Goal: Task Accomplishment & Management: Manage account settings

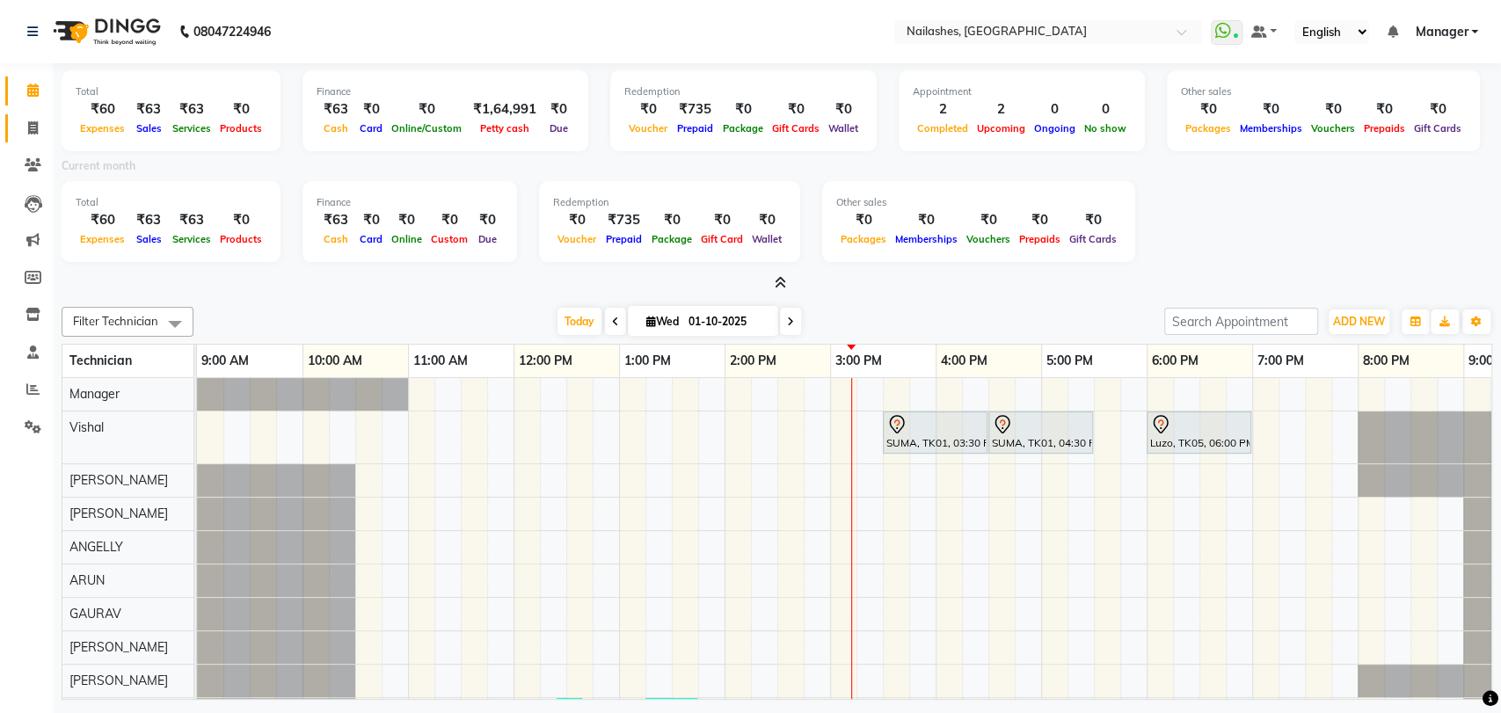
click at [32, 117] on link "Invoice" at bounding box center [26, 128] width 42 height 29
select select "service"
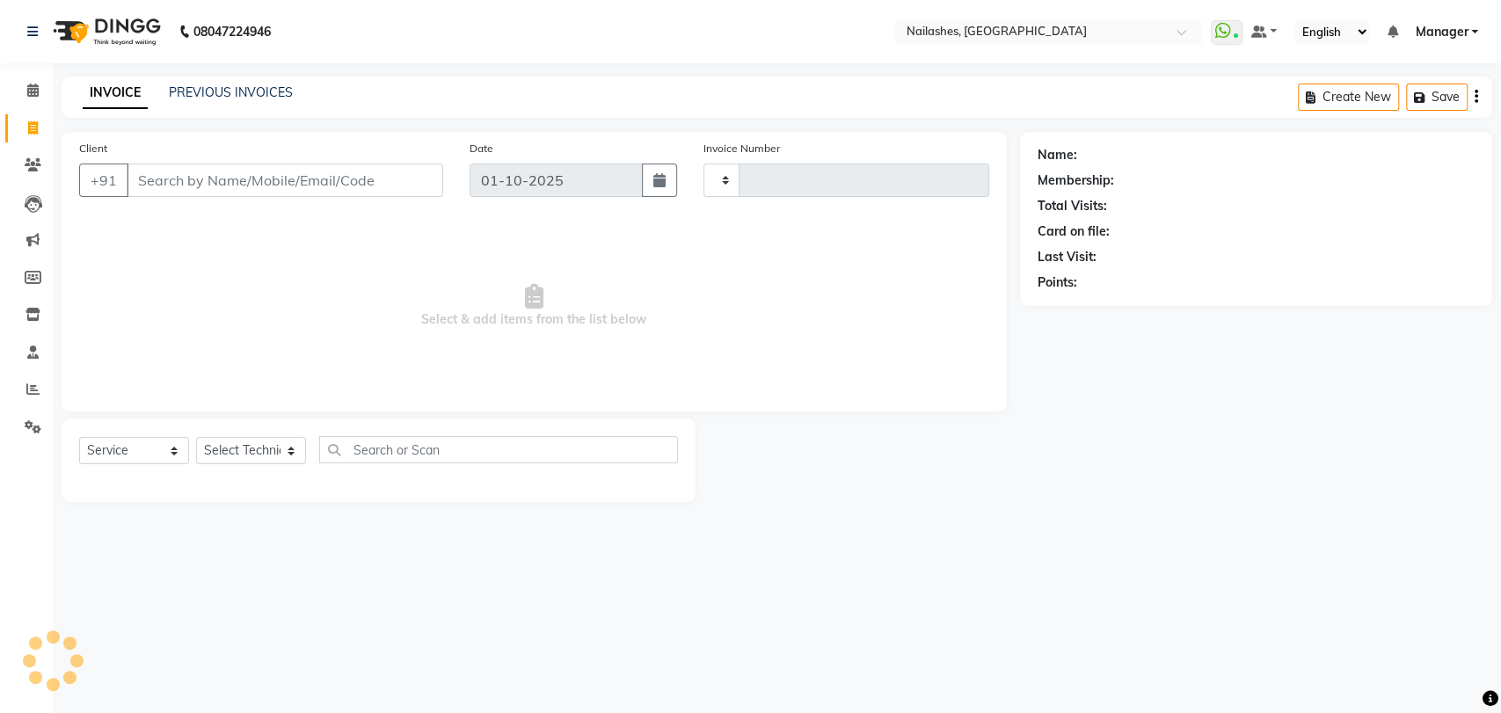
type input "0934"
select select "3667"
click at [287, 447] on select "Select Technician [PERSON_NAME] pid [PERSON_NAME] [PERSON_NAME] Manager [PERSON…" at bounding box center [251, 450] width 110 height 27
select select "82227"
click at [196, 437] on select "Select Technician [PERSON_NAME] pid [PERSON_NAME] [PERSON_NAME] Manager [PERSON…" at bounding box center [251, 450] width 110 height 27
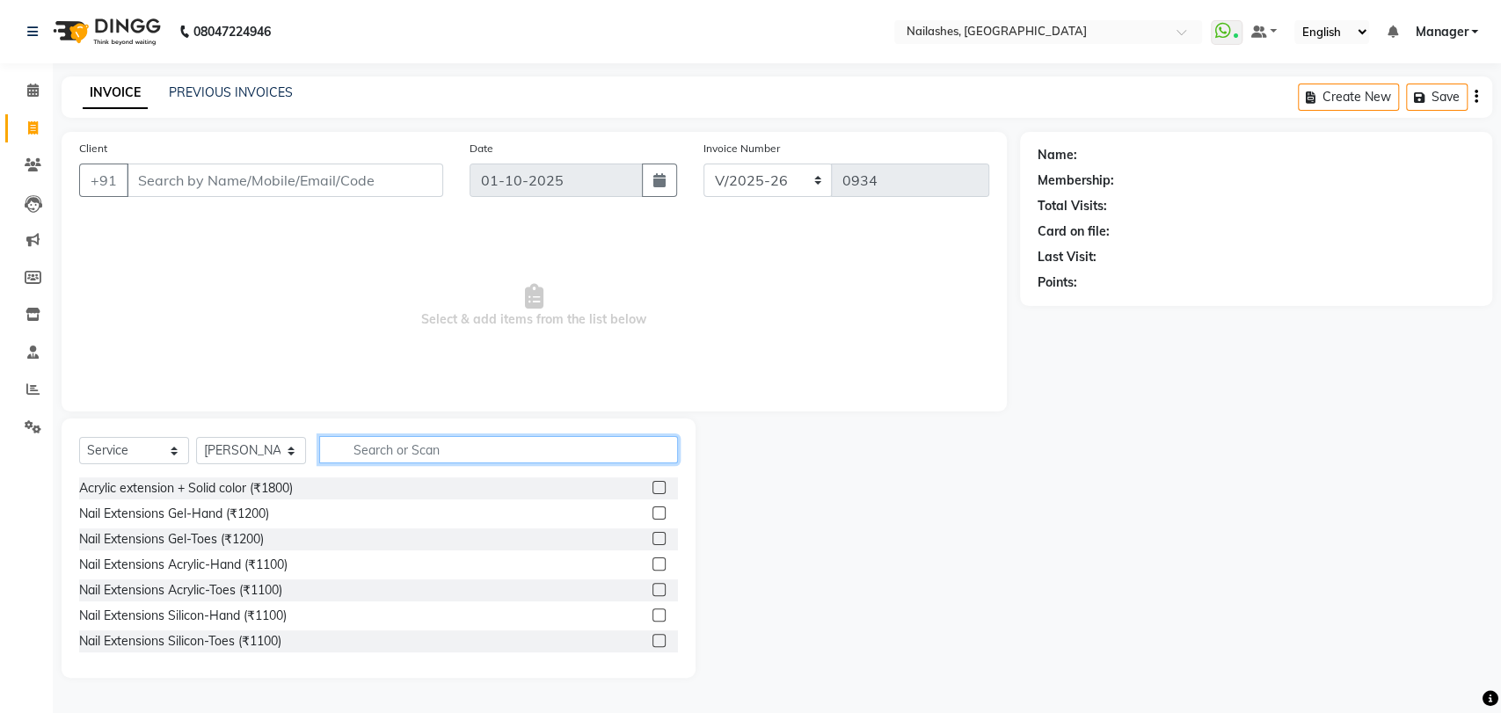
click at [391, 446] on input "text" at bounding box center [498, 449] width 359 height 27
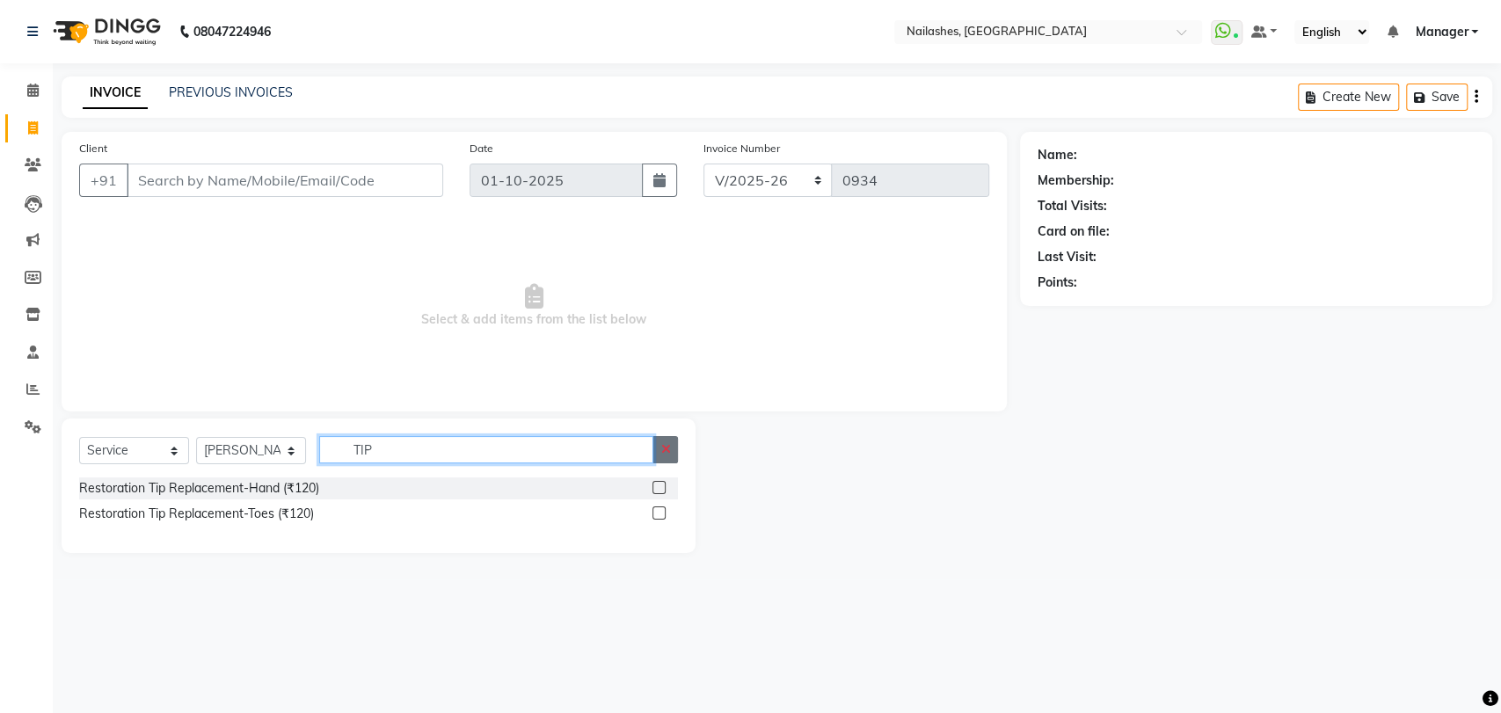
type input "TIP"
click at [665, 448] on icon "button" at bounding box center [665, 449] width 10 height 12
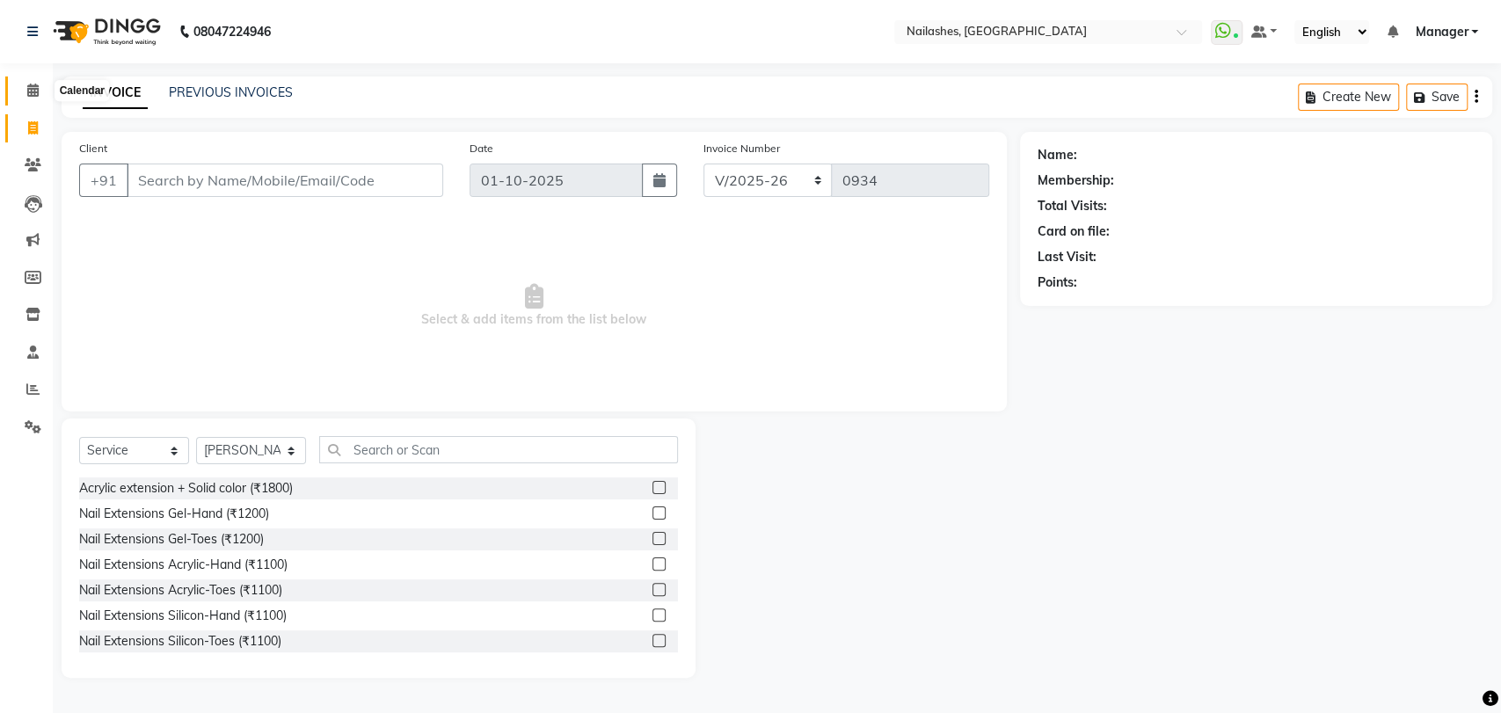
click at [36, 86] on icon at bounding box center [32, 90] width 11 height 13
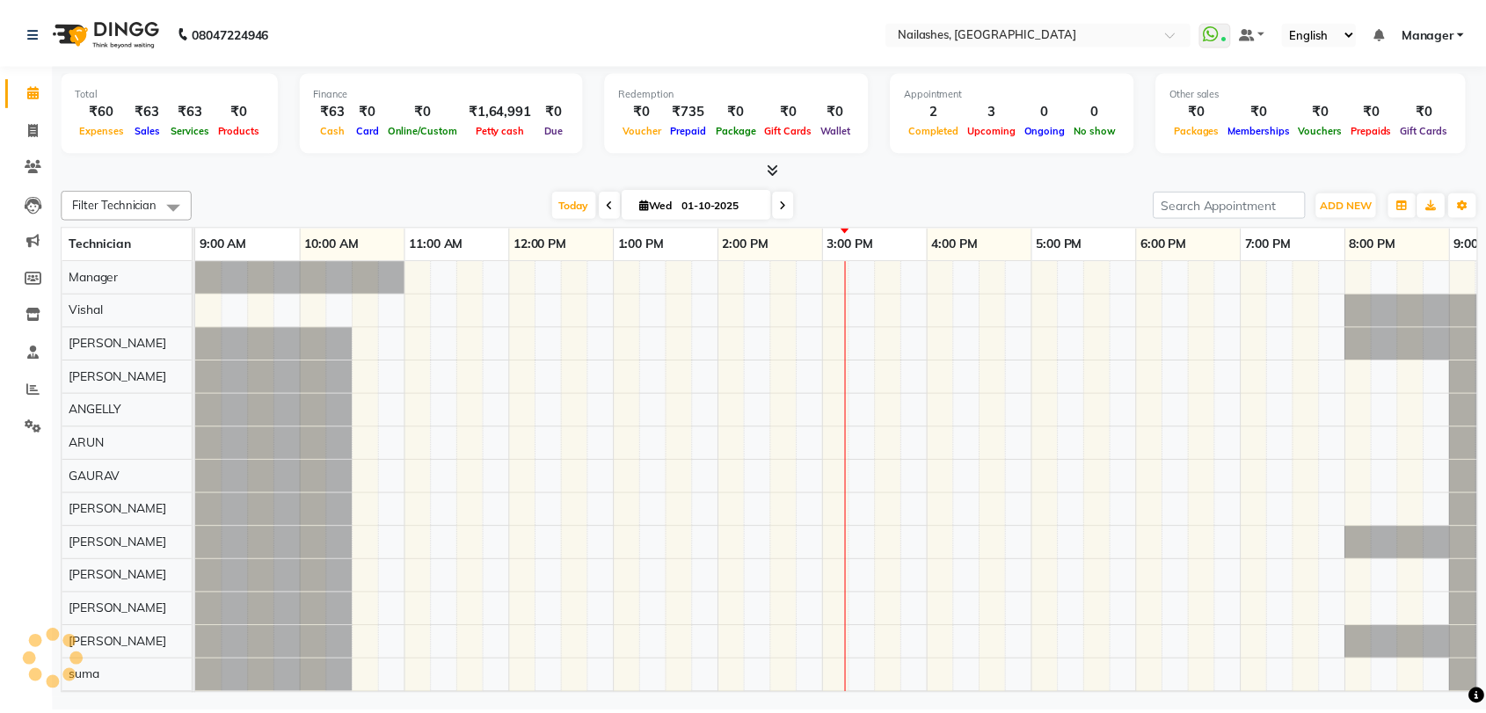
scroll to position [0, 77]
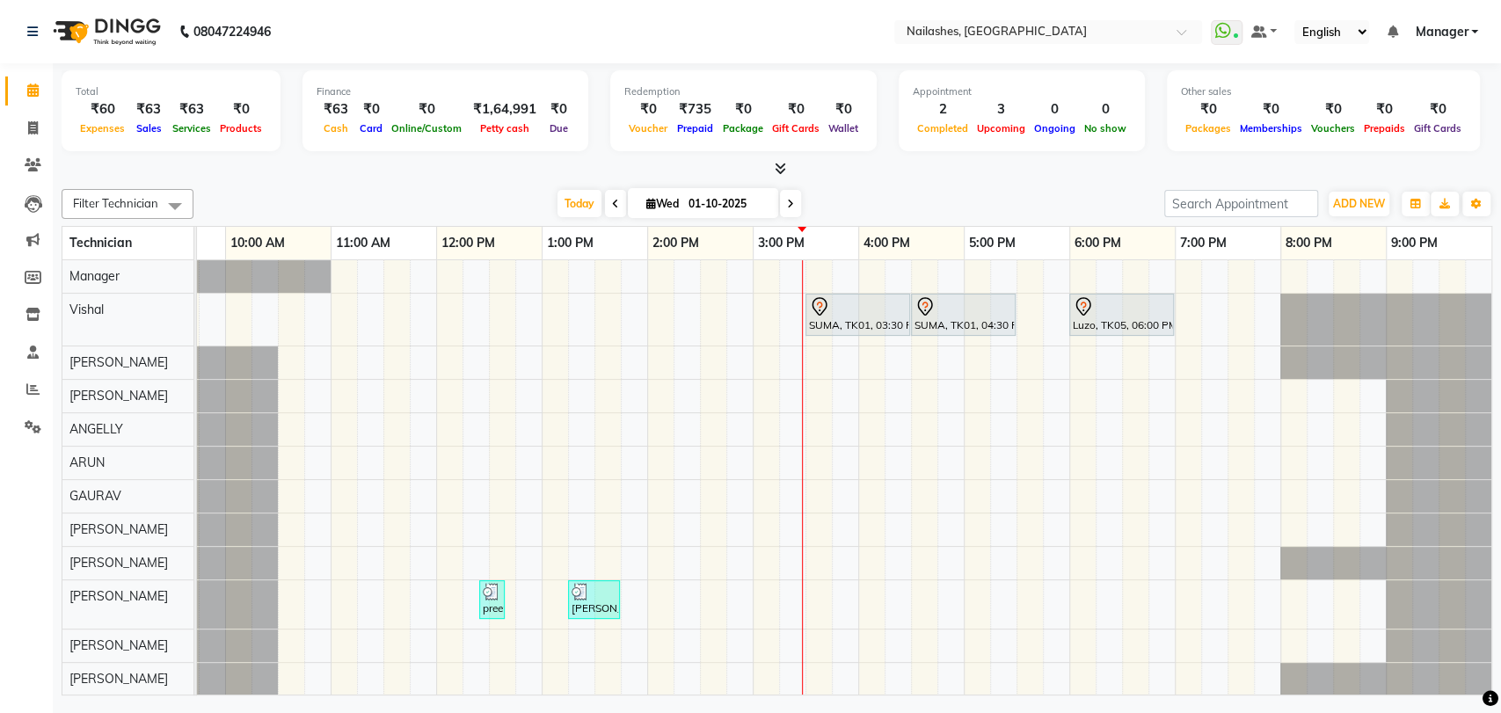
click at [310, 153] on div "Total ₹60 Expenses ₹63 Sales ₹63 Services ₹0 Products Finance ₹63 Cash ₹0 Card …" at bounding box center [777, 113] width 1431 height 86
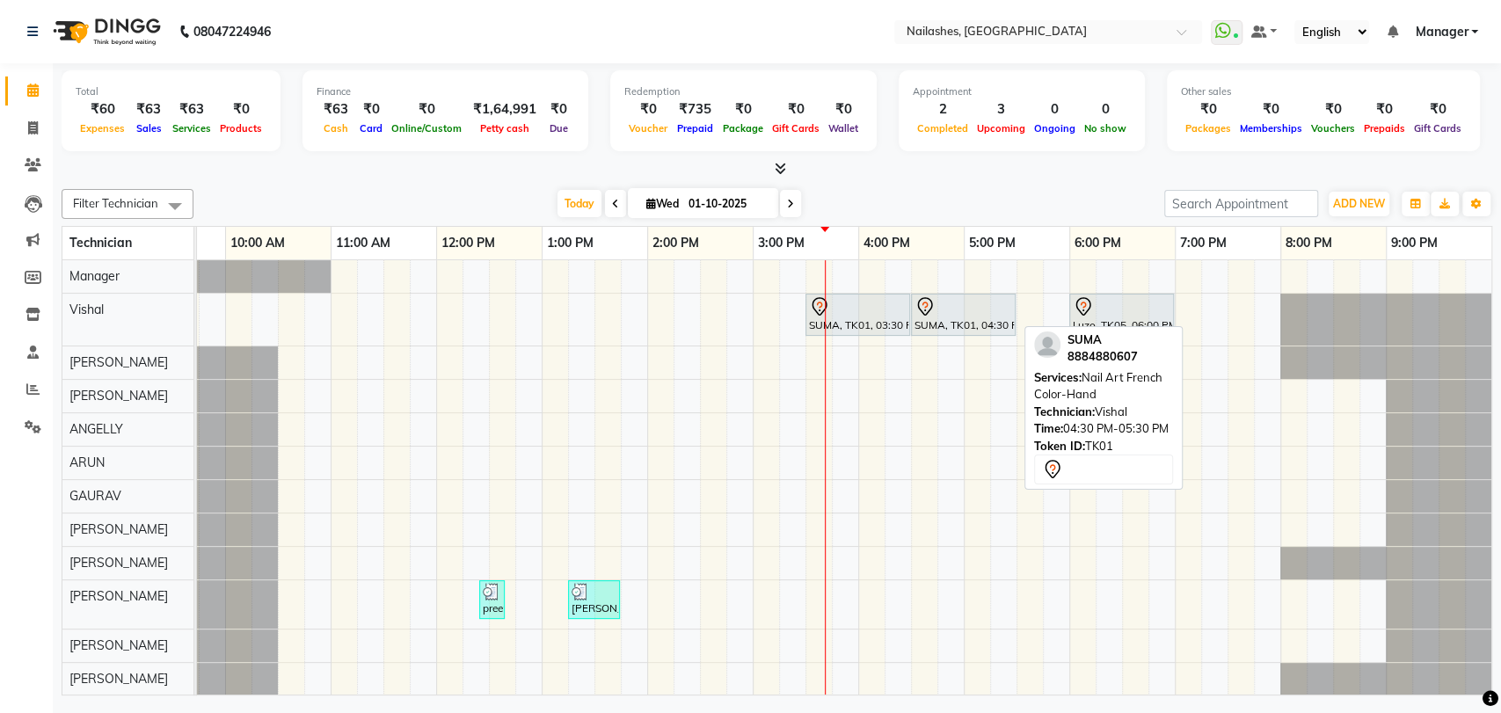
click at [936, 305] on div at bounding box center [964, 306] width 98 height 21
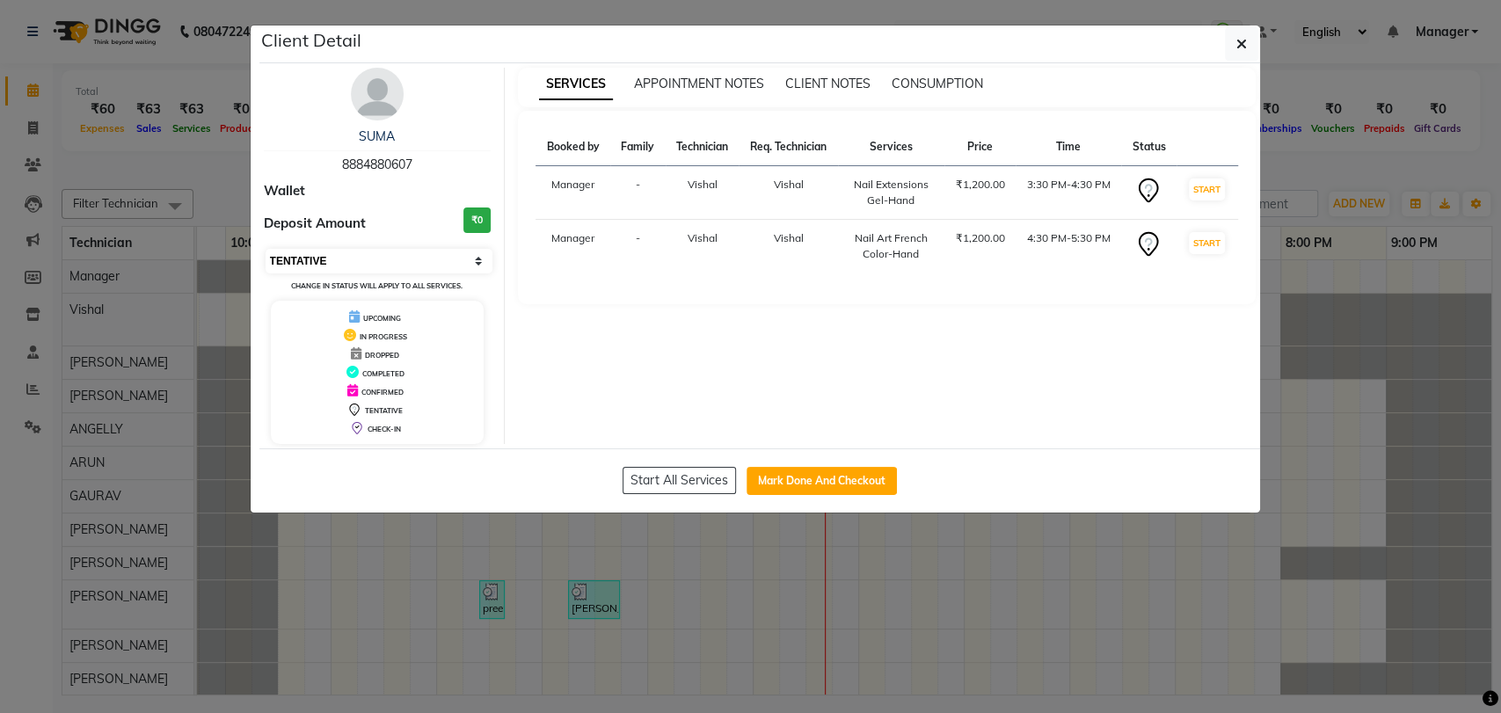
click at [482, 256] on select "Select IN SERVICE CONFIRMED TENTATIVE CHECK IN MARK DONE DROPPED UPCOMING" at bounding box center [380, 261] width 228 height 25
select select "2"
click at [266, 249] on select "Select IN SERVICE CONFIRMED TENTATIVE CHECK IN MARK DONE DROPPED UPCOMING" at bounding box center [380, 261] width 228 height 25
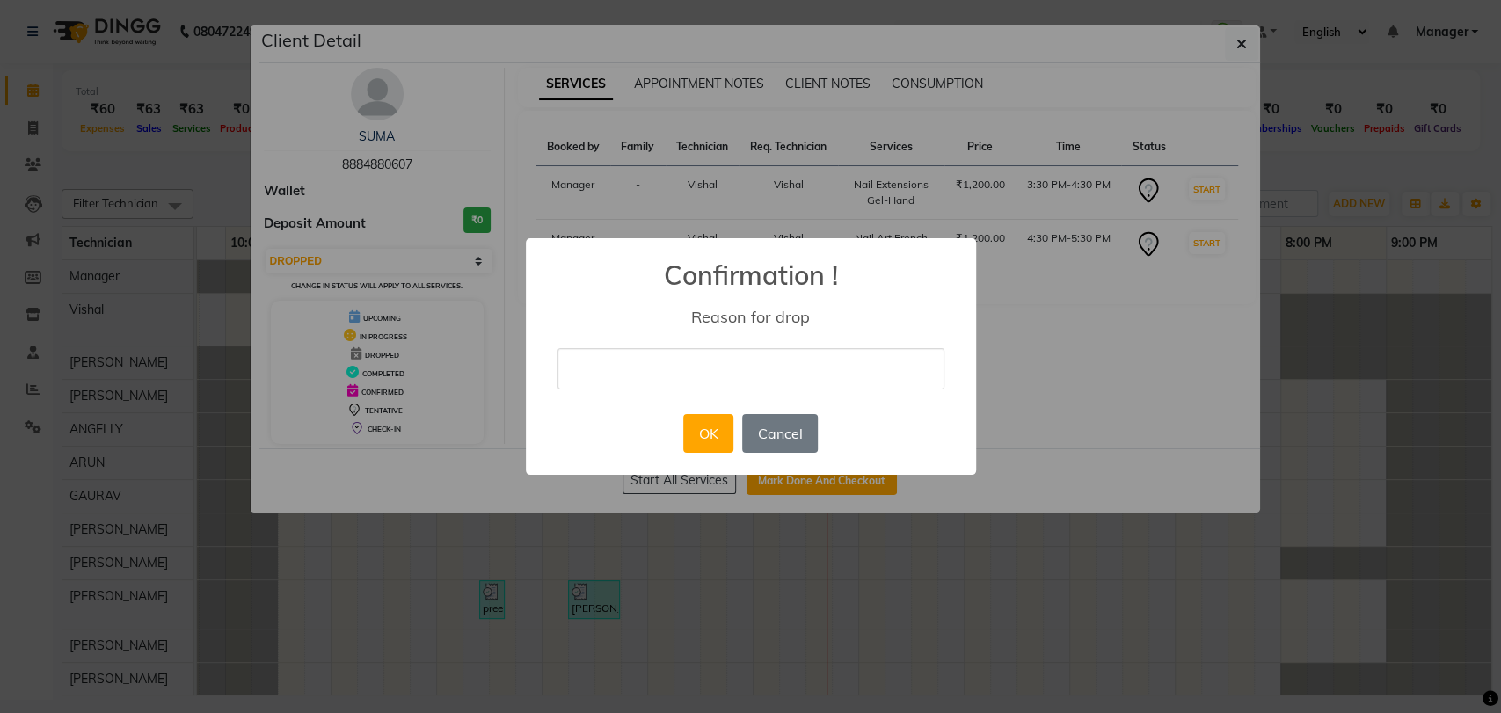
click at [690, 375] on input "text" at bounding box center [751, 368] width 387 height 41
type input "DROP"
click at [701, 425] on button "OK" at bounding box center [708, 433] width 50 height 39
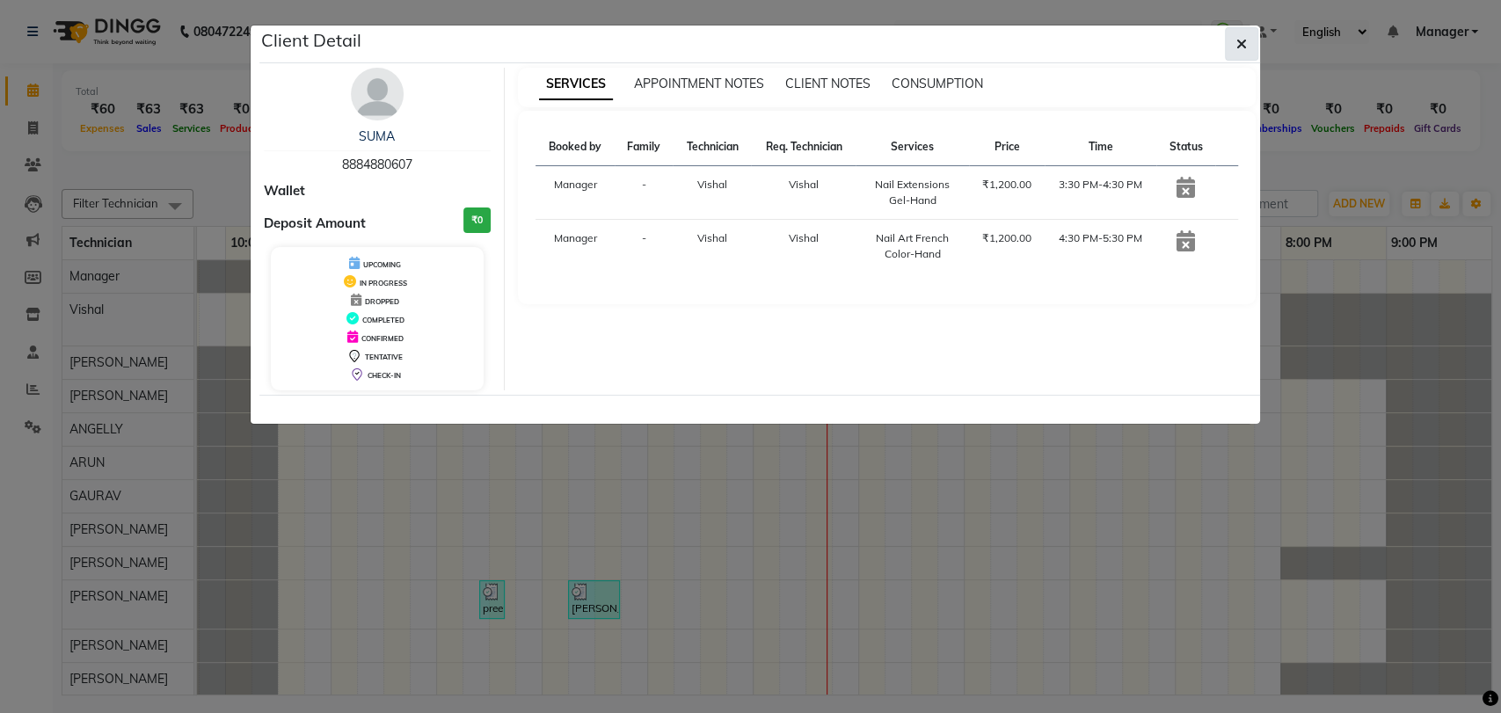
click at [1235, 35] on button "button" at bounding box center [1241, 43] width 33 height 33
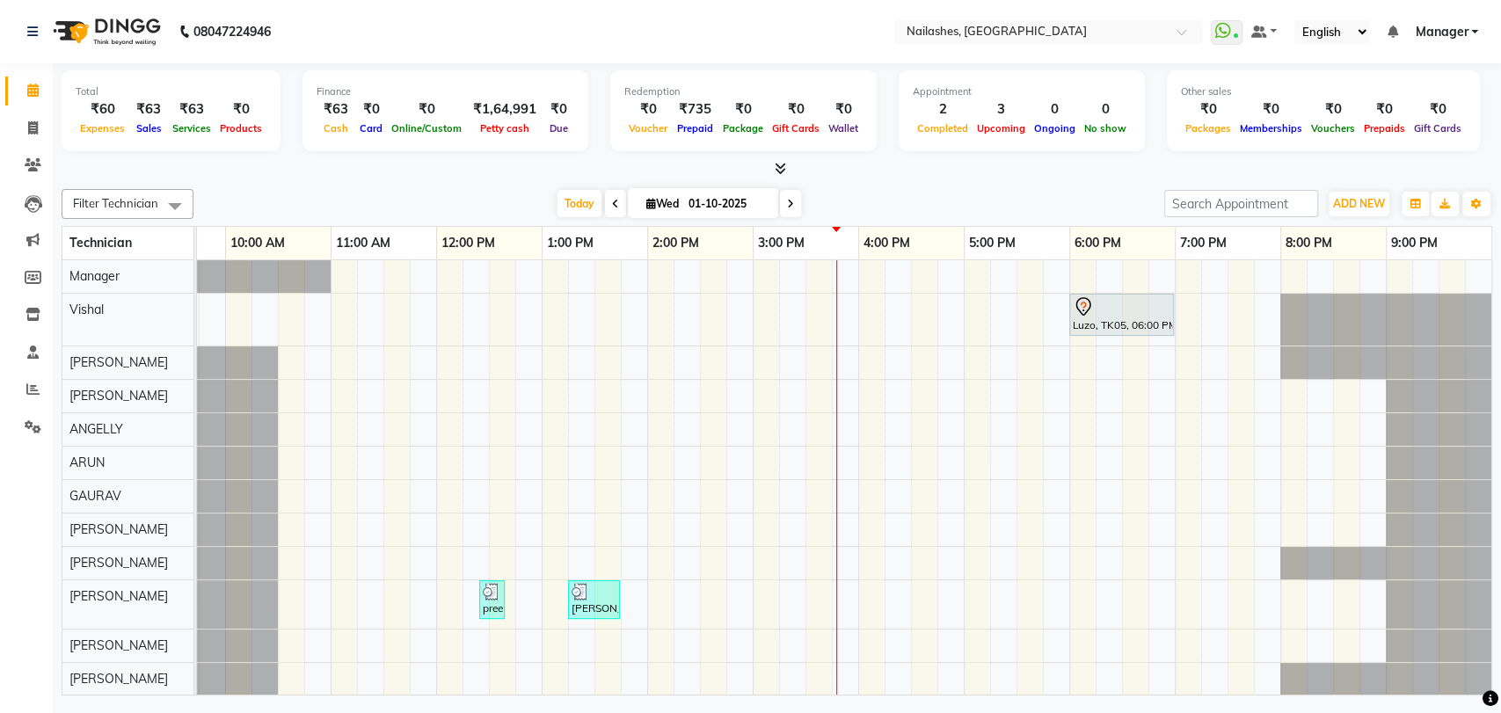
click at [1029, 358] on div "Luzo, TK05, 06:00 PM-07:00 PM, Nail Extensions Acrylic-Hand preeti, TK04, 12:25…" at bounding box center [806, 528] width 1372 height 536
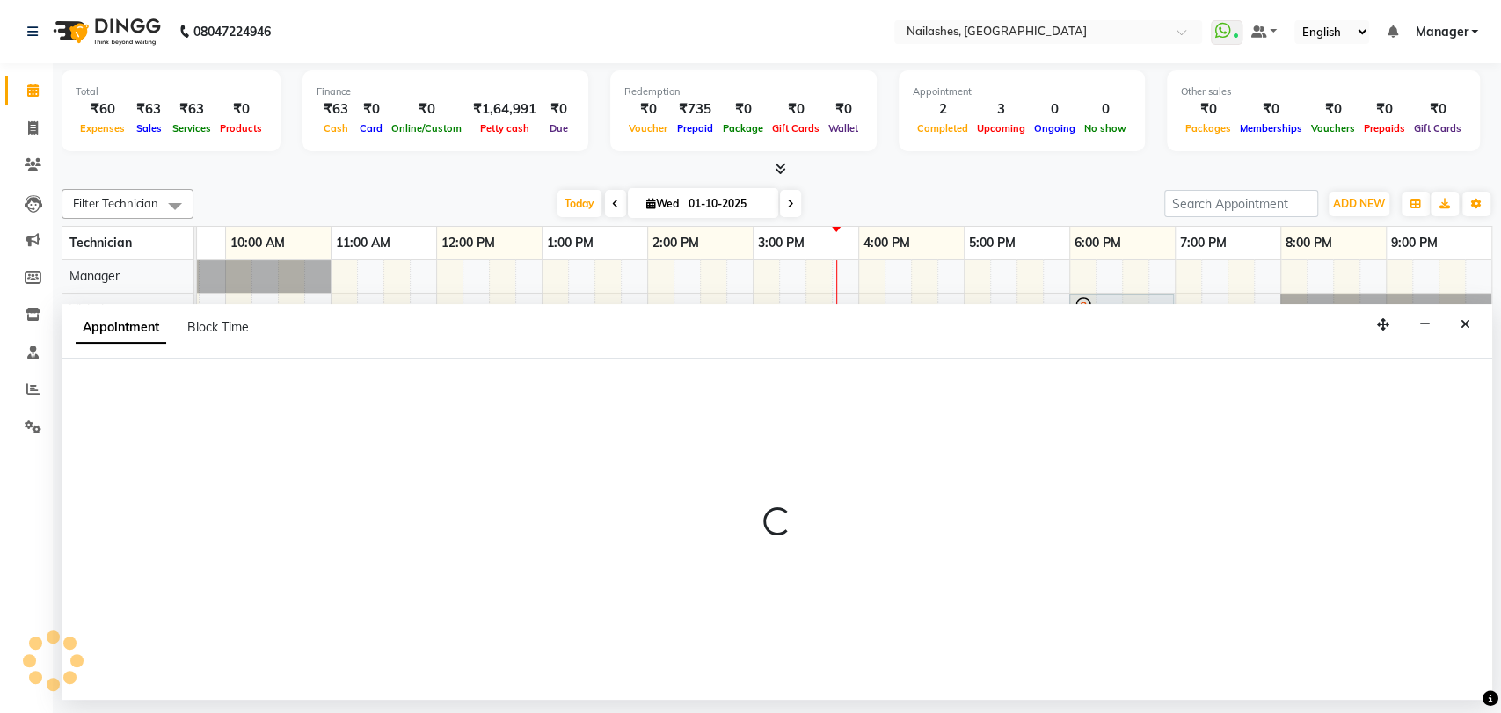
select select "61884"
select select "tentative"
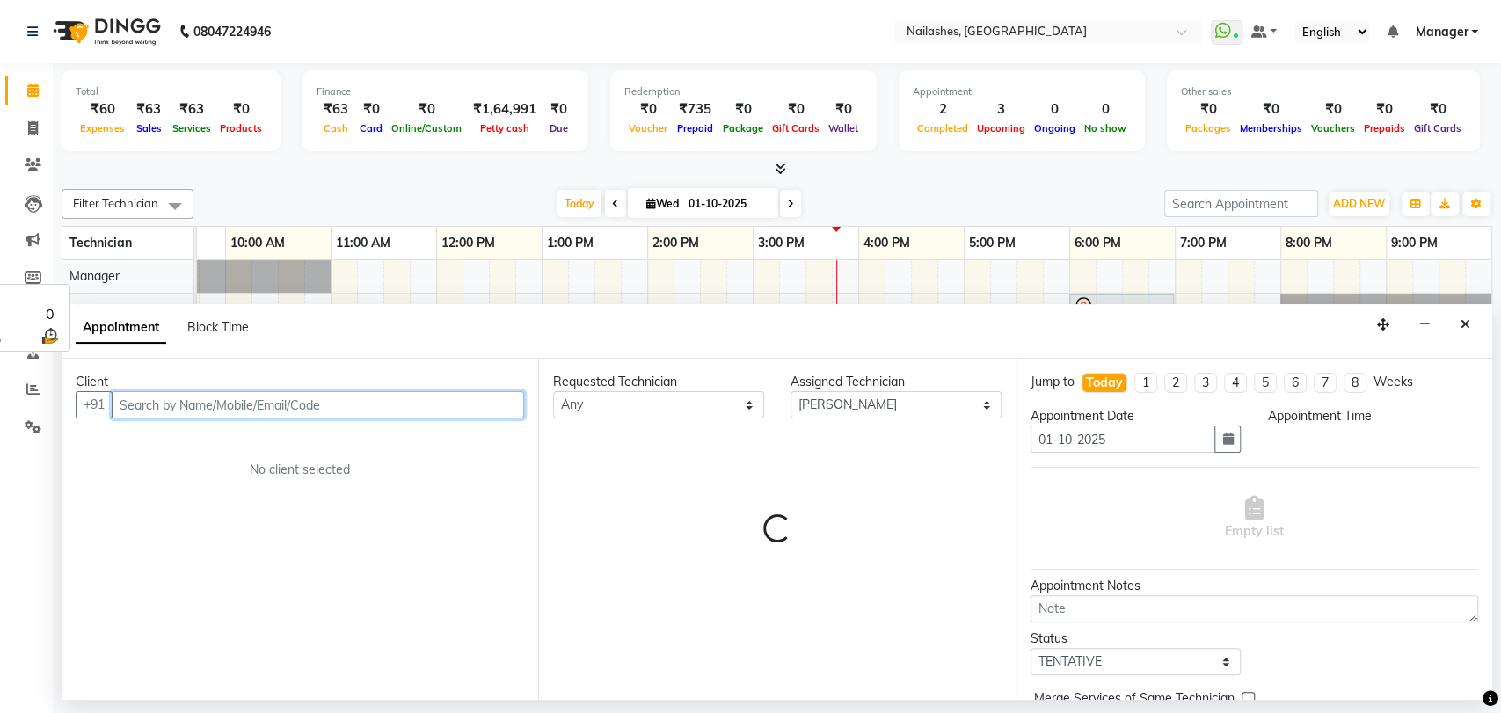
select select "1050"
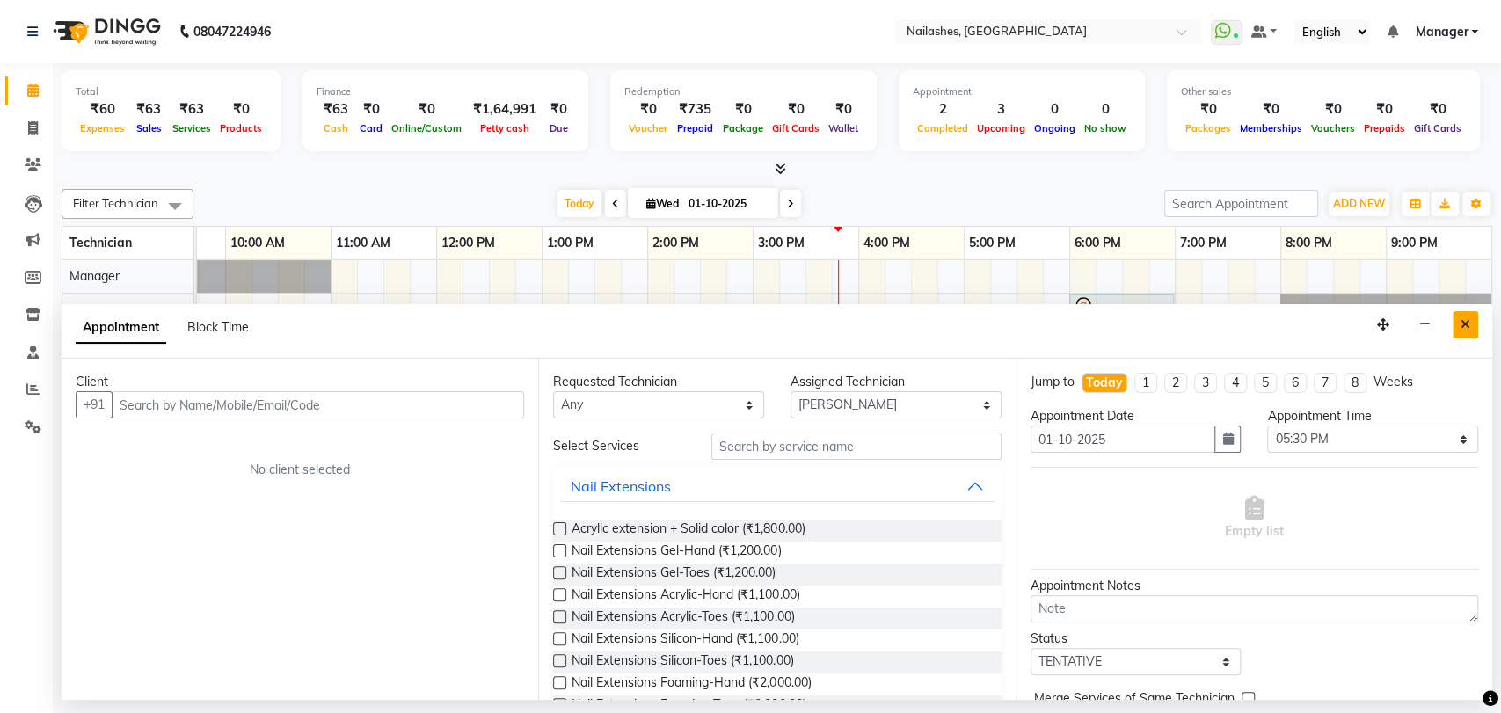
click at [1461, 319] on icon "Close" at bounding box center [1466, 324] width 10 height 12
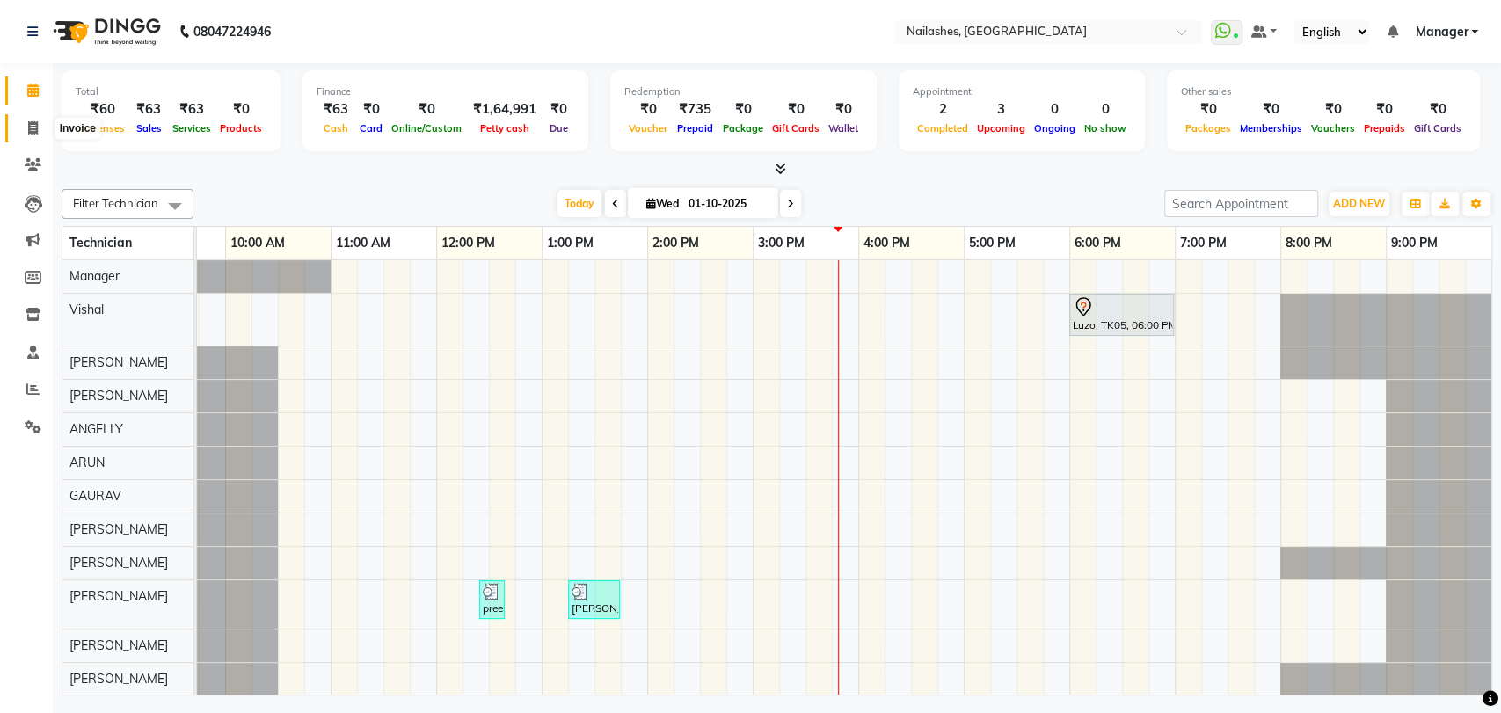
click at [33, 123] on icon at bounding box center [33, 127] width 10 height 13
select select "service"
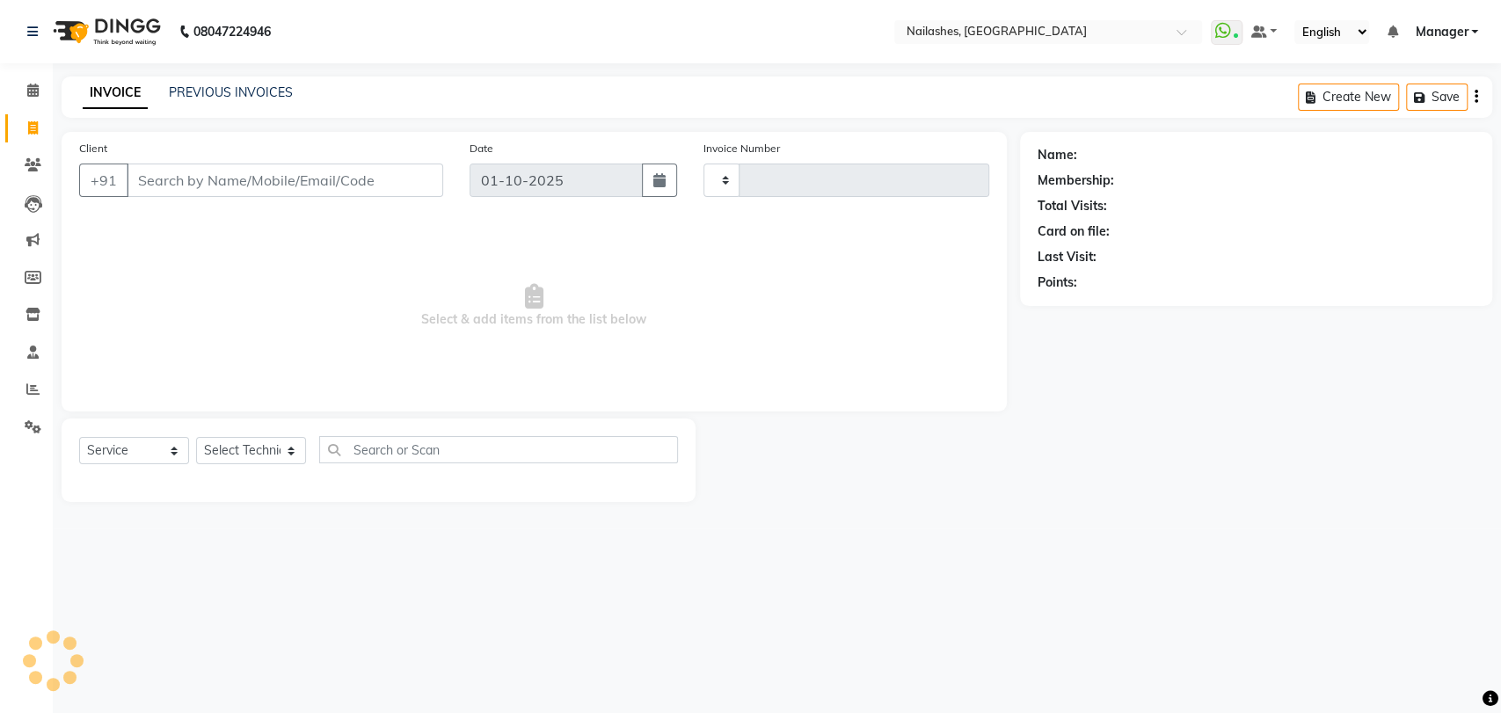
type input "0934"
select select "3667"
drag, startPoint x: 288, startPoint y: 448, endPoint x: 285, endPoint y: 438, distance: 10.0
click at [288, 448] on select "Select Technician" at bounding box center [251, 450] width 110 height 27
select select "82227"
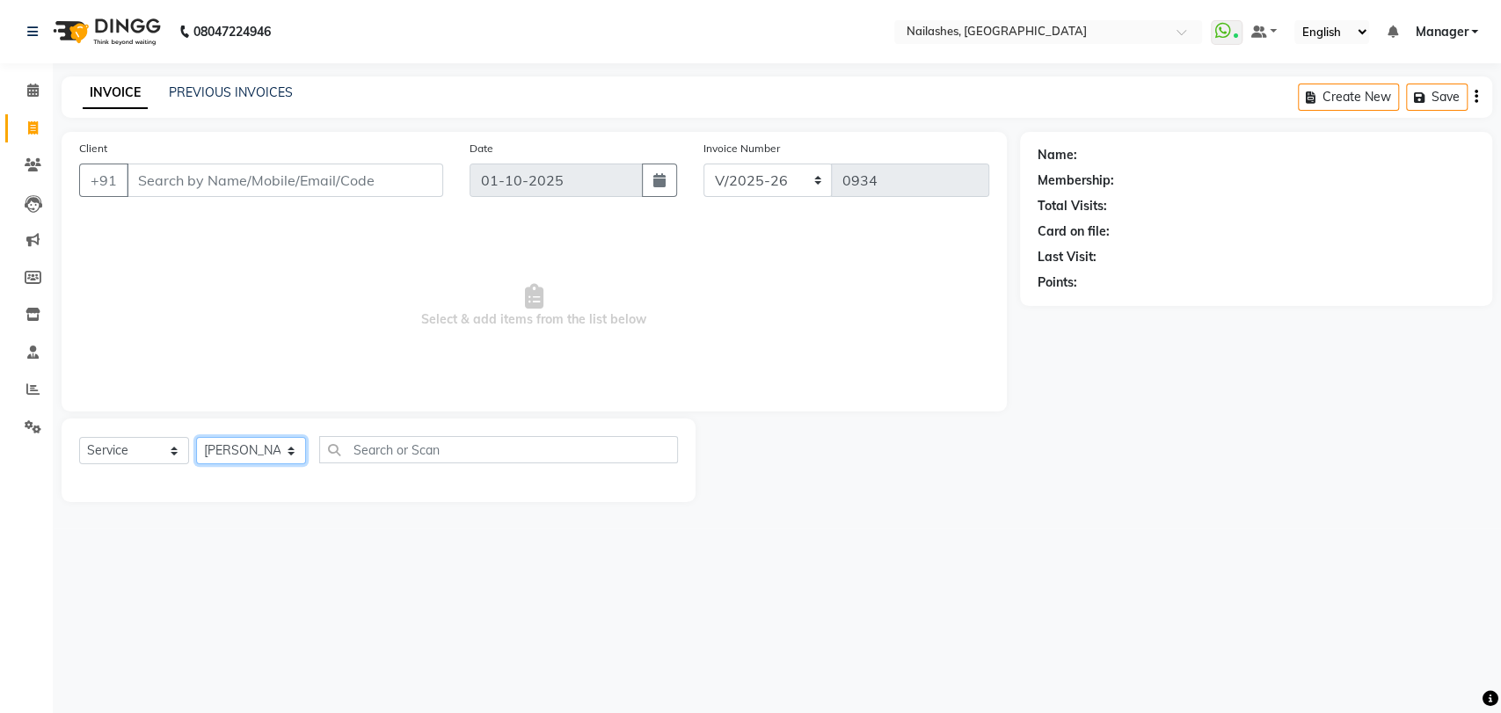
click at [196, 437] on select "Select Technician [PERSON_NAME] pid [PERSON_NAME] [PERSON_NAME] Manager [PERSON…" at bounding box center [251, 450] width 110 height 27
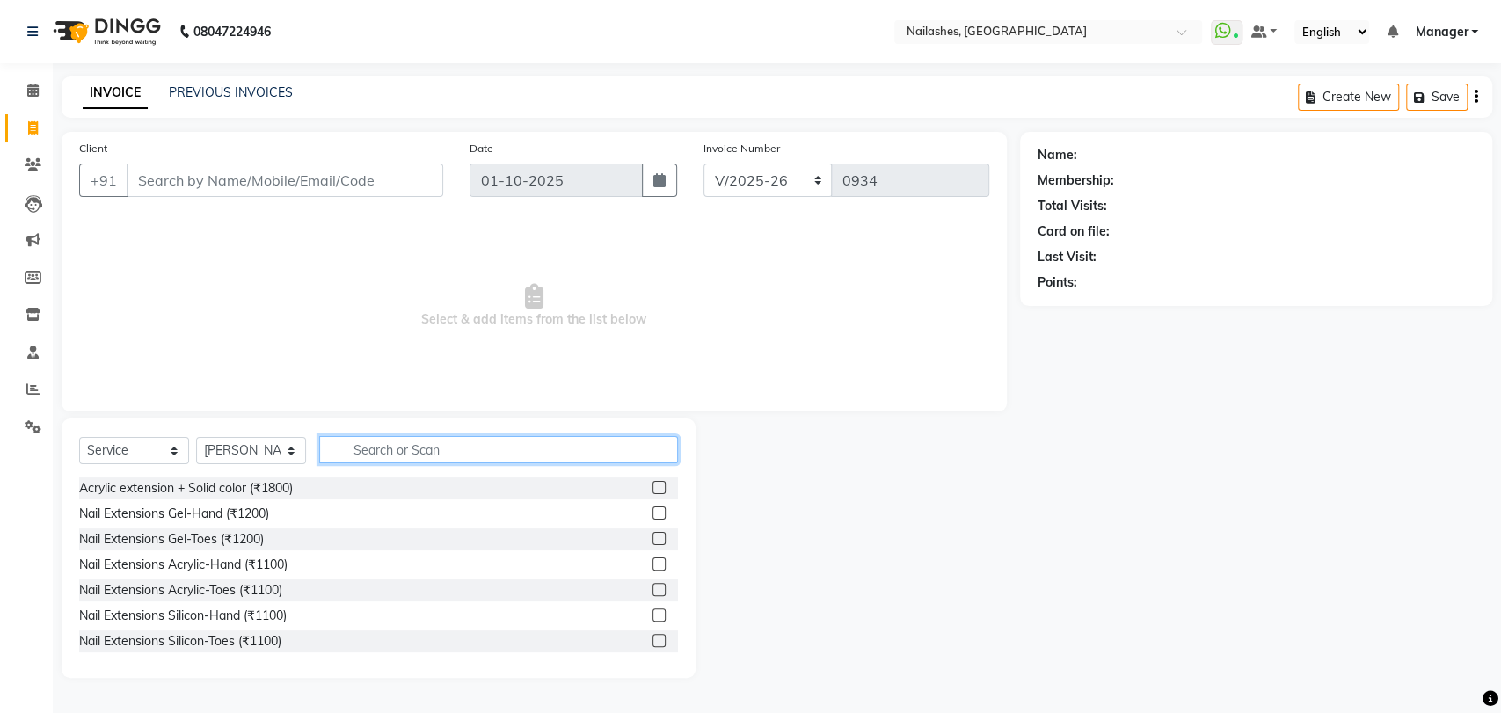
drag, startPoint x: 383, startPoint y: 441, endPoint x: 374, endPoint y: 435, distance: 10.3
click at [381, 441] on input "text" at bounding box center [498, 449] width 359 height 27
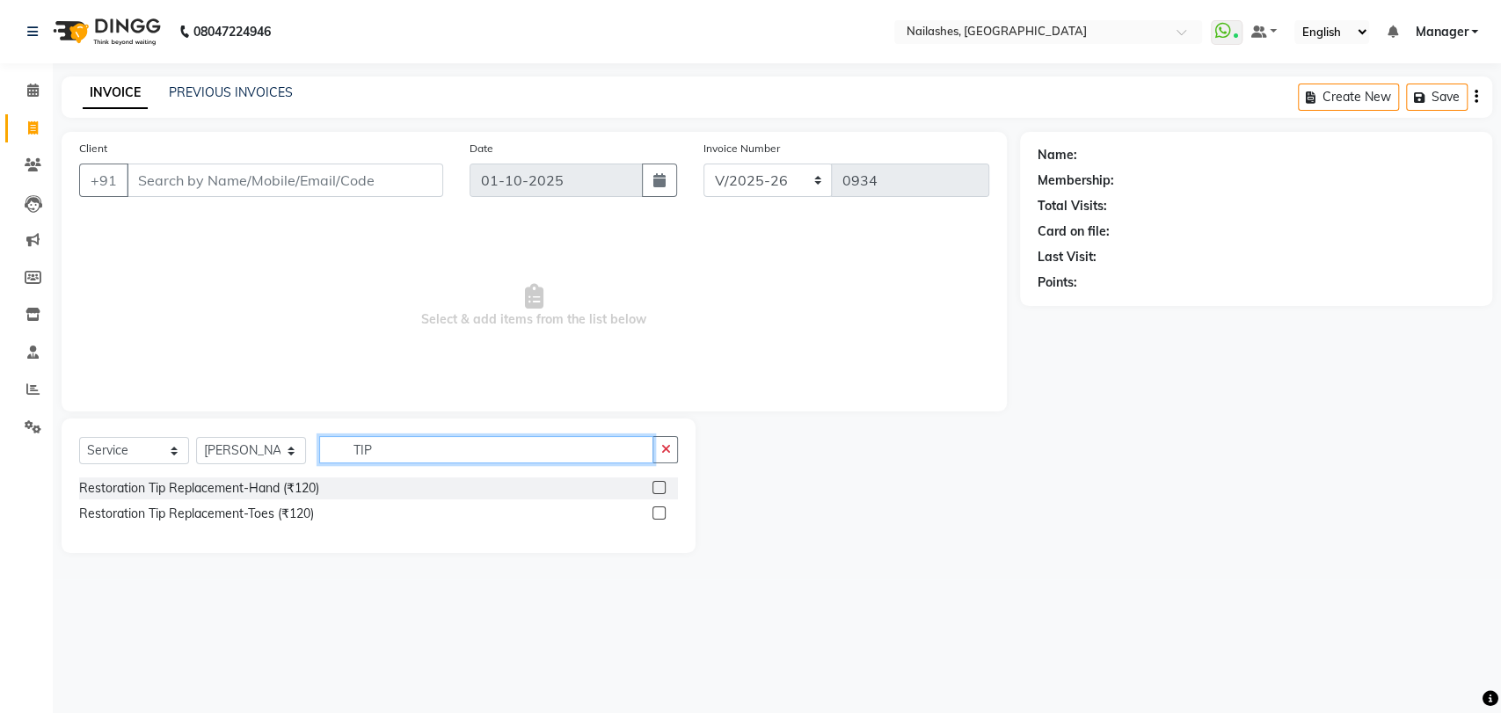
type input "TIP"
click at [324, 489] on div "Restoration Tip Replacement-Hand (₹120)" at bounding box center [378, 489] width 599 height 22
click at [287, 486] on div "Restoration Tip Replacement-Hand (₹120)" at bounding box center [199, 488] width 240 height 18
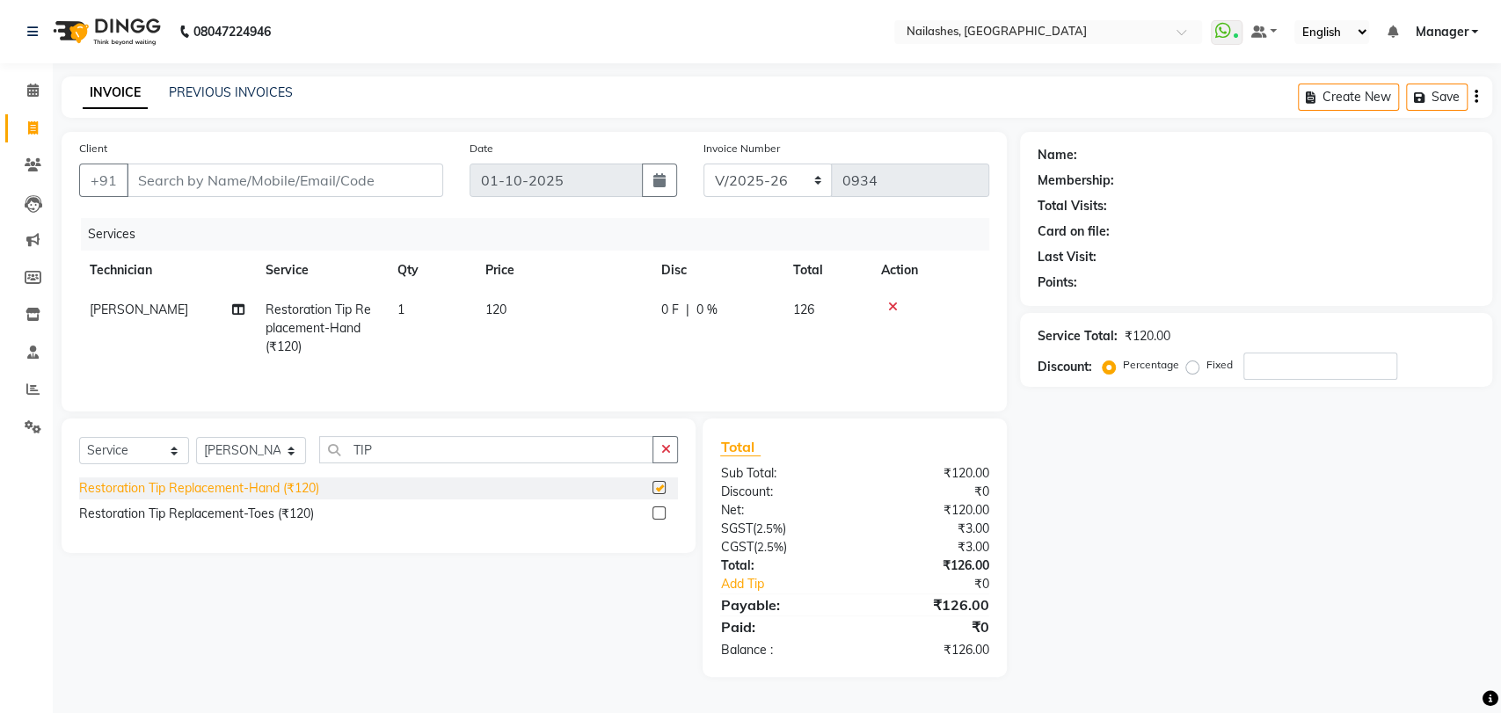
checkbox input "false"
click at [658, 446] on button "button" at bounding box center [666, 449] width 26 height 27
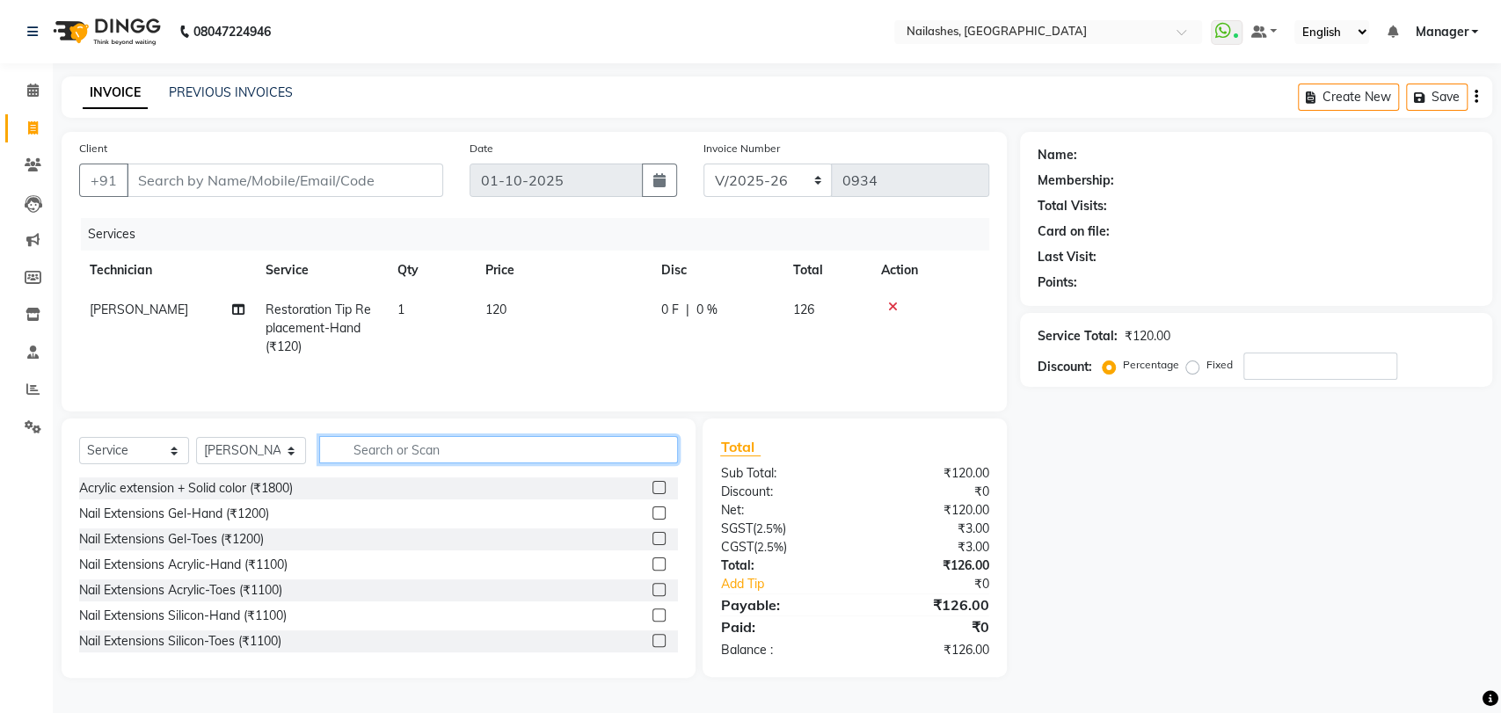
drag, startPoint x: 486, startPoint y: 455, endPoint x: 462, endPoint y: 433, distance: 33.0
click at [481, 451] on input "text" at bounding box center [498, 449] width 359 height 27
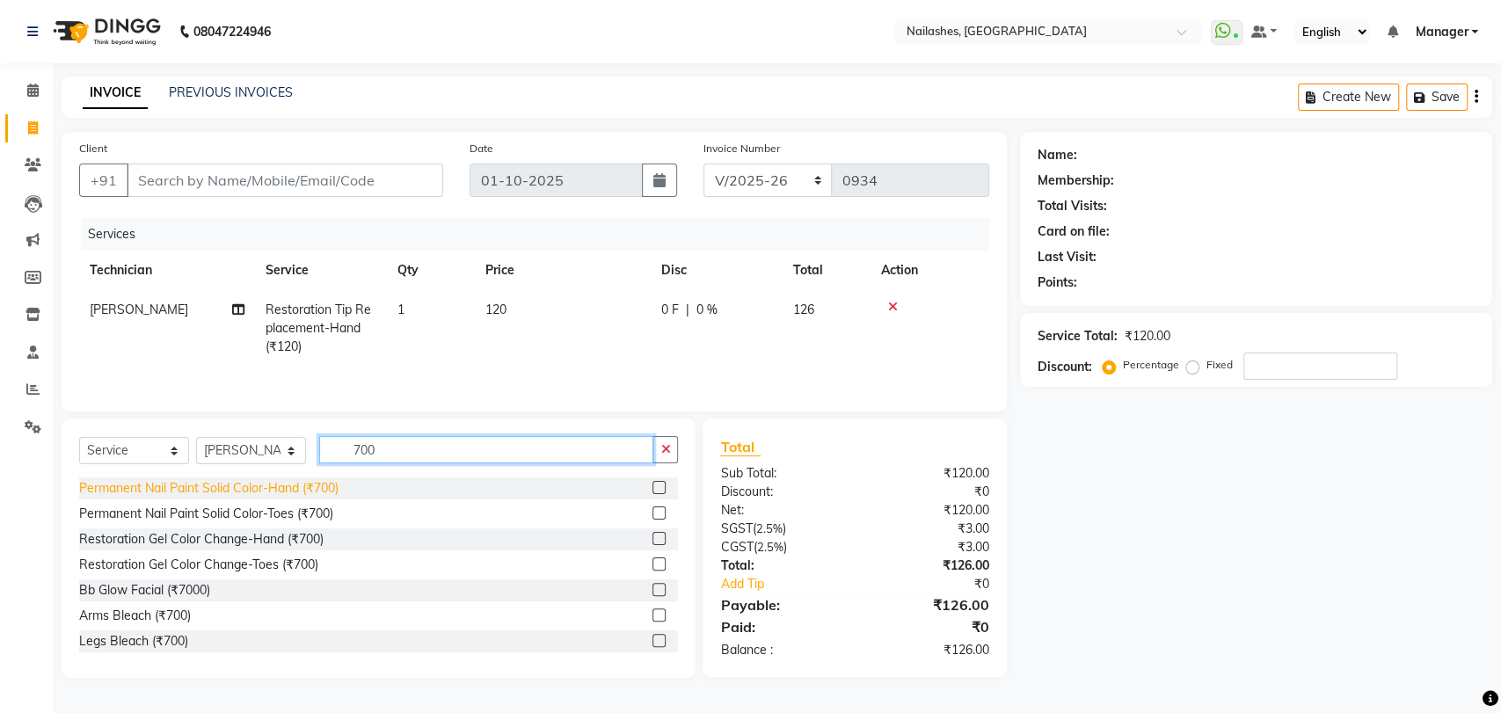
type input "700"
click at [301, 488] on div "Permanent Nail Paint Solid Color-Hand (₹700)" at bounding box center [208, 488] width 259 height 18
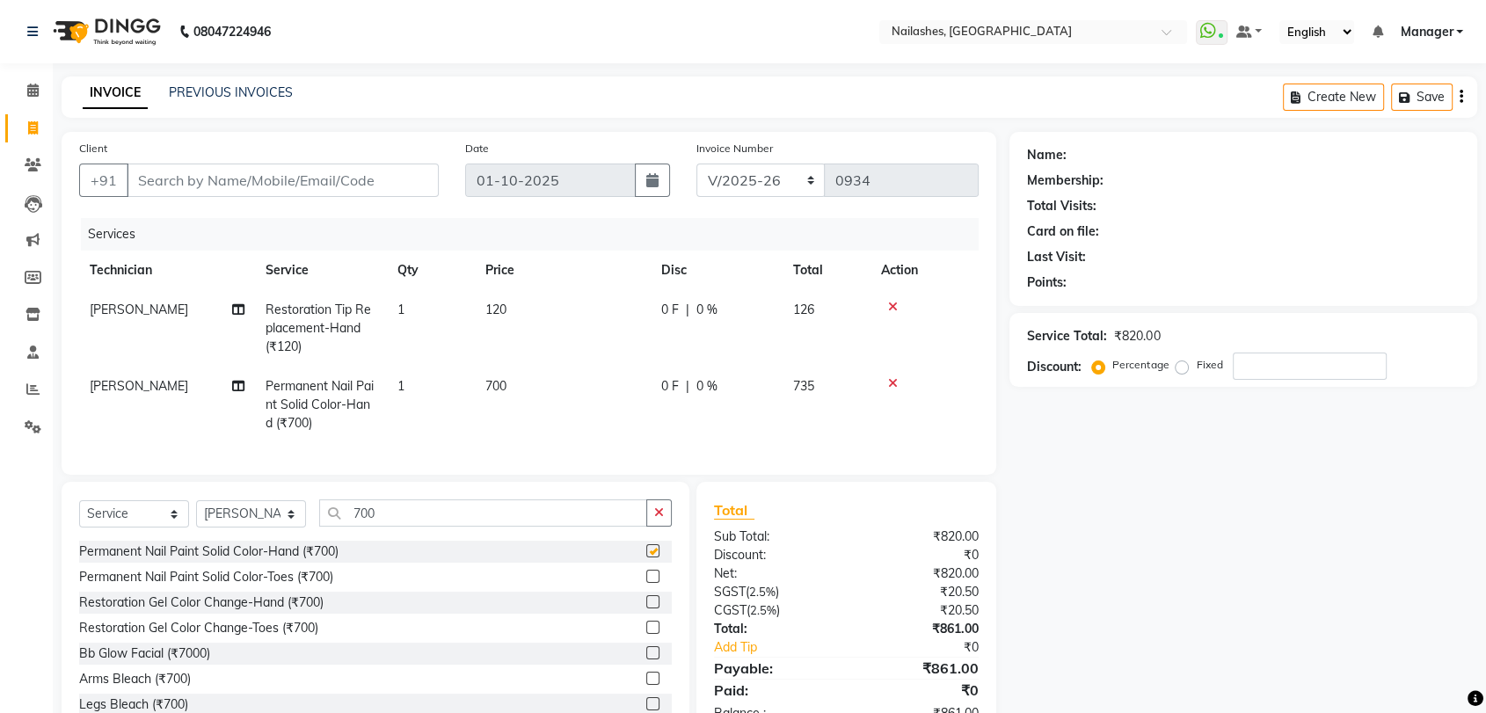
checkbox input "false"
click at [411, 383] on td "1" at bounding box center [431, 405] width 88 height 77
select select "82227"
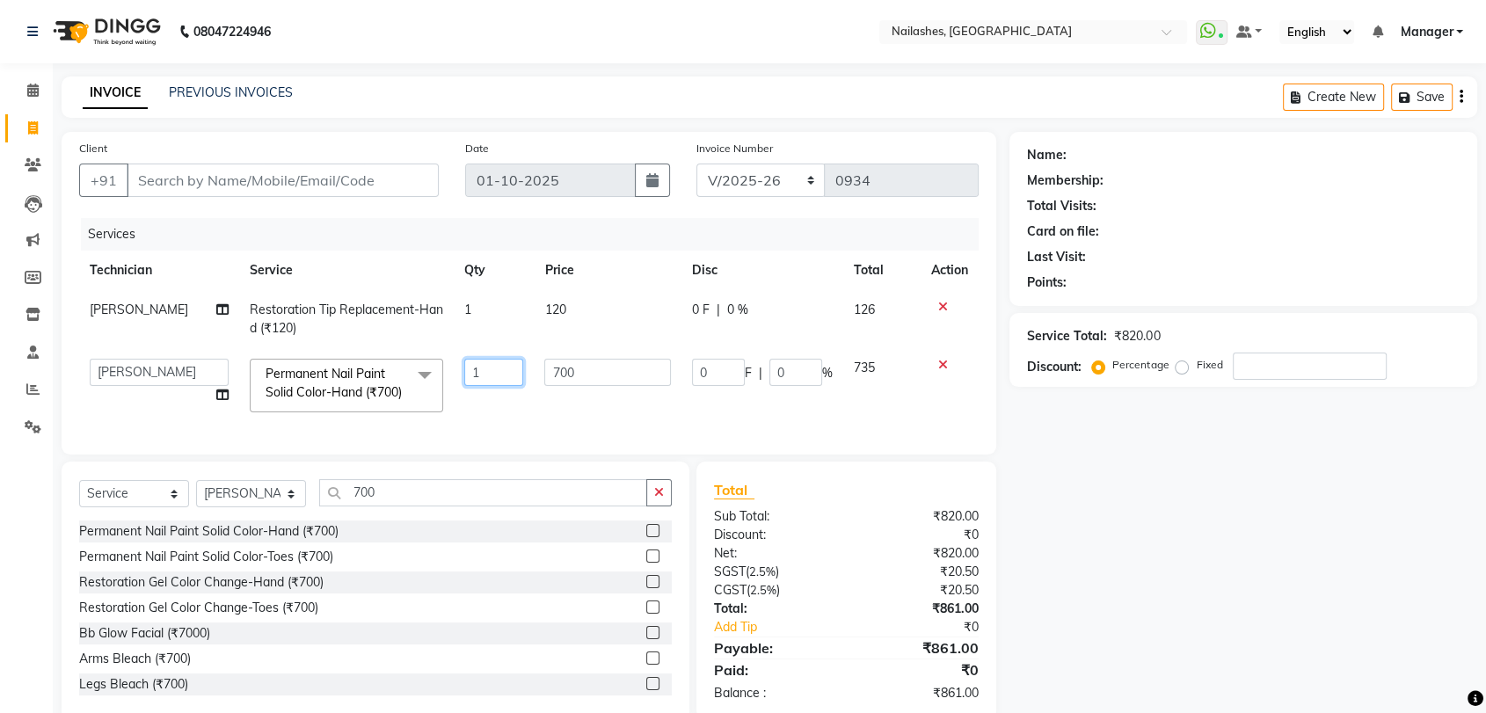
click at [489, 374] on input "1" at bounding box center [493, 372] width 59 height 27
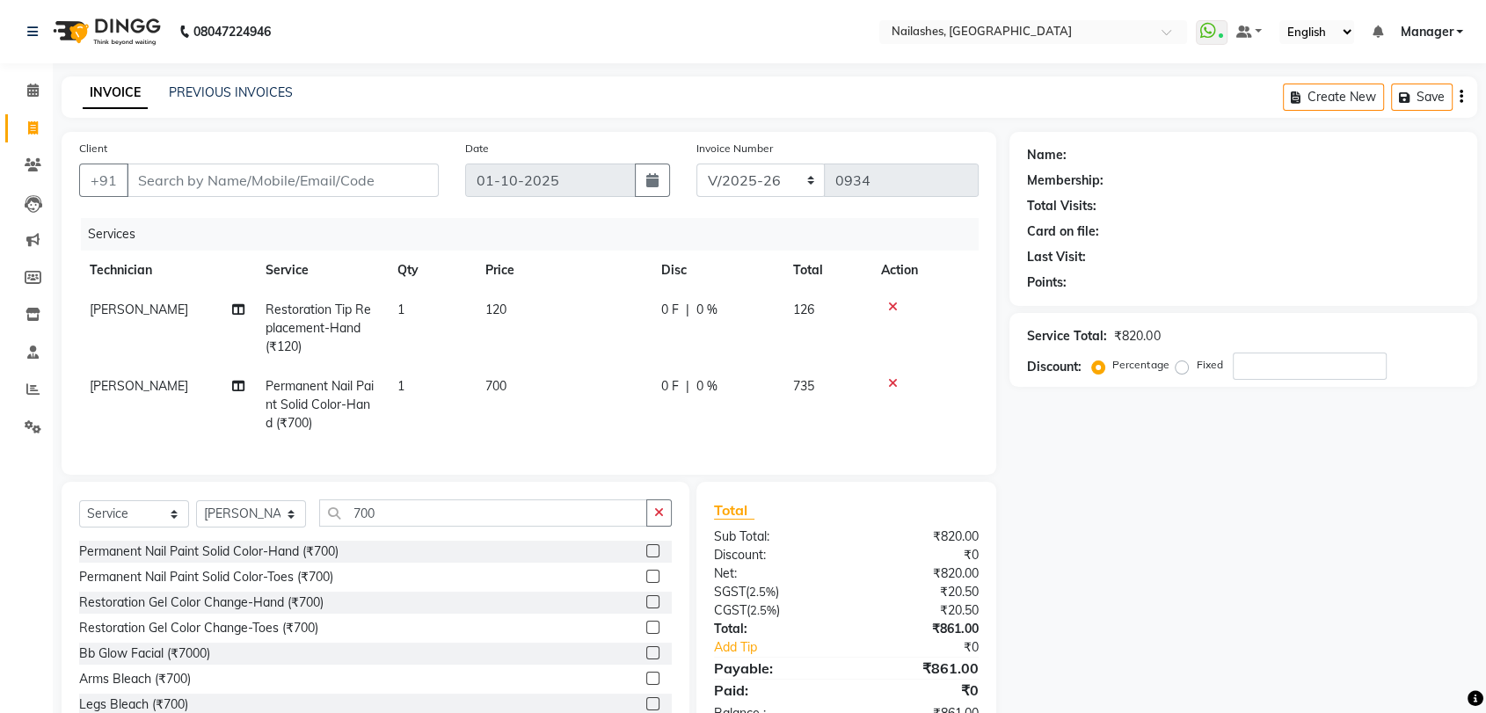
click at [521, 392] on td "700" at bounding box center [563, 405] width 176 height 77
select select "82227"
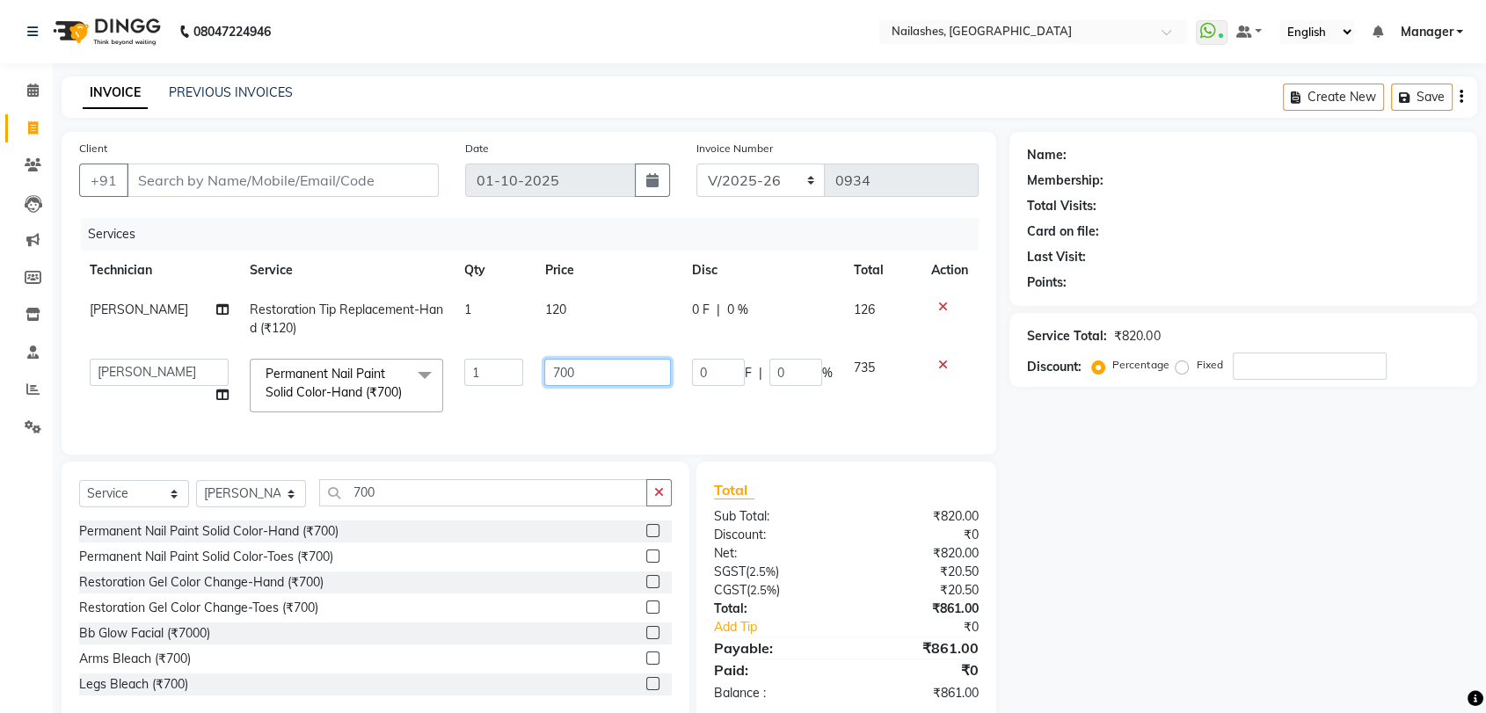
click at [586, 360] on input "700" at bounding box center [607, 372] width 127 height 27
type input "7"
type input "140"
click at [538, 396] on td "140" at bounding box center [608, 385] width 148 height 75
select select "82227"
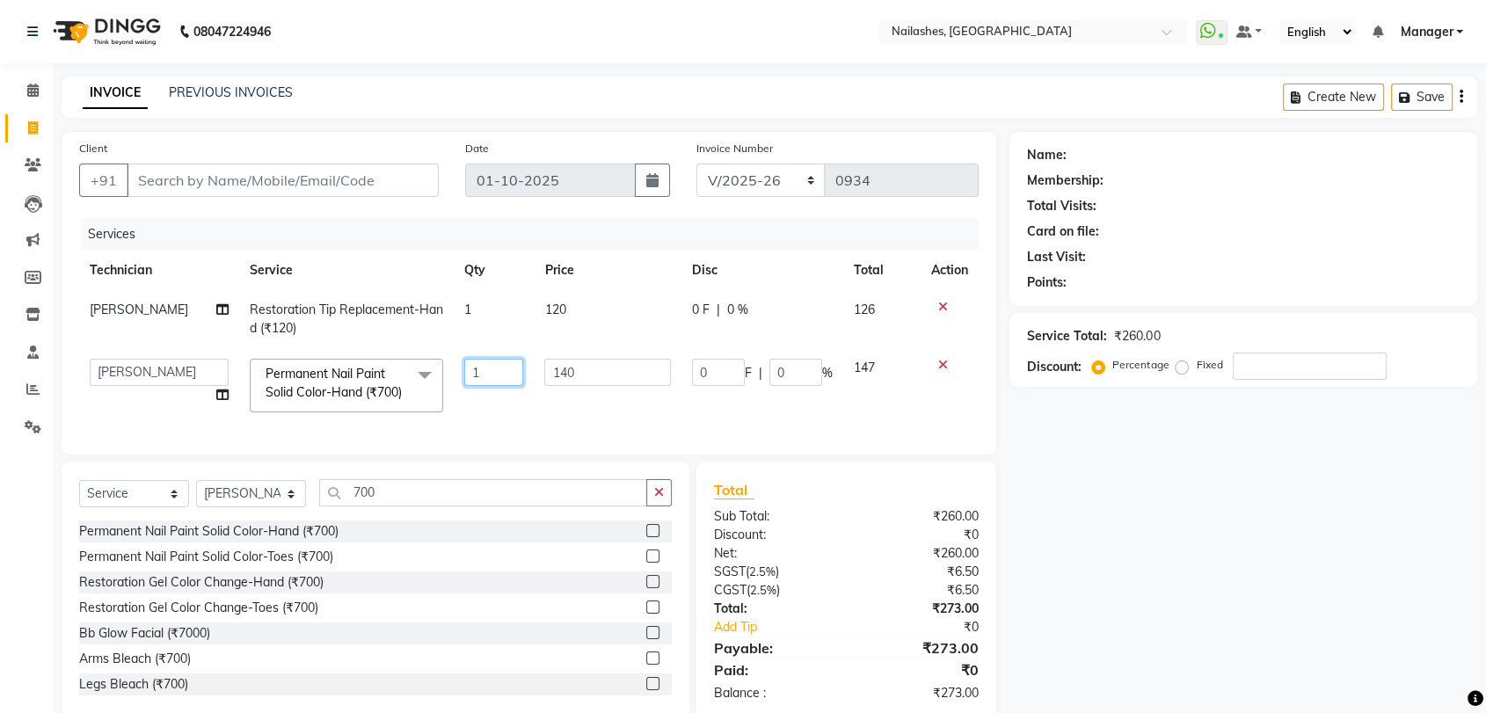
click at [487, 369] on input "1" at bounding box center [493, 372] width 59 height 27
click at [492, 376] on input "1" at bounding box center [493, 372] width 59 height 27
click at [660, 499] on icon "button" at bounding box center [659, 492] width 10 height 12
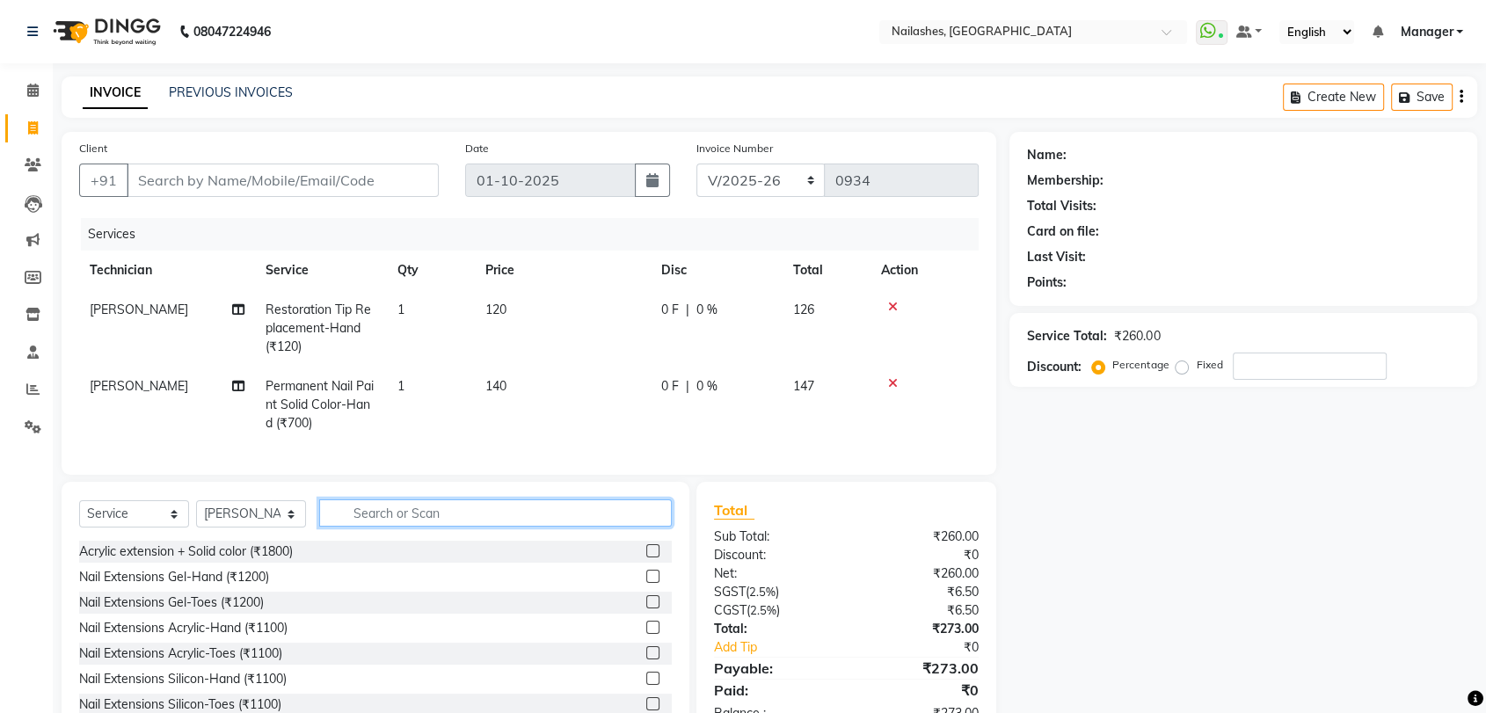
drag, startPoint x: 374, startPoint y: 526, endPoint x: 369, endPoint y: 517, distance: 9.8
click at [370, 521] on input "text" at bounding box center [495, 513] width 353 height 27
type input "100"
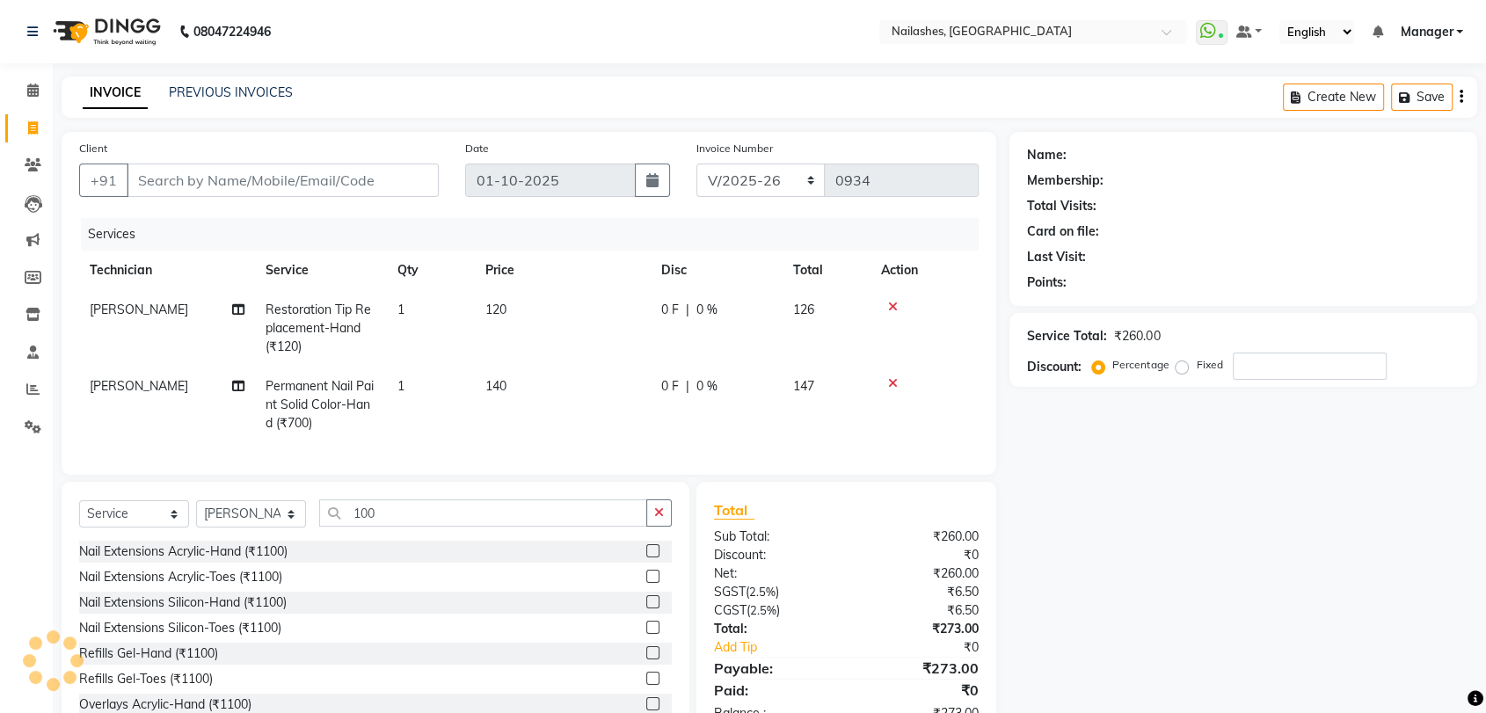
drag, startPoint x: 661, startPoint y: 528, endPoint x: 606, endPoint y: 526, distance: 55.4
click at [661, 519] on icon "button" at bounding box center [659, 513] width 10 height 12
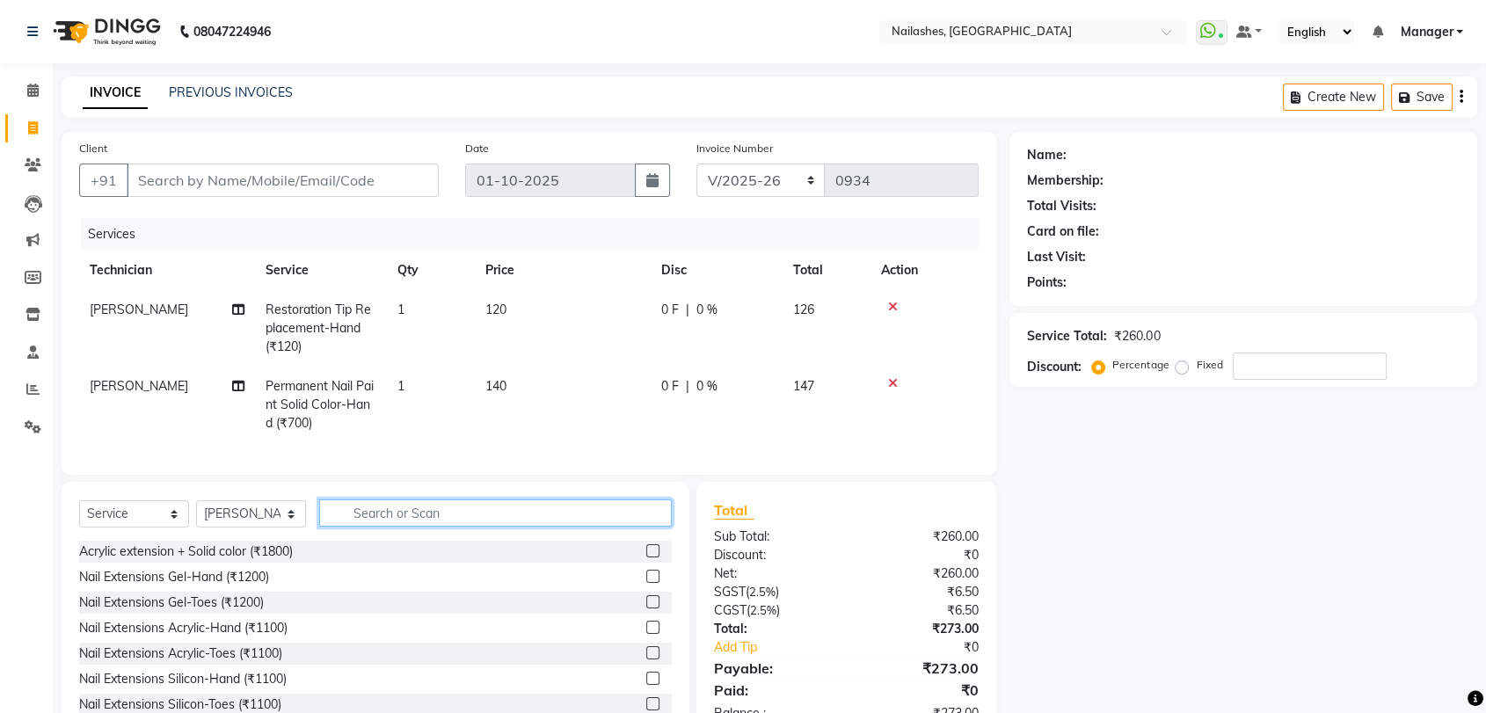
click at [499, 527] on input "text" at bounding box center [495, 513] width 353 height 27
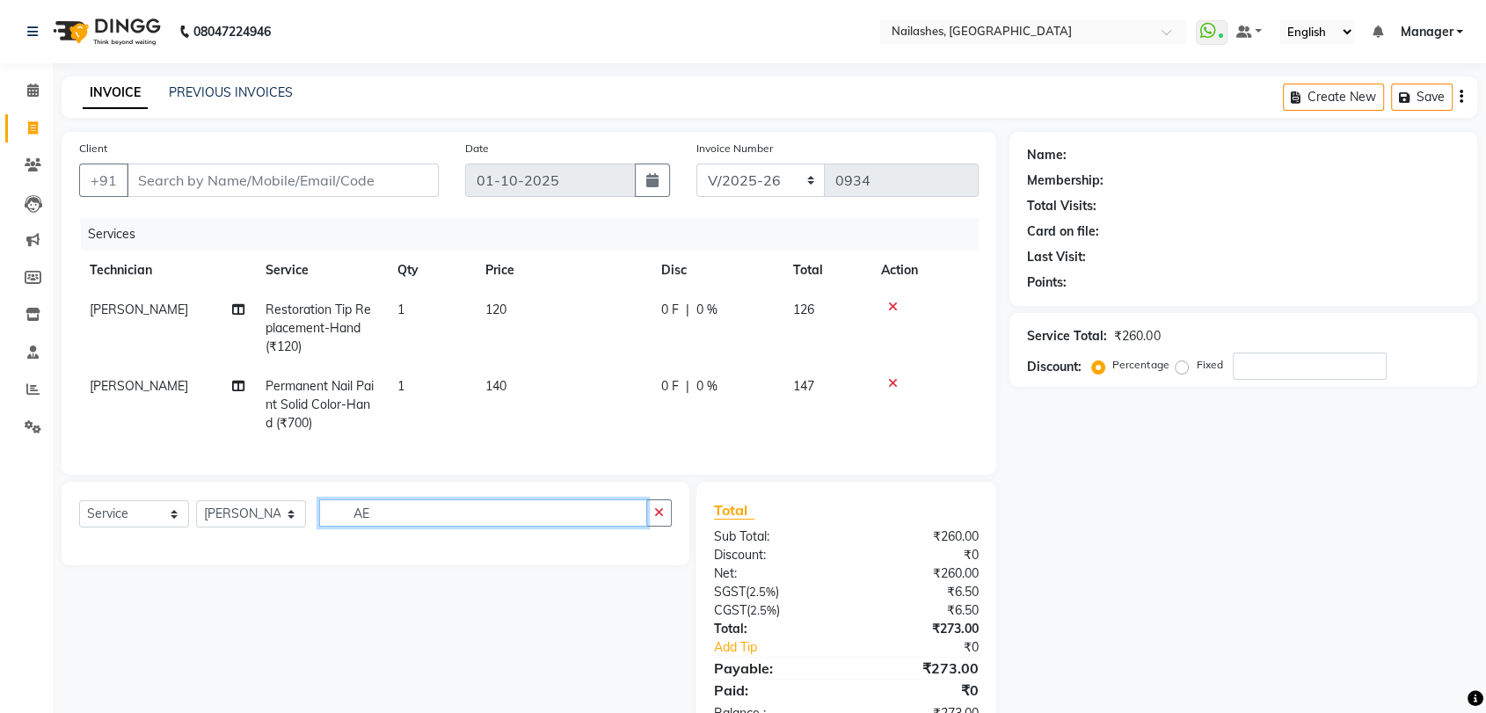
type input "A"
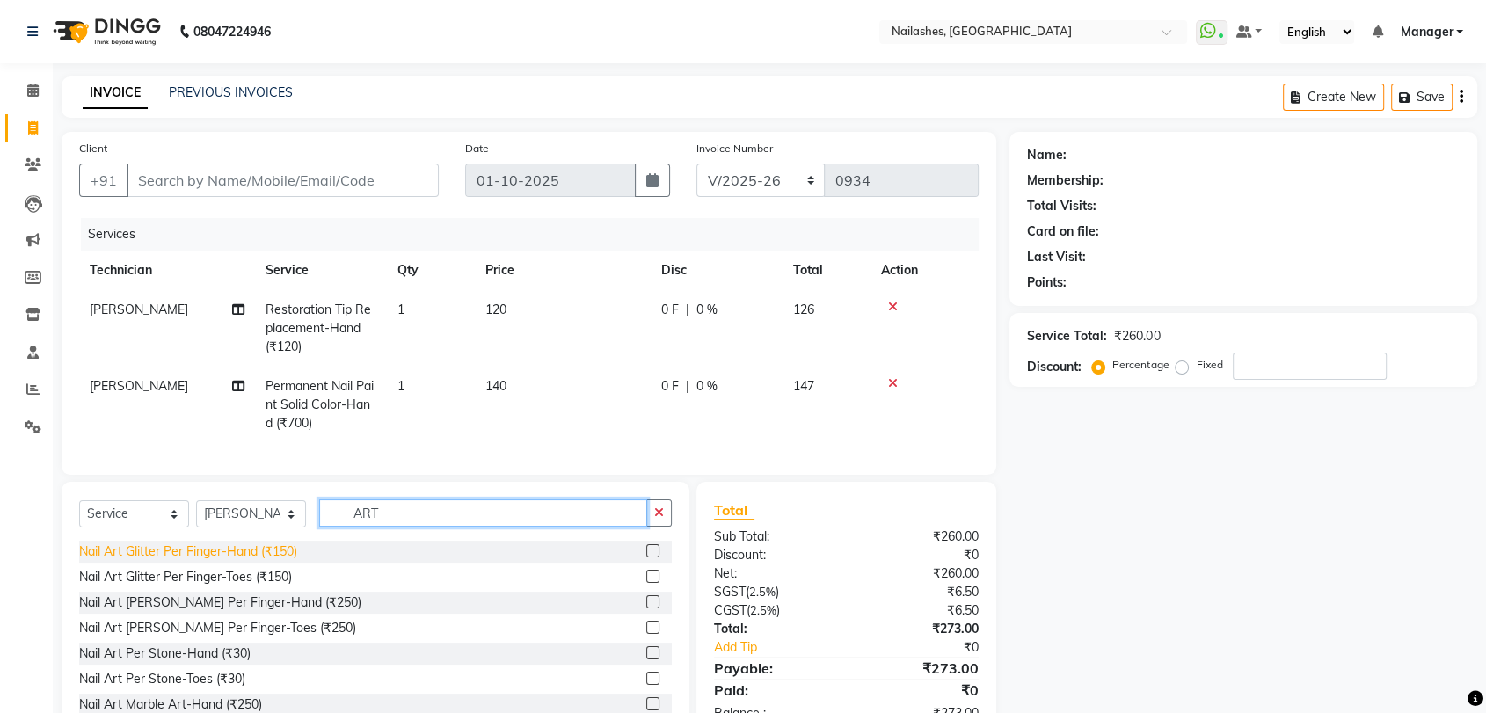
type input "ART"
click at [276, 558] on div "Nail Art Glitter Per Finger-Hand (₹150)" at bounding box center [188, 552] width 218 height 18
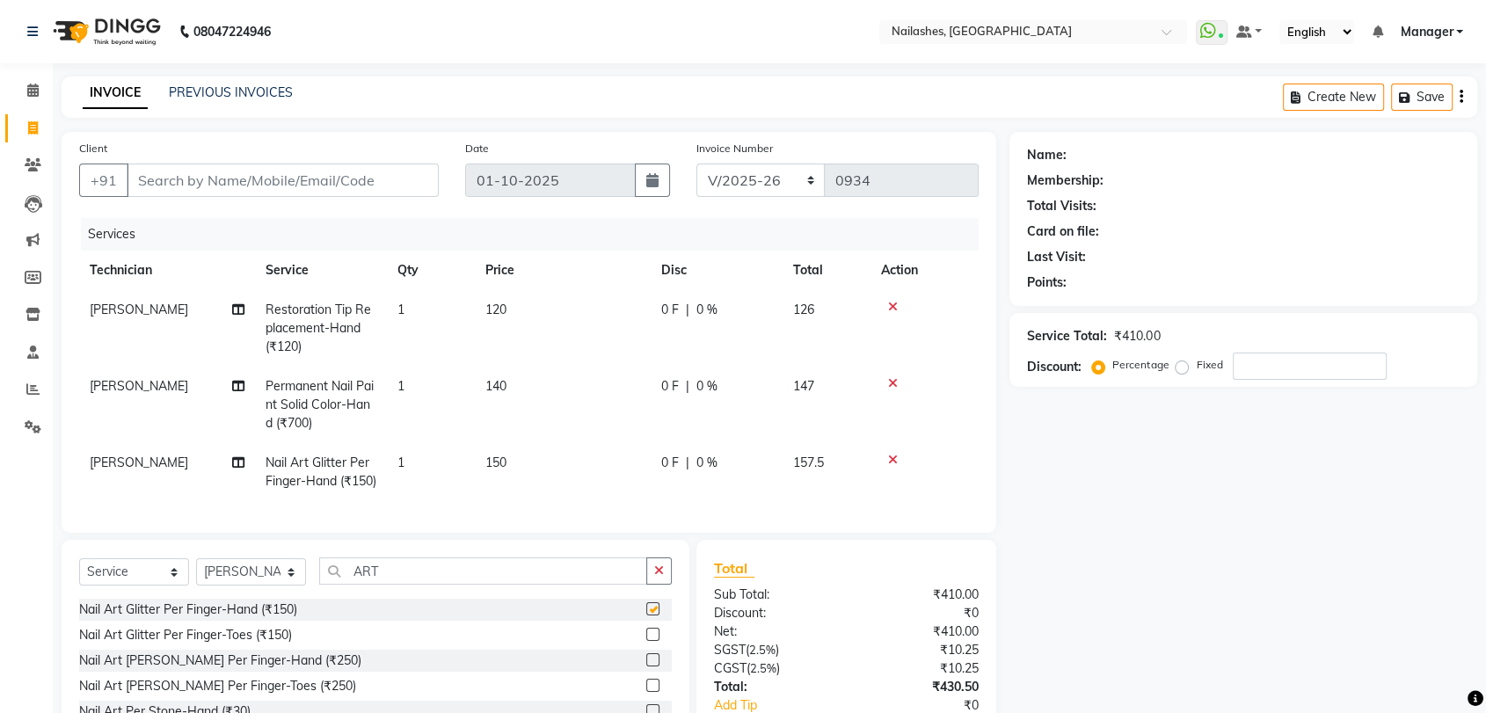
checkbox input "false"
click at [491, 450] on td "150" at bounding box center [563, 472] width 176 height 58
select select "82227"
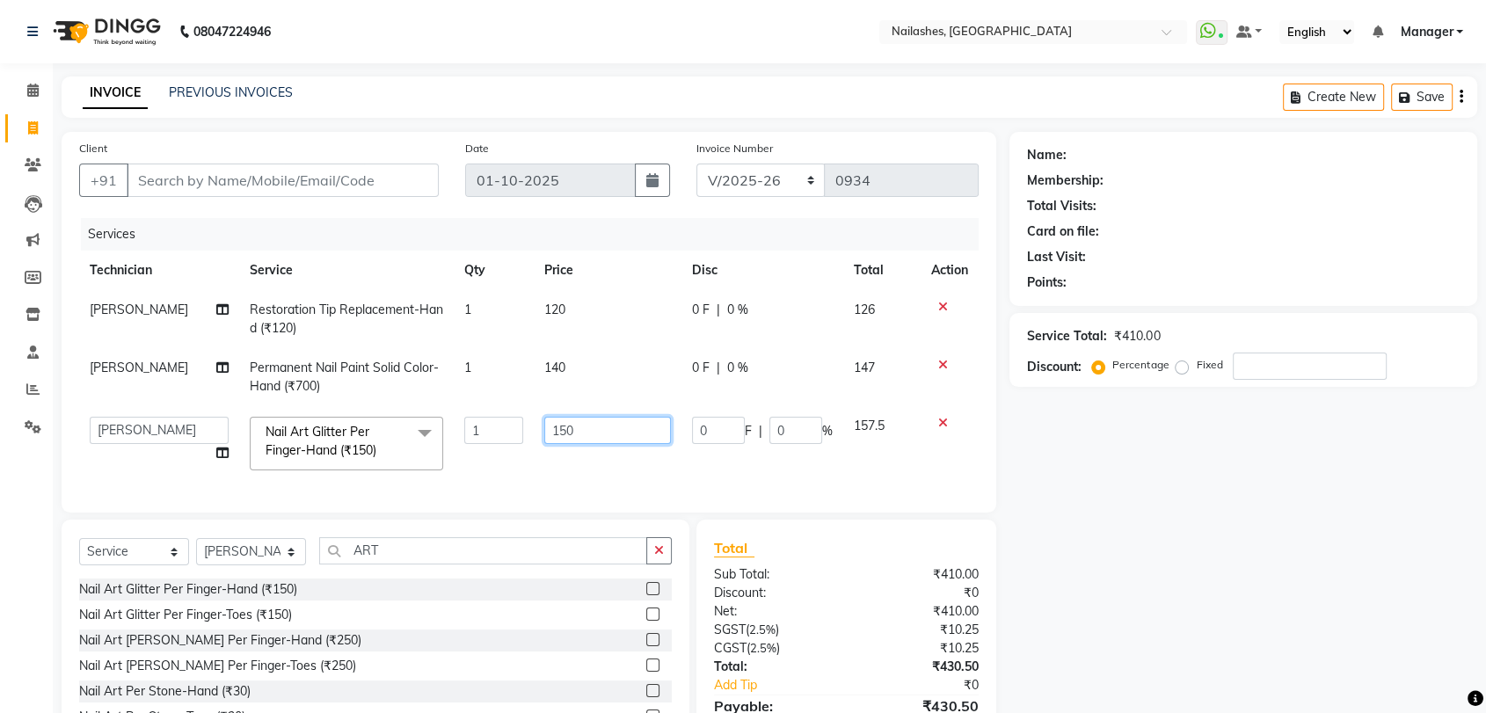
click at [599, 419] on input "150" at bounding box center [607, 430] width 126 height 27
type input "1"
type input "100"
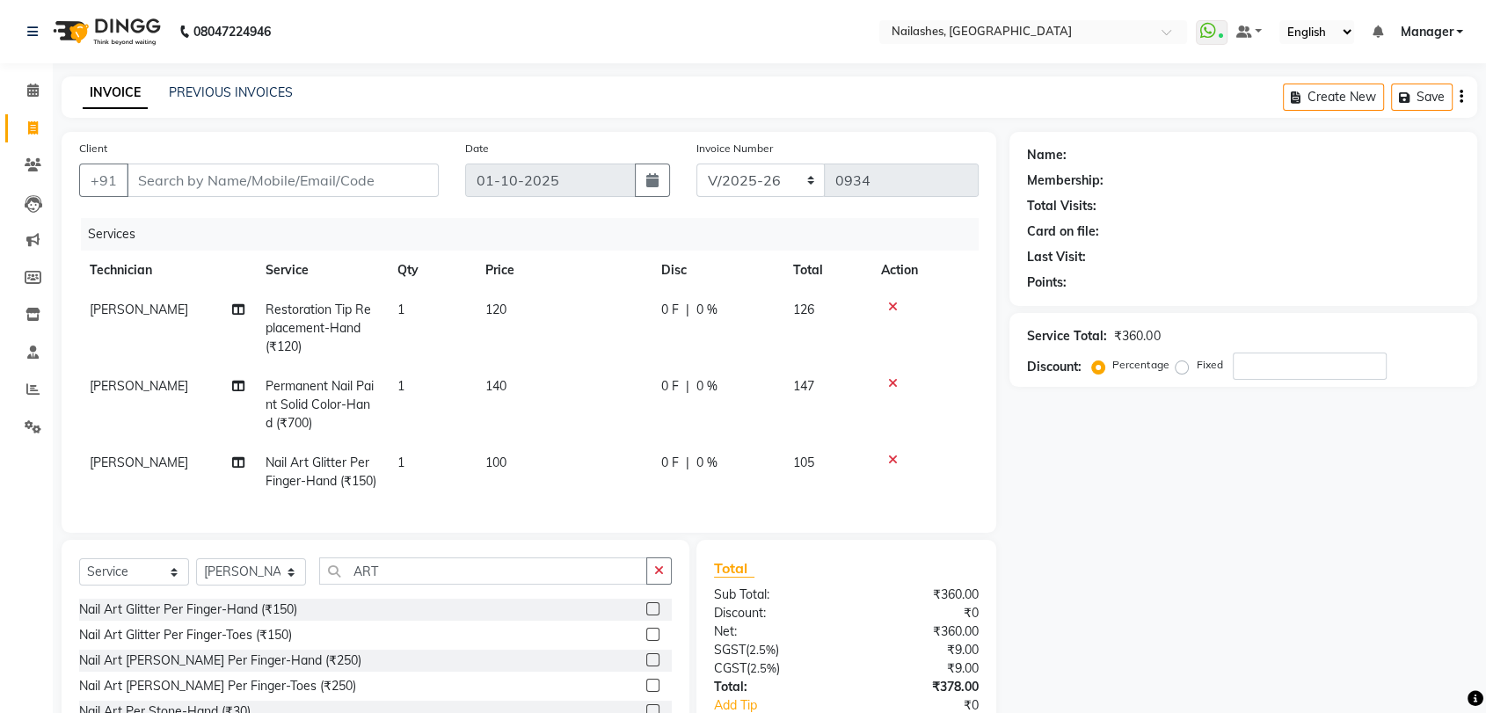
click at [423, 463] on td "1" at bounding box center [431, 472] width 88 height 58
select select "82227"
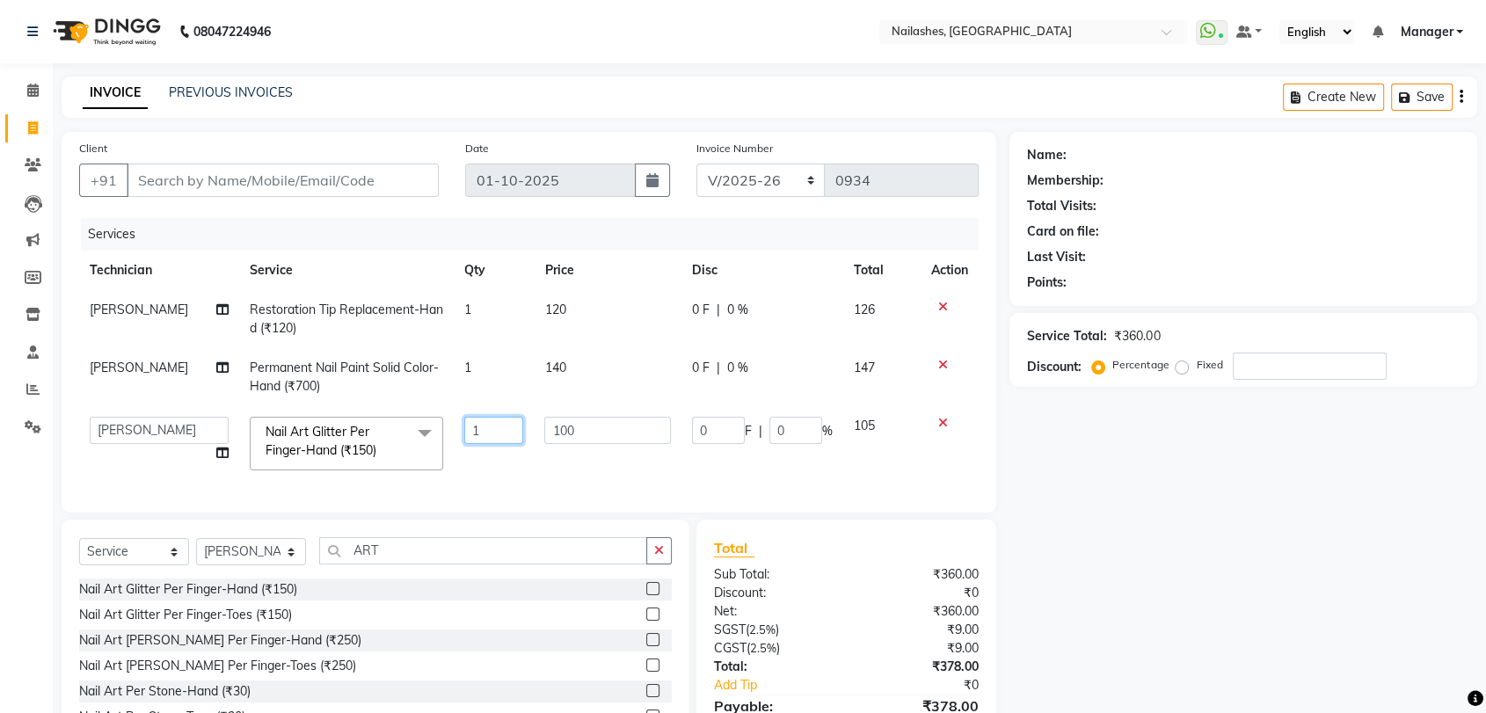
click at [503, 425] on input "1" at bounding box center [493, 430] width 59 height 27
type input "2"
click at [483, 470] on tr "[PERSON_NAME] pid [PERSON_NAME] [PERSON_NAME] Manager [PERSON_NAME] [PERSON_NAM…" at bounding box center [529, 443] width 900 height 75
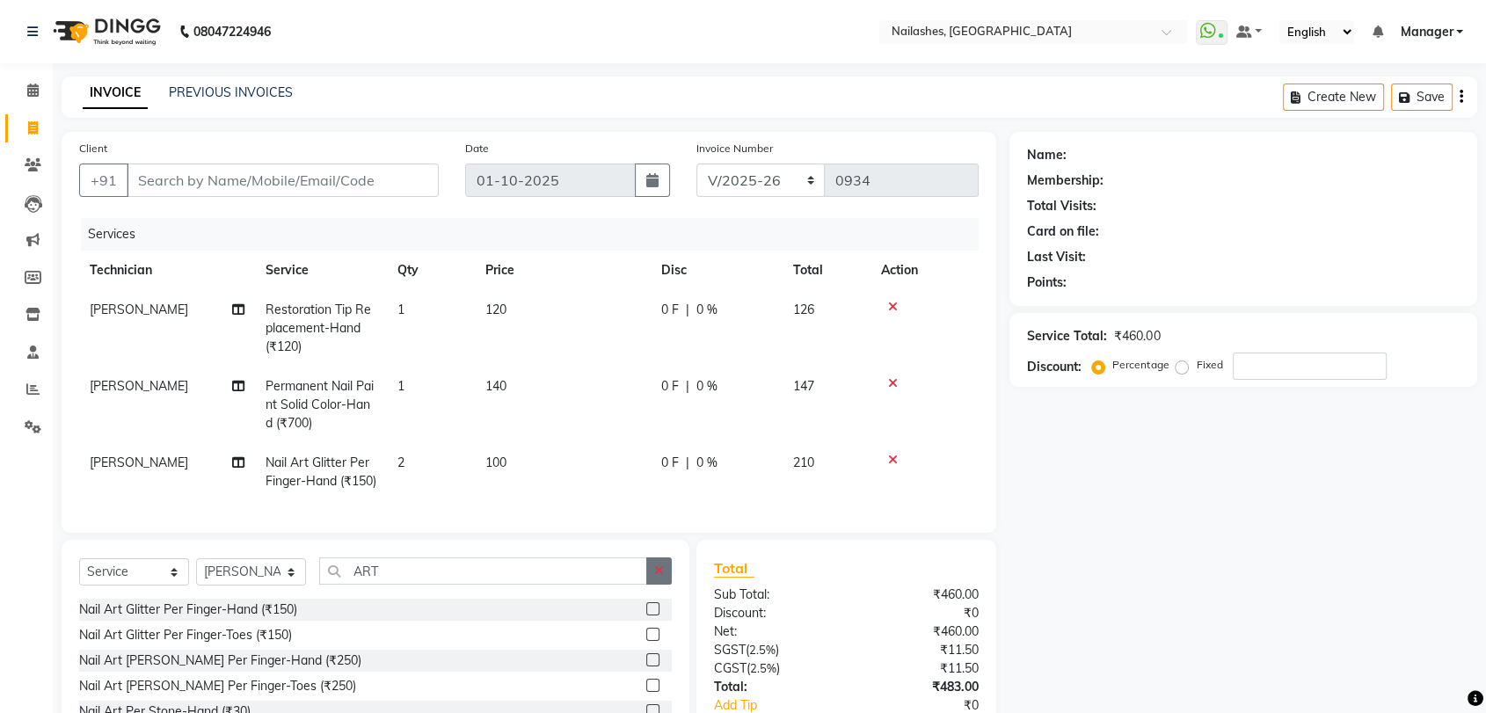
click at [660, 577] on icon "button" at bounding box center [659, 571] width 10 height 12
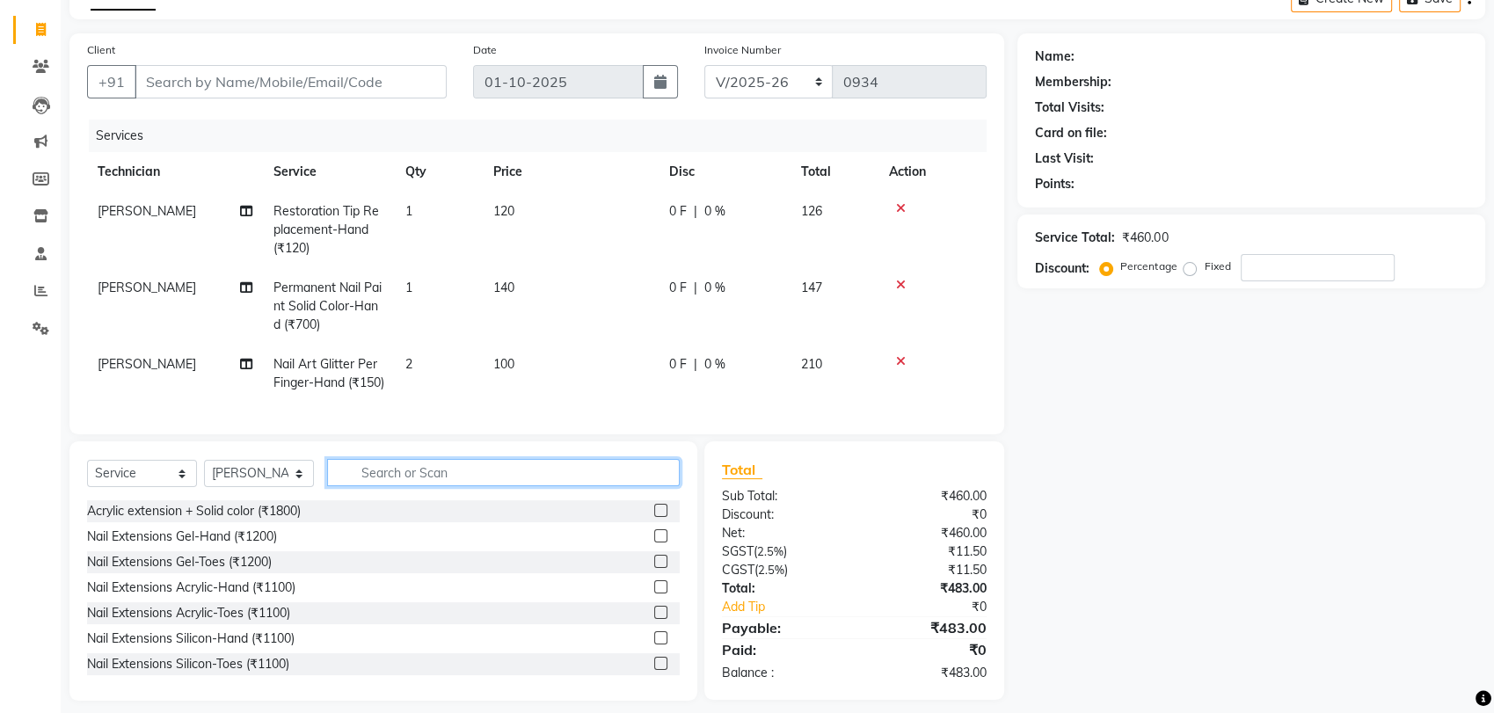
scroll to position [146, 0]
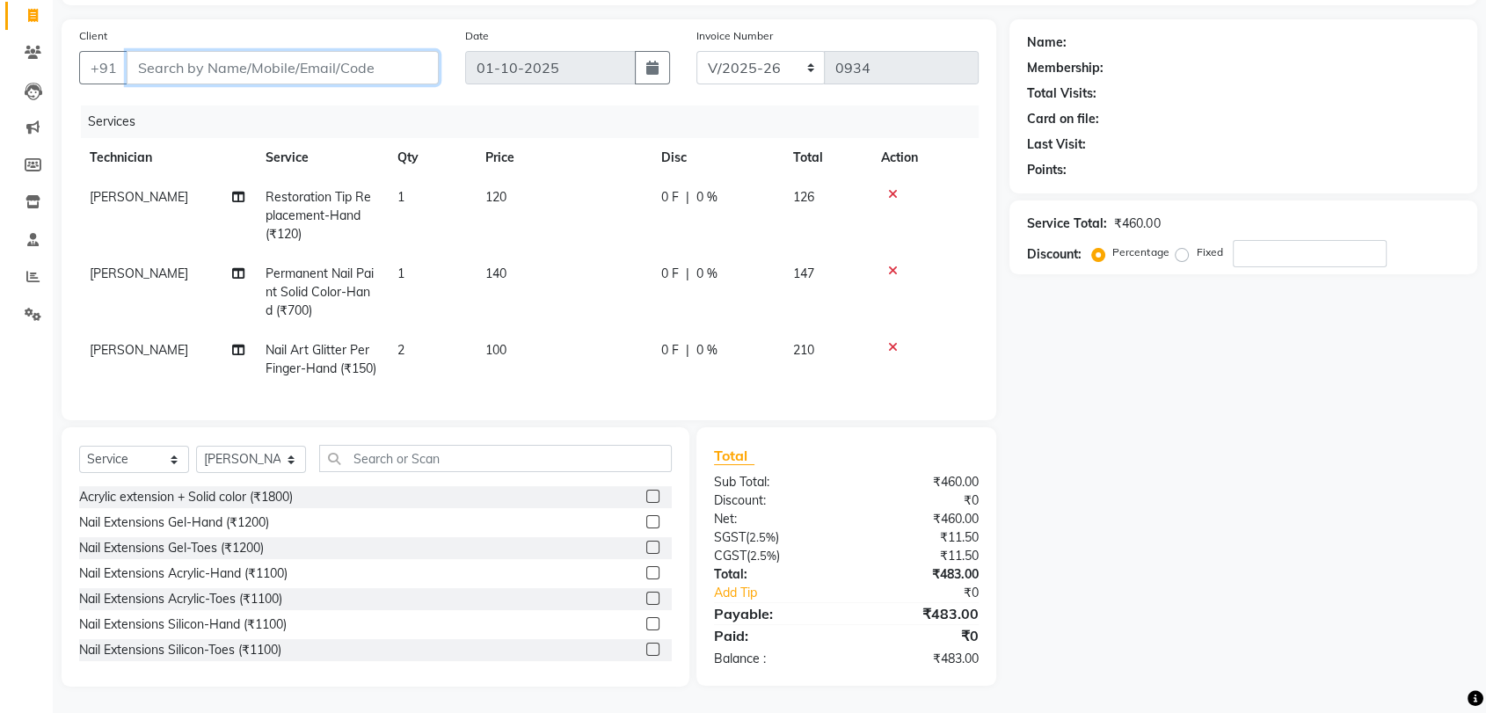
click at [189, 51] on input "Client" at bounding box center [283, 67] width 312 height 33
type input "8"
type input "0"
type input "8553111099"
click at [380, 59] on span "Add Client" at bounding box center [393, 68] width 69 height 18
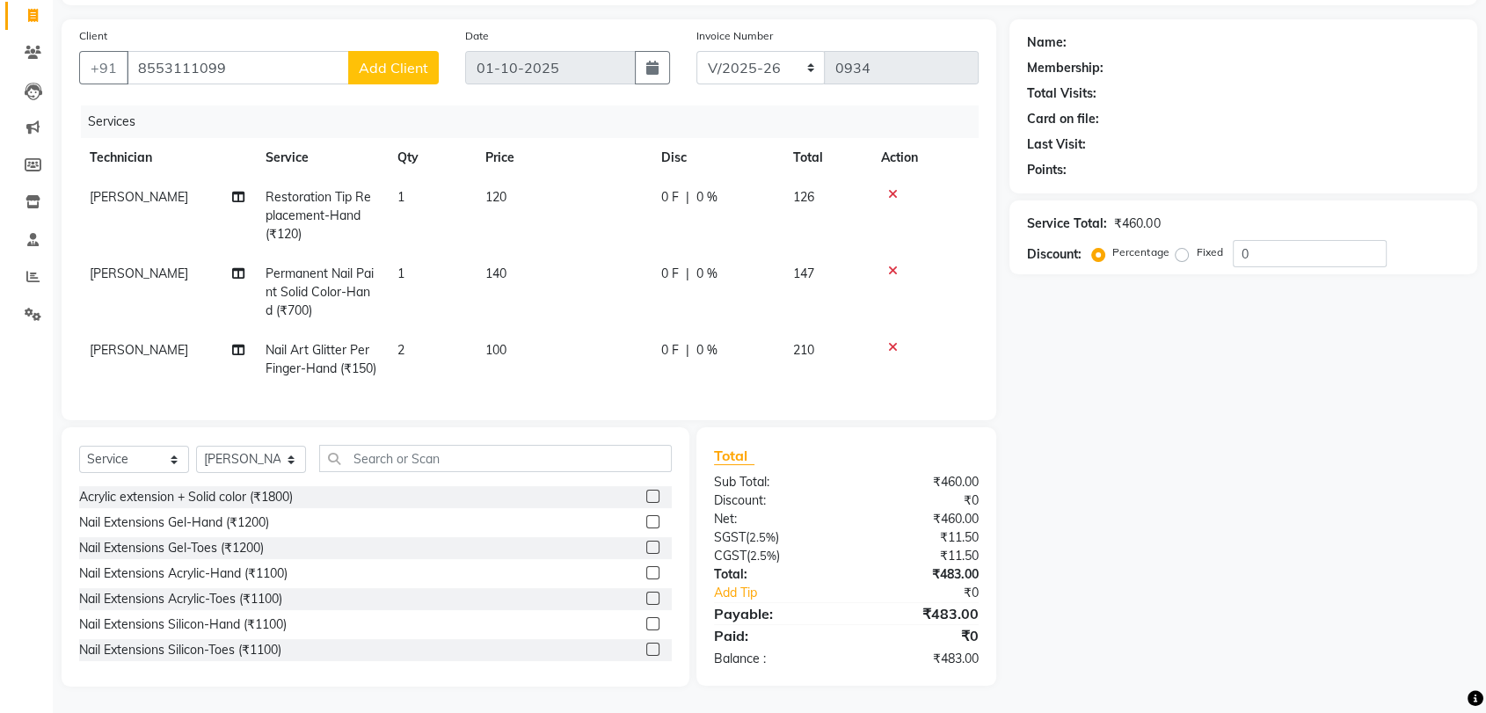
select select "21"
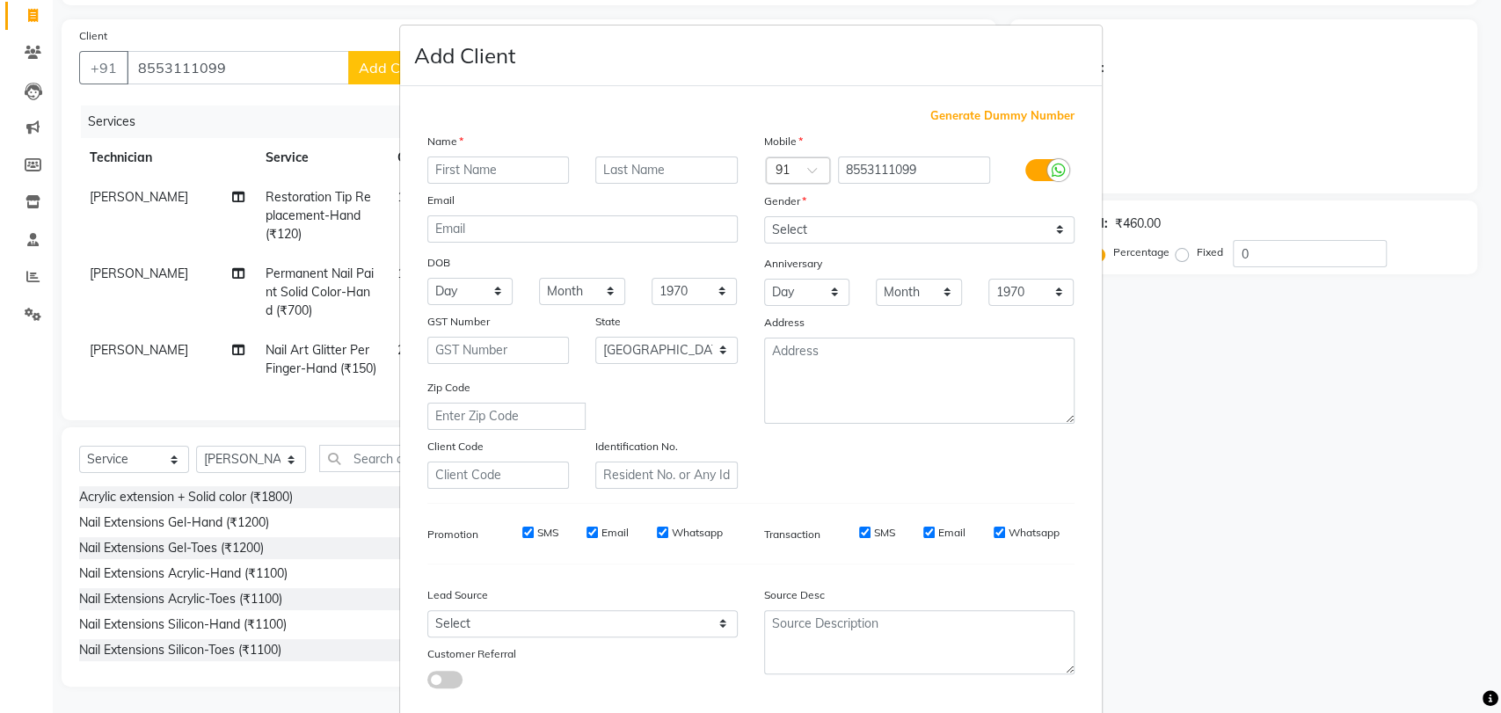
click at [490, 158] on input "text" at bounding box center [498, 170] width 142 height 27
type input "NIKE"
click at [1045, 223] on select "Select [DEMOGRAPHIC_DATA] [DEMOGRAPHIC_DATA] Other Prefer Not To Say" at bounding box center [919, 229] width 310 height 27
select select "[DEMOGRAPHIC_DATA]"
click at [764, 216] on select "Select [DEMOGRAPHIC_DATA] [DEMOGRAPHIC_DATA] Other Prefer Not To Say" at bounding box center [919, 229] width 310 height 27
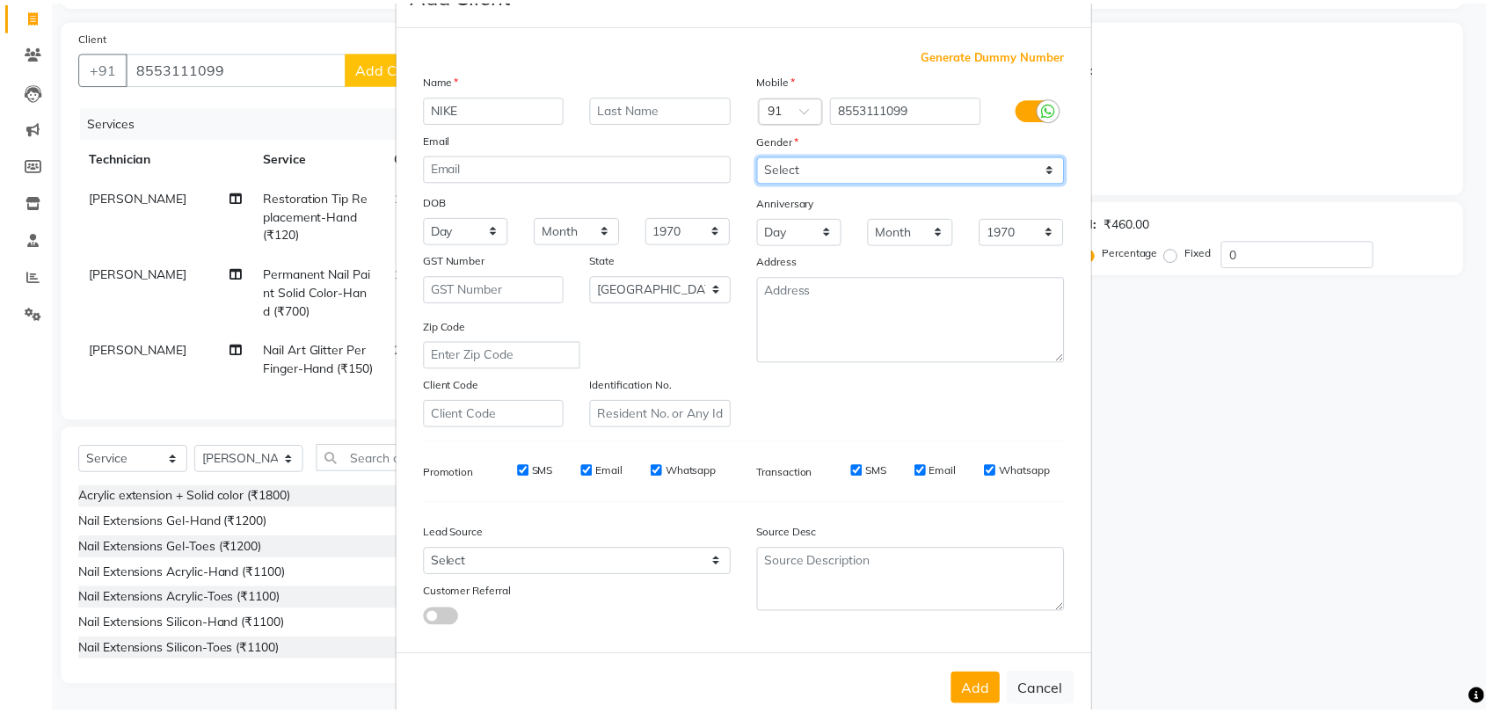
scroll to position [95, 0]
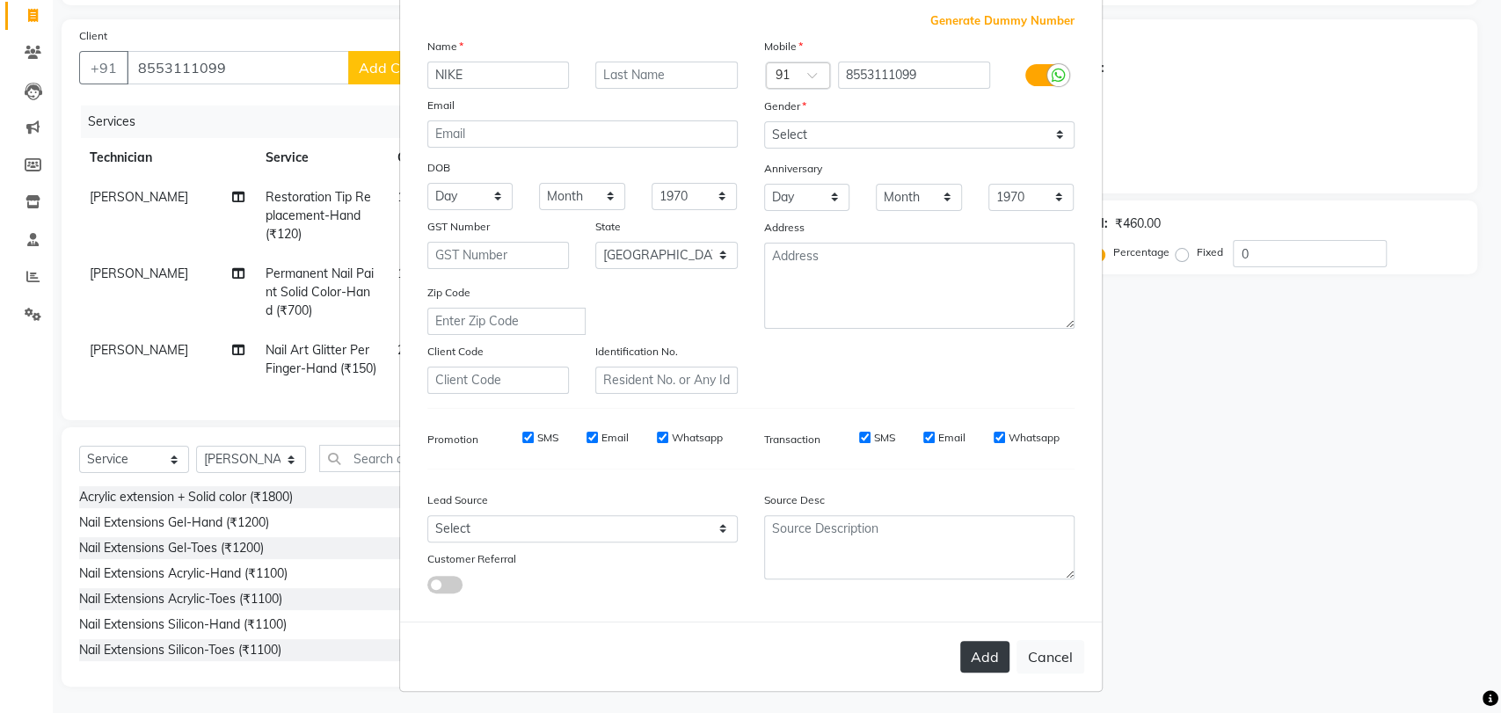
click at [990, 655] on button "Add" at bounding box center [984, 657] width 49 height 32
type input "85******99"
select select
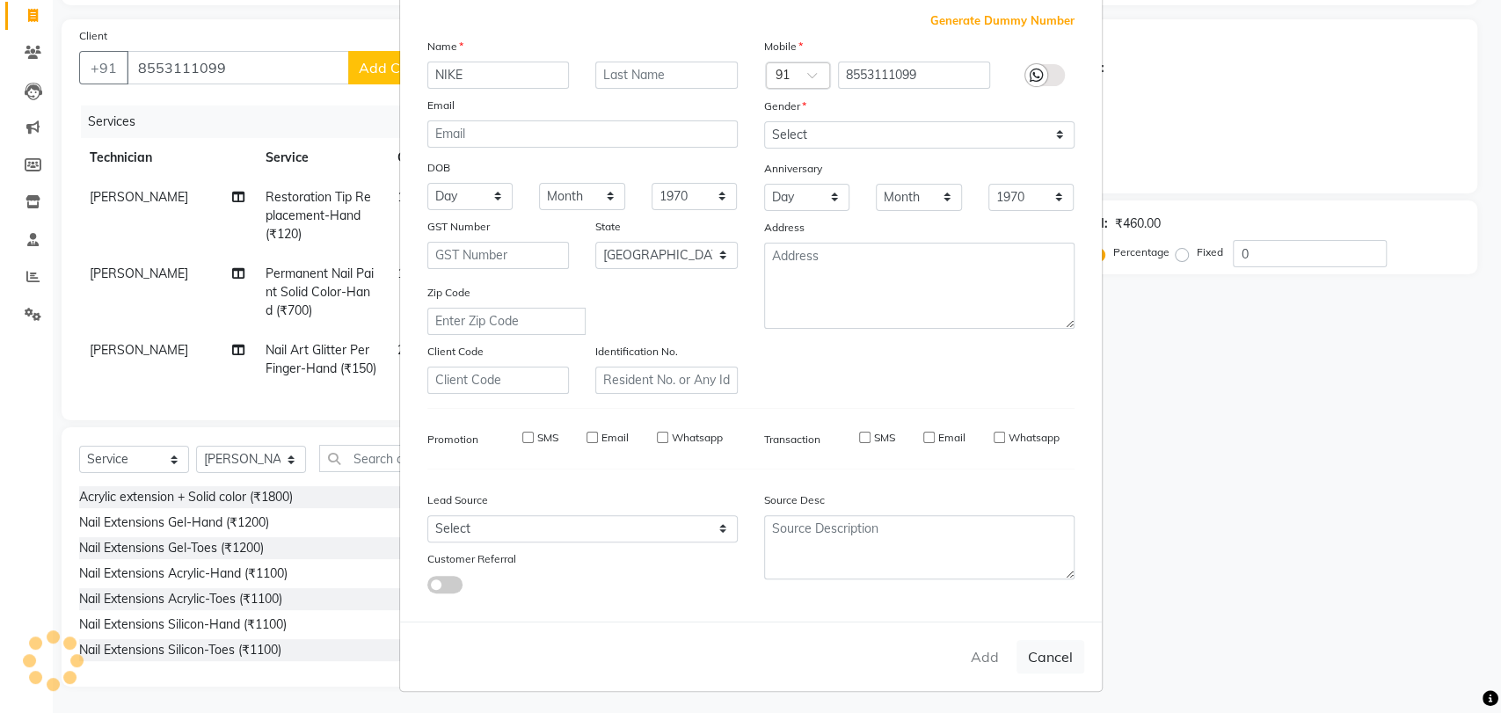
select select "null"
select select
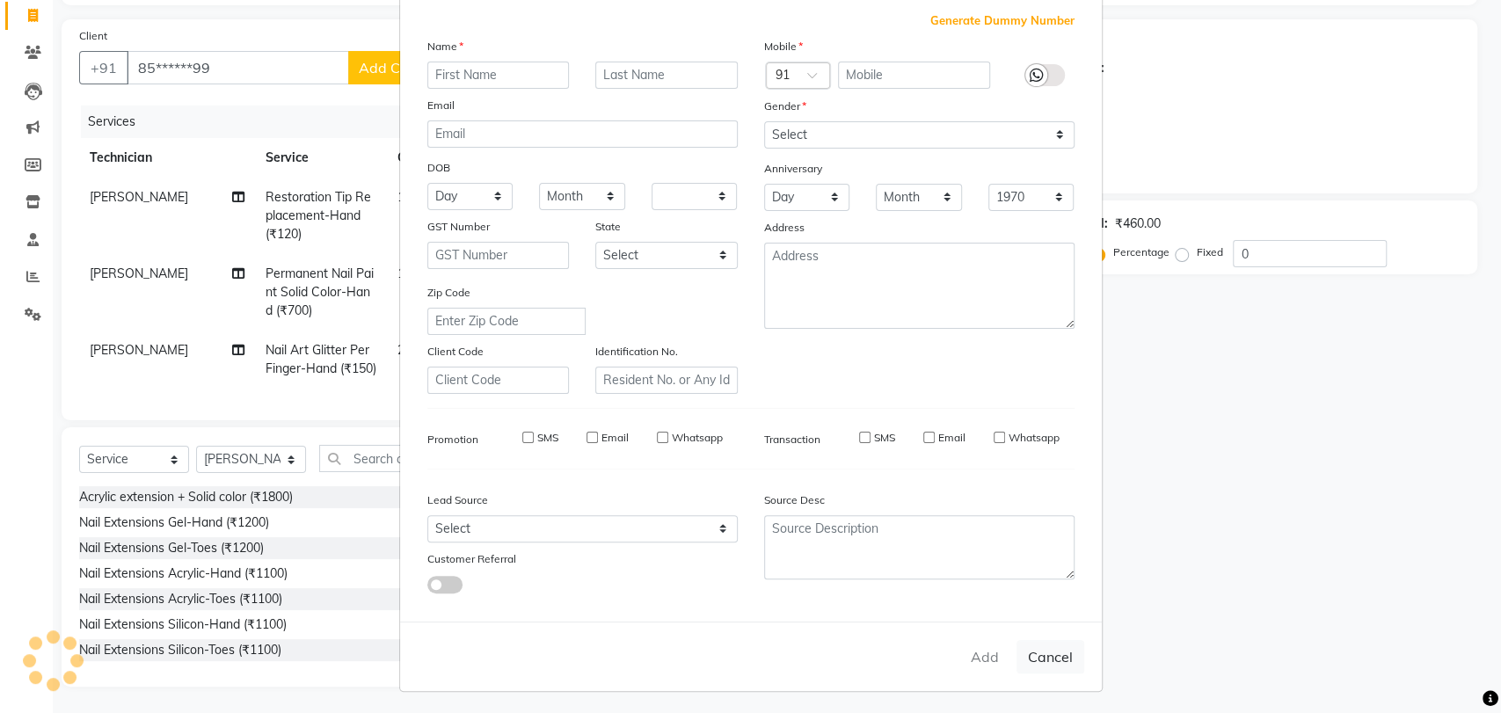
checkbox input "false"
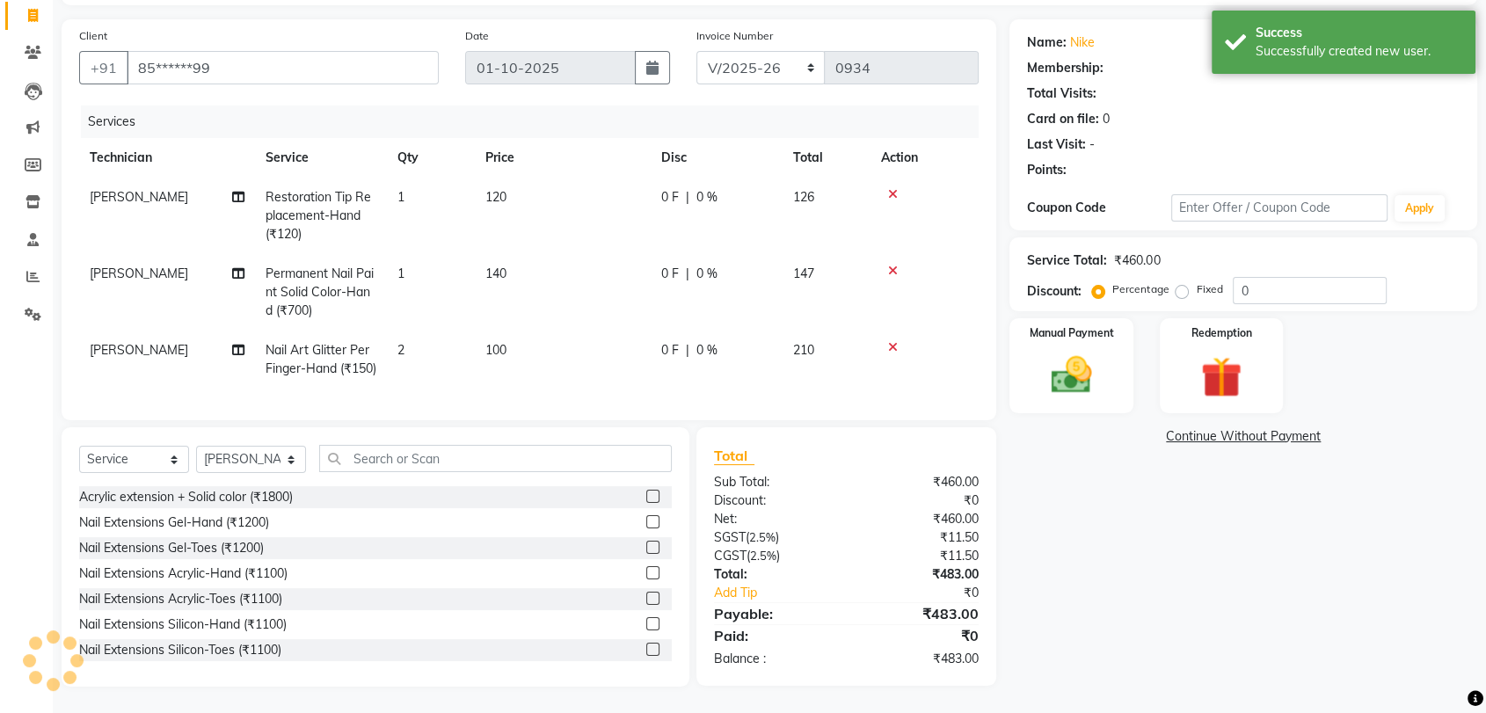
select select "1: Object"
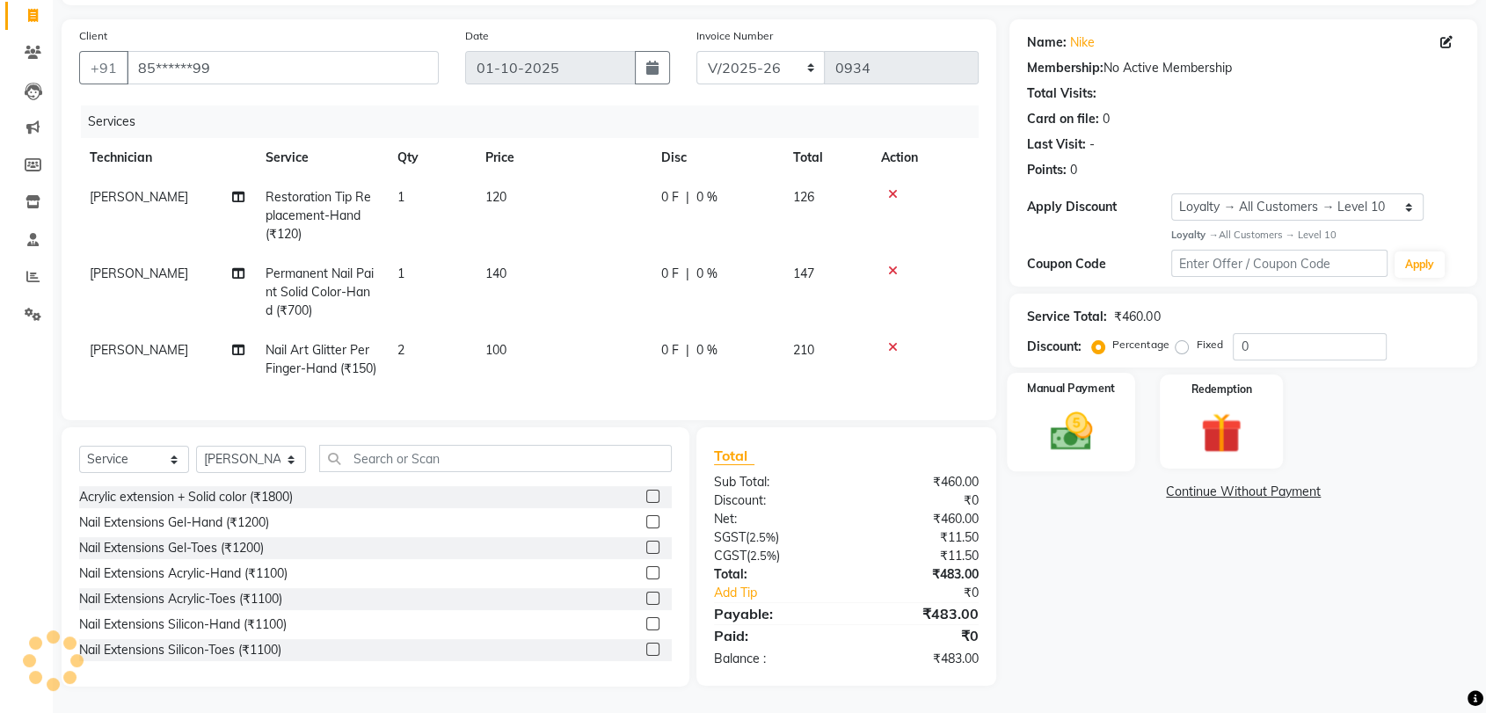
click at [1083, 407] on img at bounding box center [1071, 431] width 69 height 49
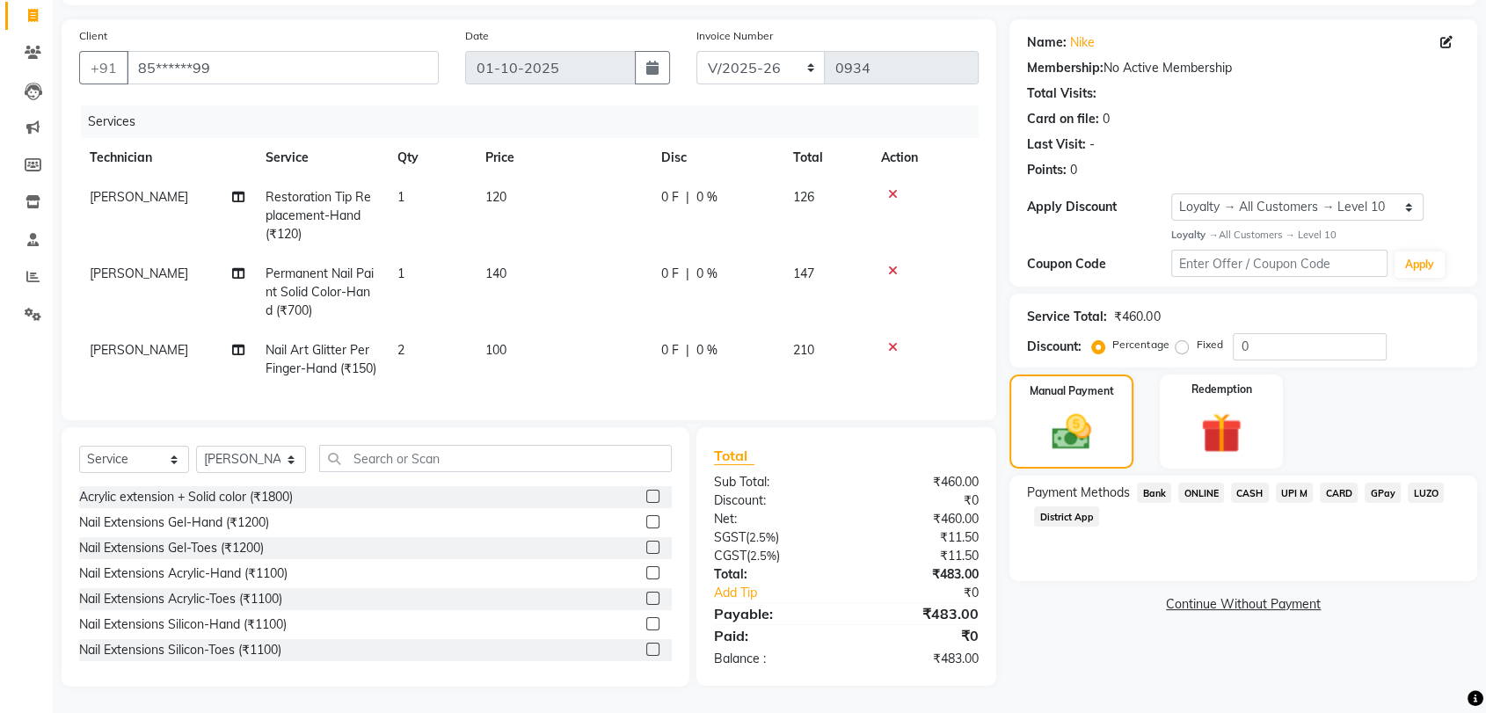
click at [1245, 483] on span "CASH" at bounding box center [1250, 493] width 38 height 20
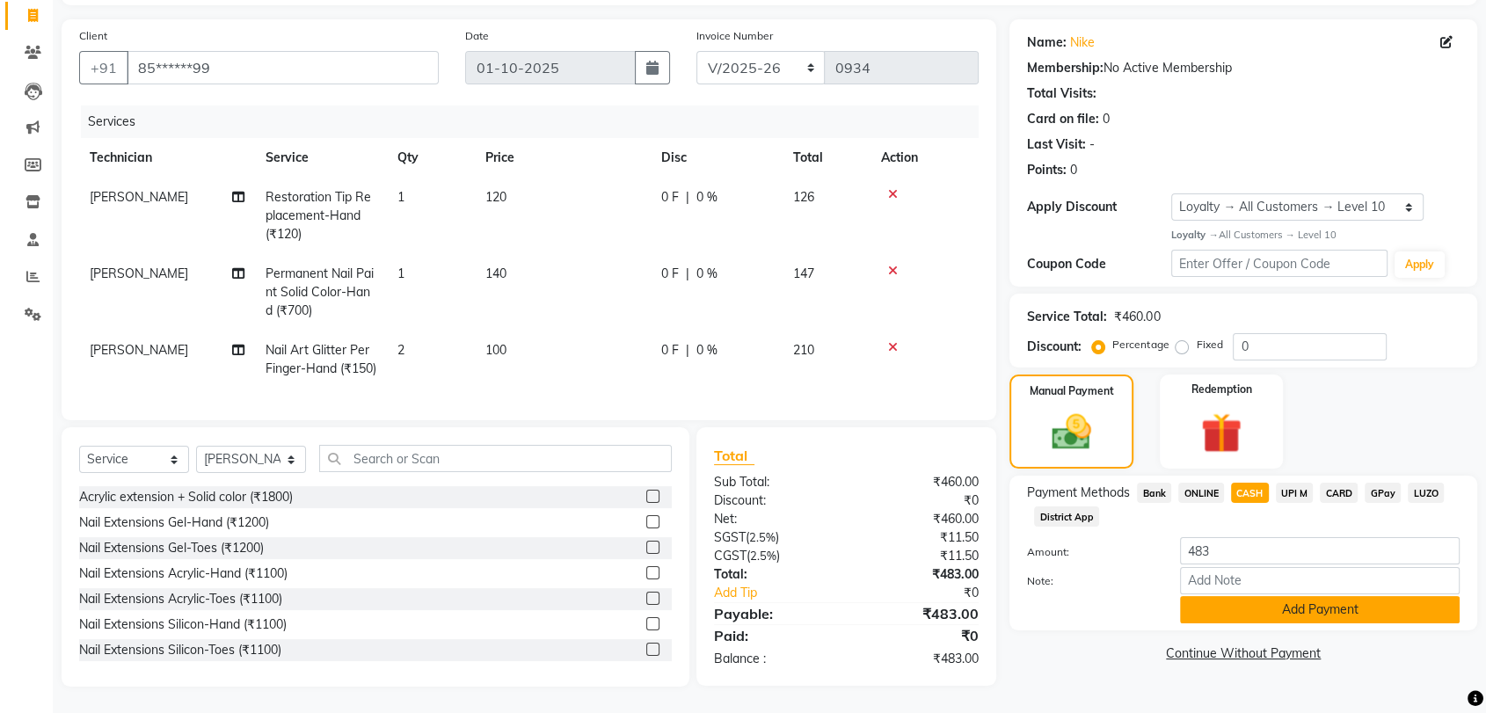
click at [1328, 596] on button "Add Payment" at bounding box center [1320, 609] width 280 height 27
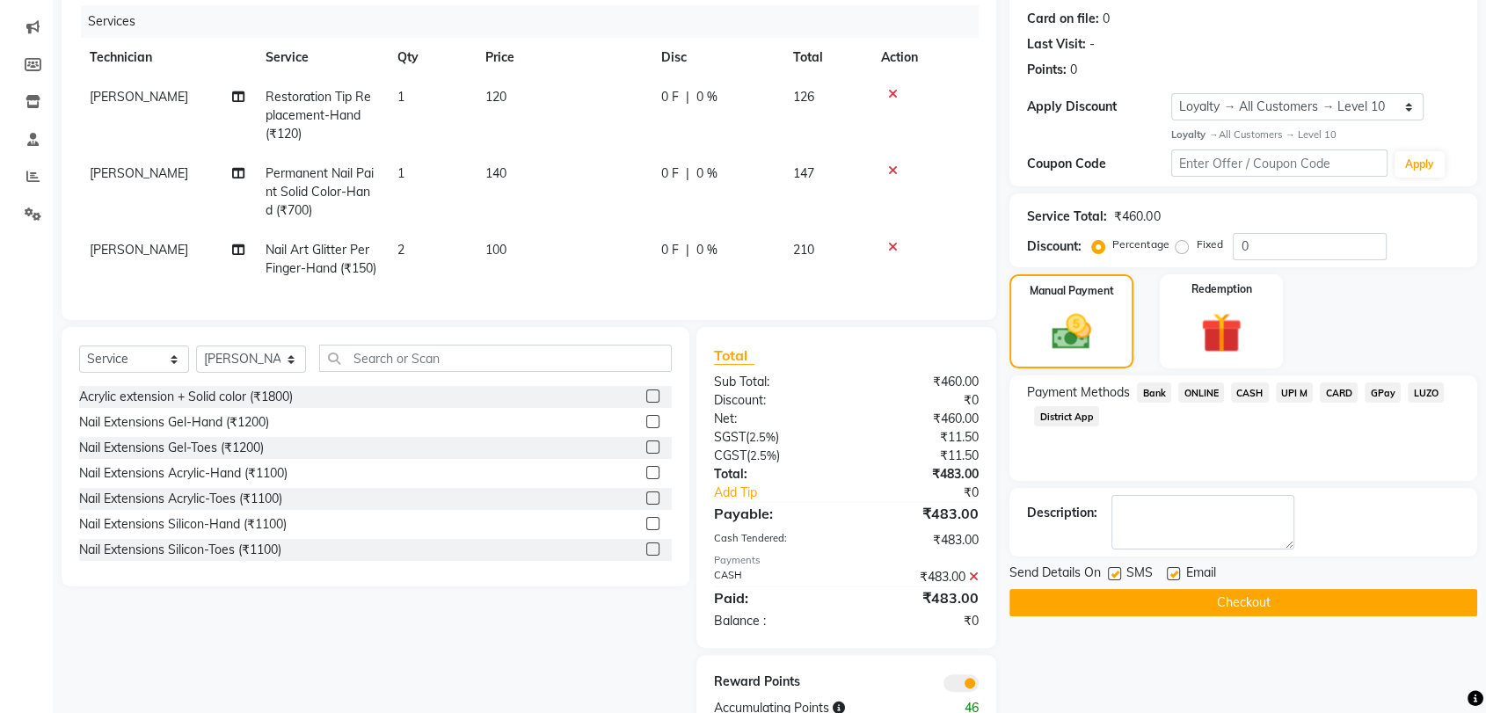
scroll to position [294, 0]
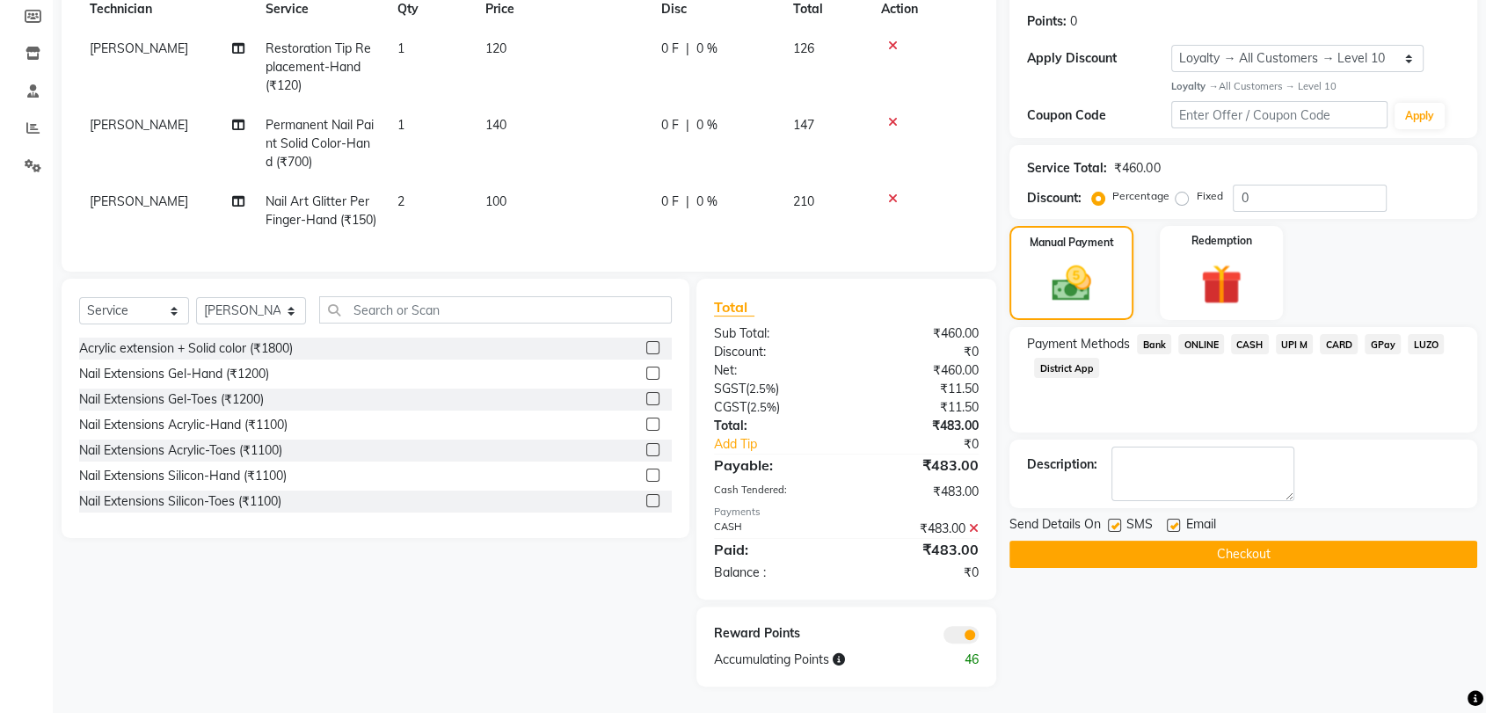
click at [1240, 541] on button "Checkout" at bounding box center [1244, 554] width 468 height 27
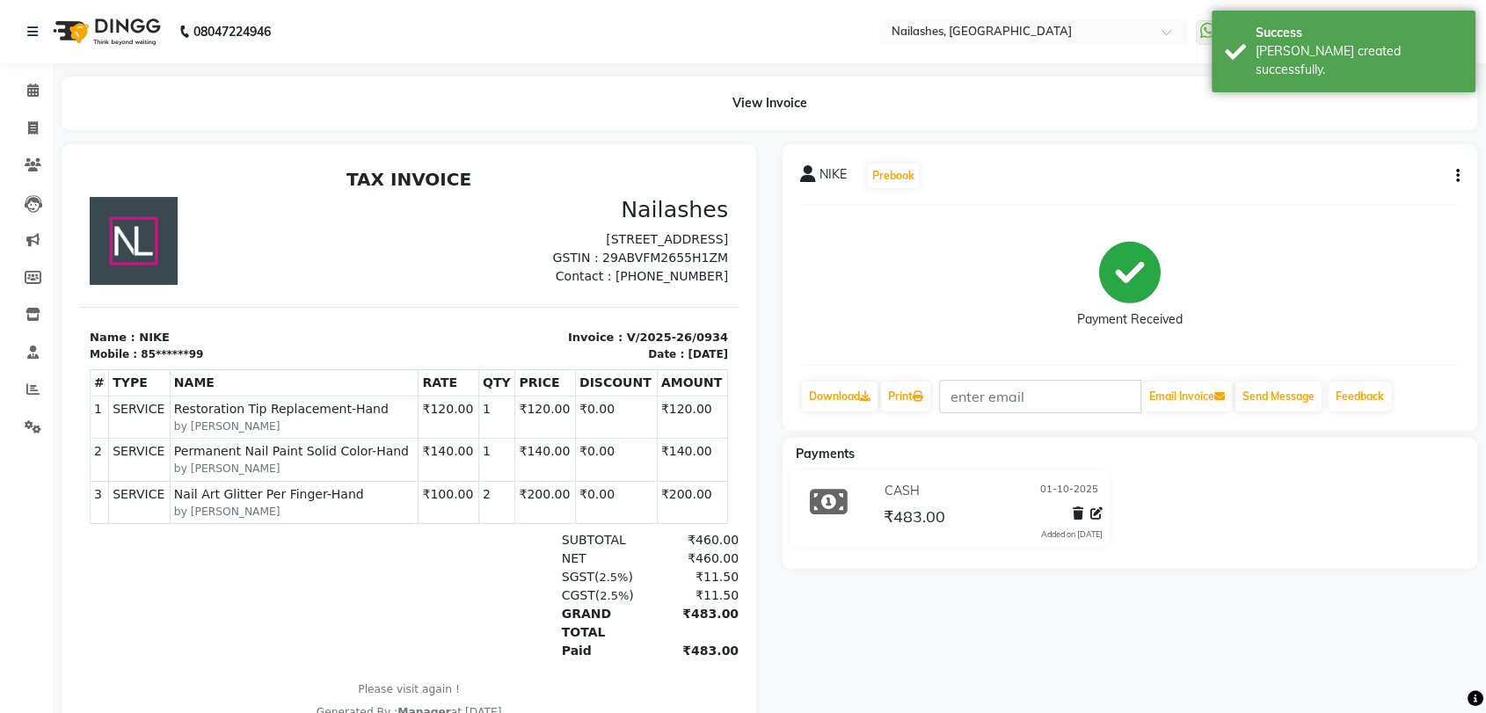
click at [901, 485] on span "CASH" at bounding box center [902, 491] width 35 height 18
click at [920, 507] on span "₹483.00" at bounding box center [915, 519] width 62 height 25
click at [1459, 176] on icon "button" at bounding box center [1458, 176] width 4 height 1
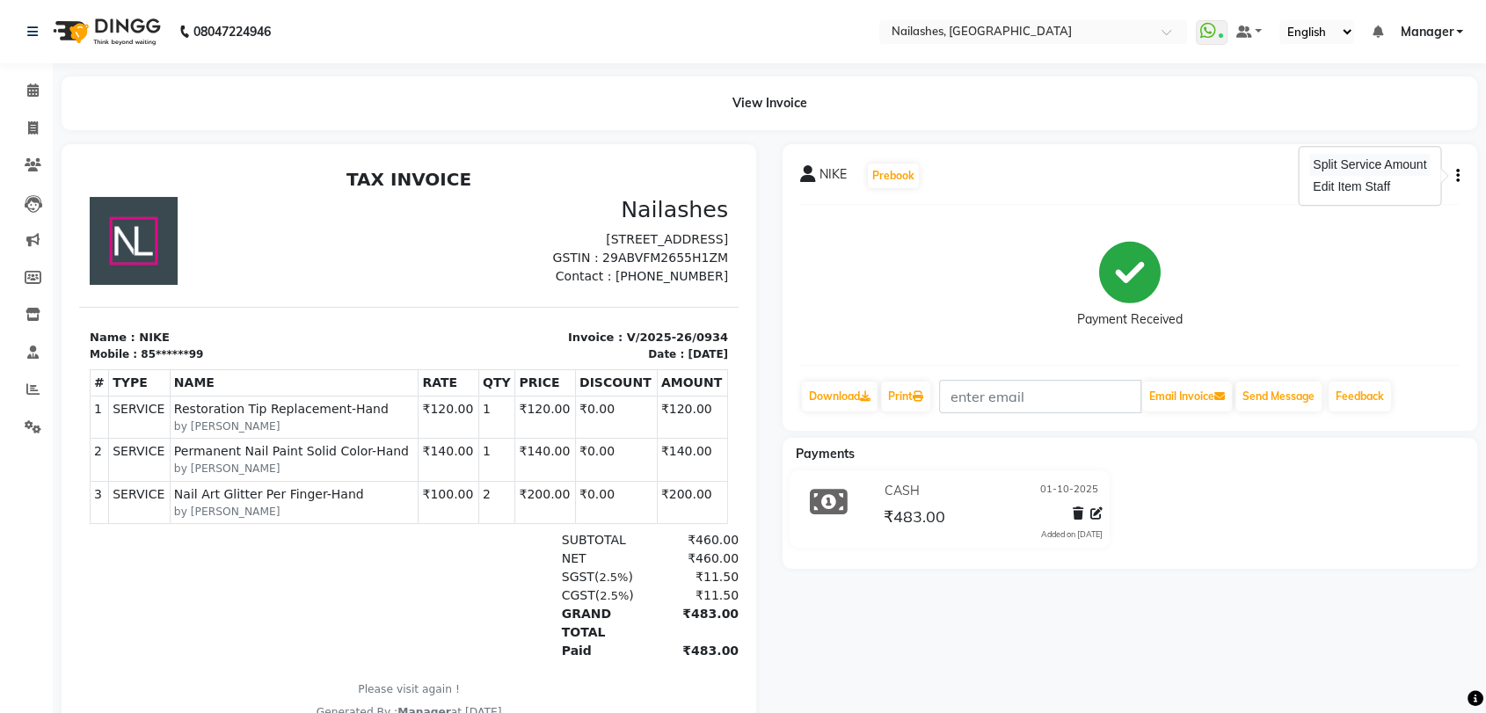
click at [1341, 164] on div "Split Service Amount" at bounding box center [1369, 165] width 120 height 22
select select "82227"
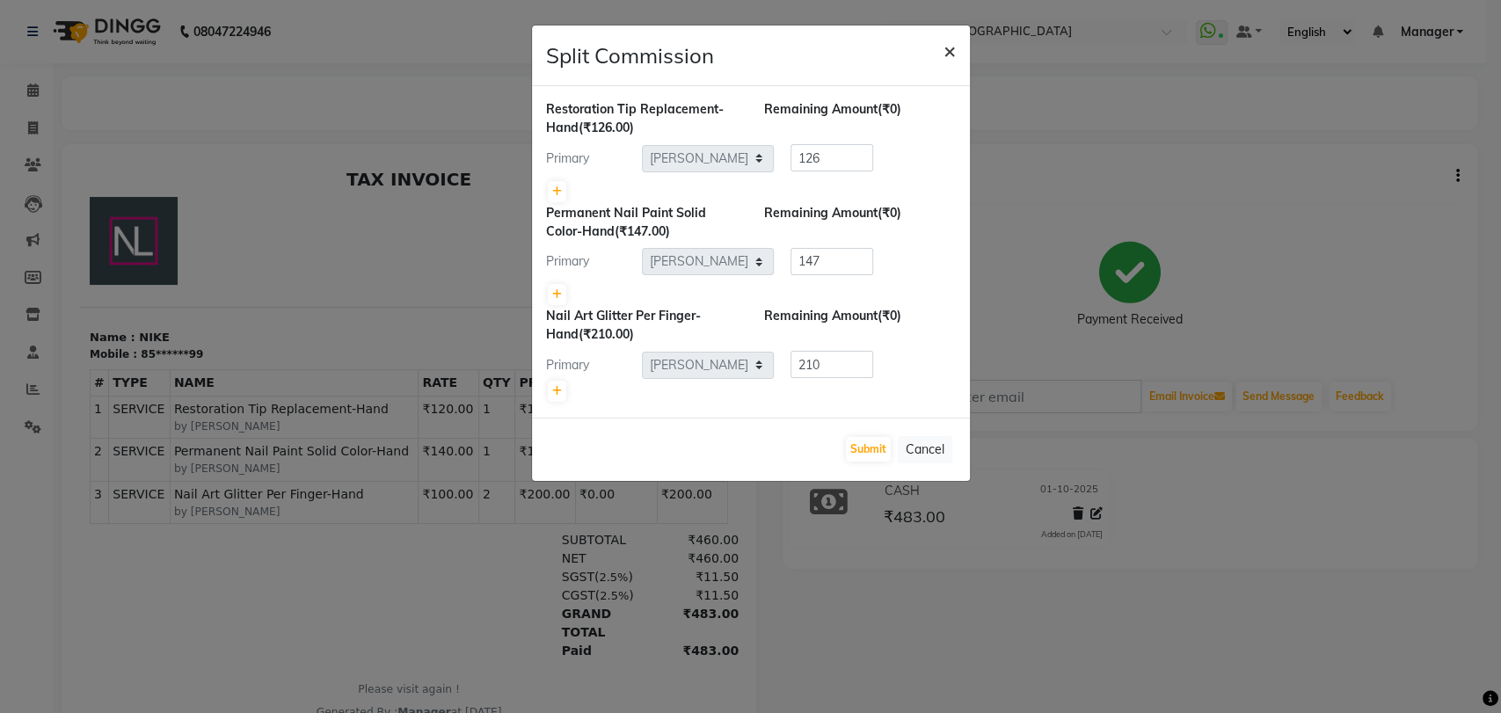
click at [947, 52] on span "×" at bounding box center [950, 50] width 12 height 26
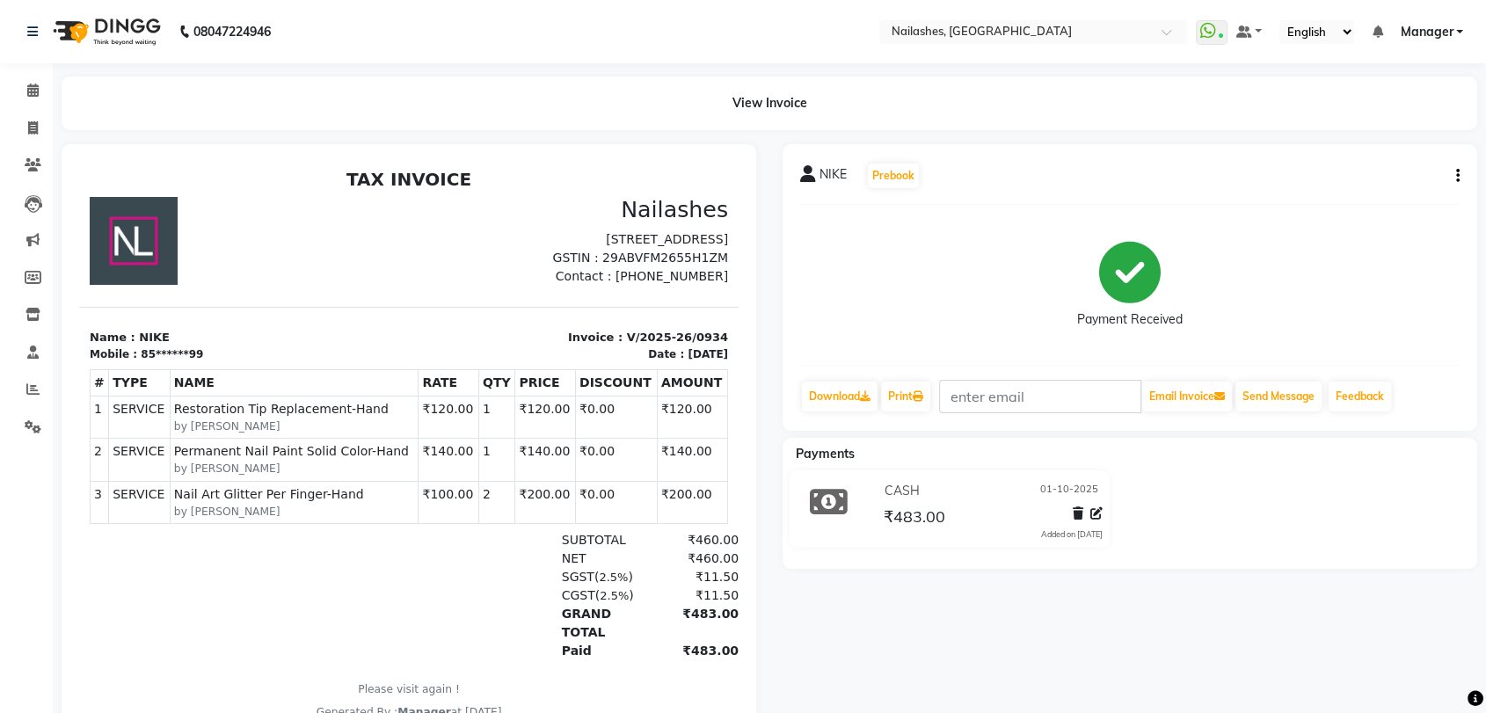
click at [1461, 166] on div "NIKE Prebook Payment Received Download Print Email Invoice Send Message Feedback" at bounding box center [1130, 287] width 695 height 287
click at [1458, 184] on button "button" at bounding box center [1454, 176] width 11 height 18
click at [1346, 191] on div "Edit Item Staff" at bounding box center [1369, 187] width 120 height 22
select select "82227"
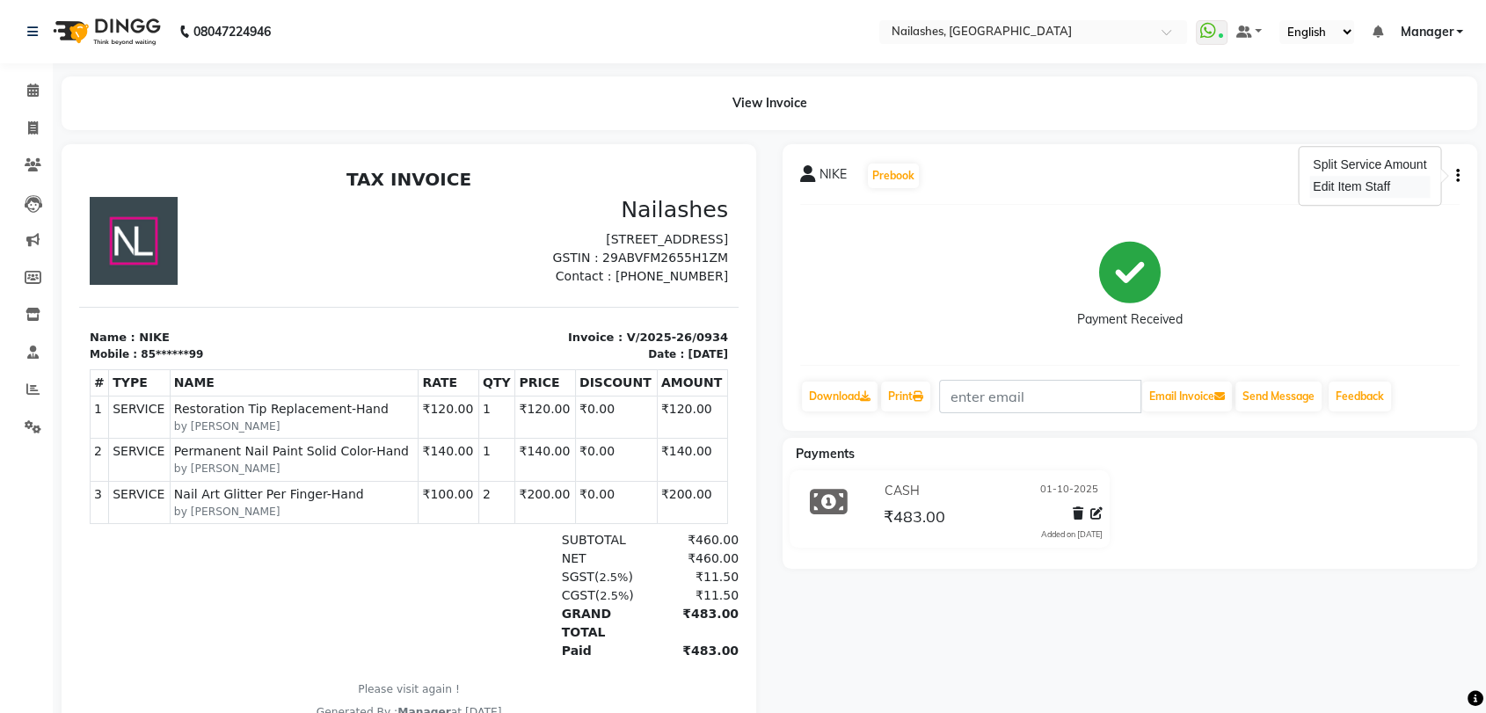
select select "82227"
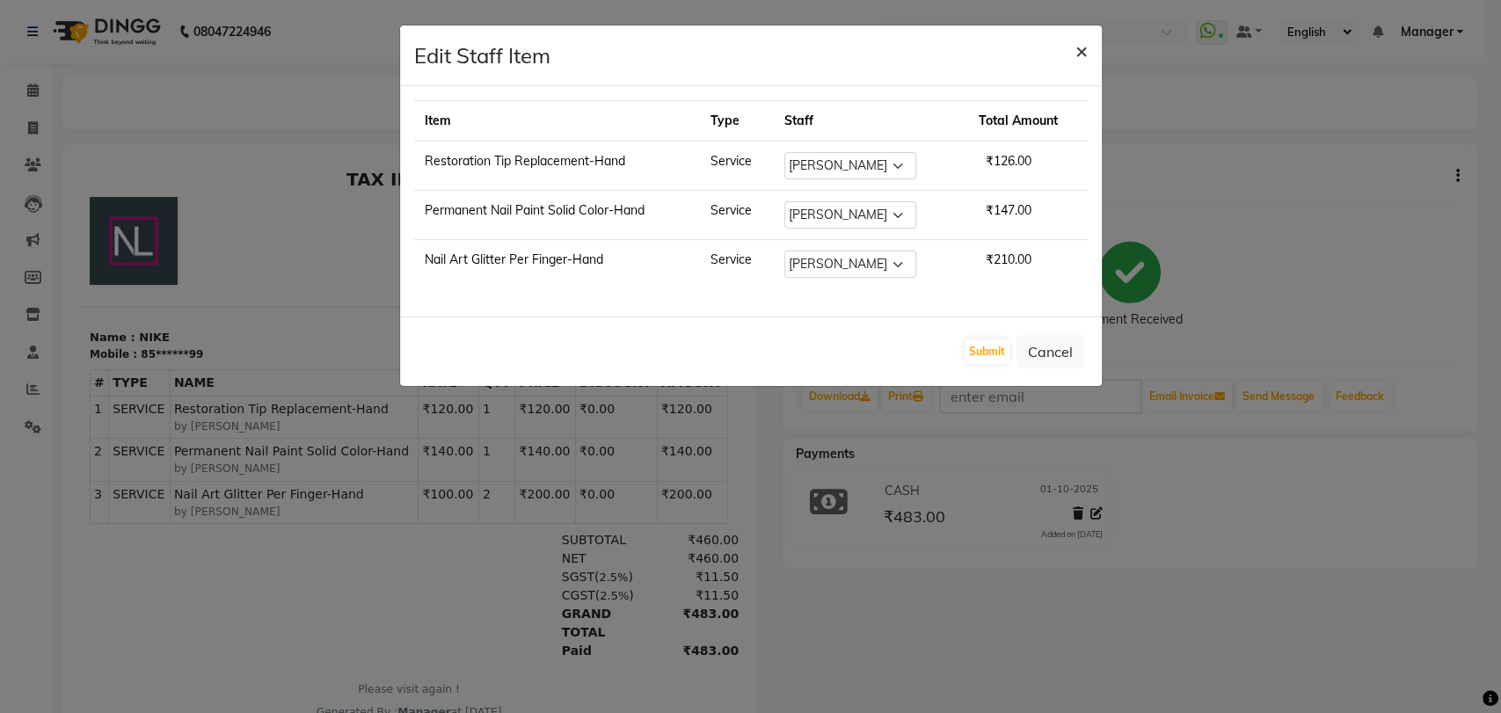
click at [1085, 52] on span "×" at bounding box center [1082, 50] width 12 height 26
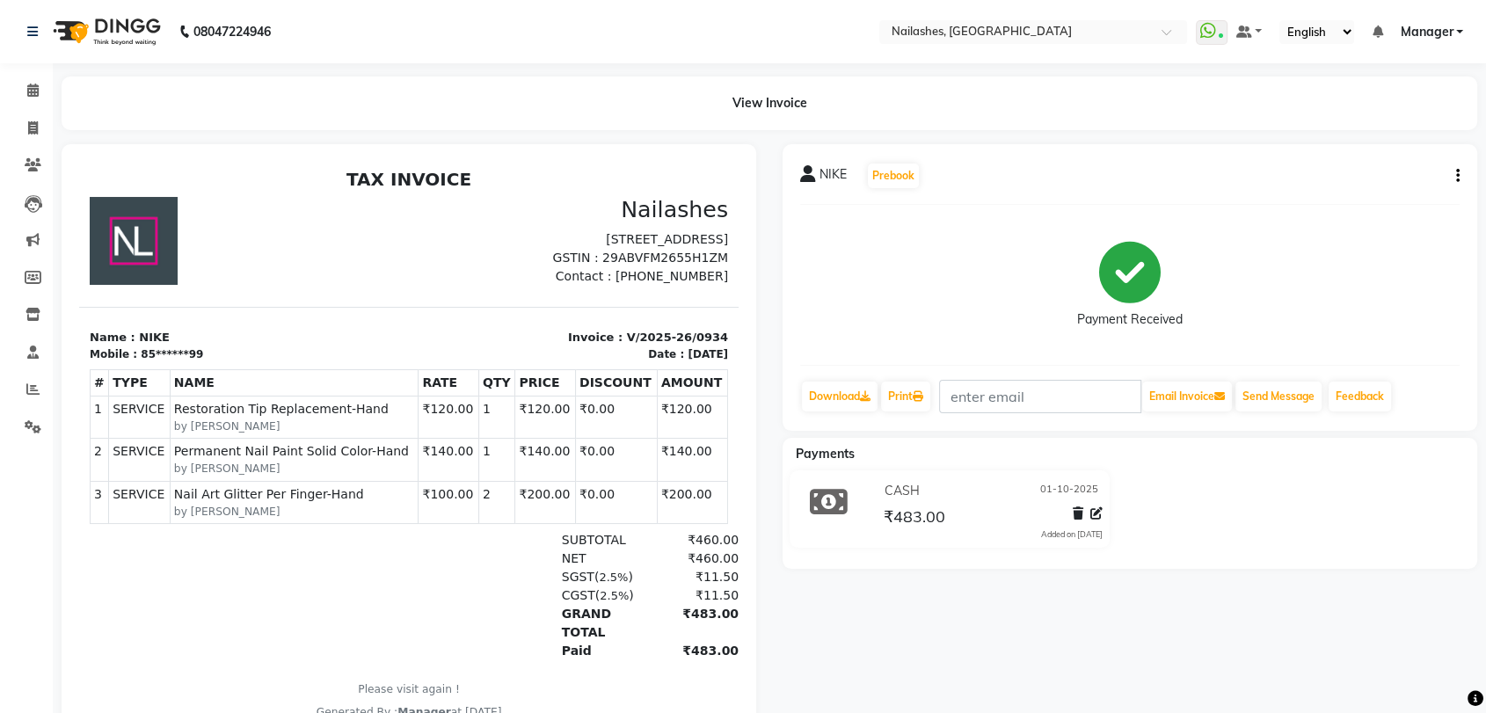
click at [816, 489] on icon at bounding box center [829, 501] width 38 height 33
click at [824, 498] on icon at bounding box center [829, 501] width 38 height 33
click at [1098, 310] on div "Payment Received" at bounding box center [1130, 319] width 106 height 18
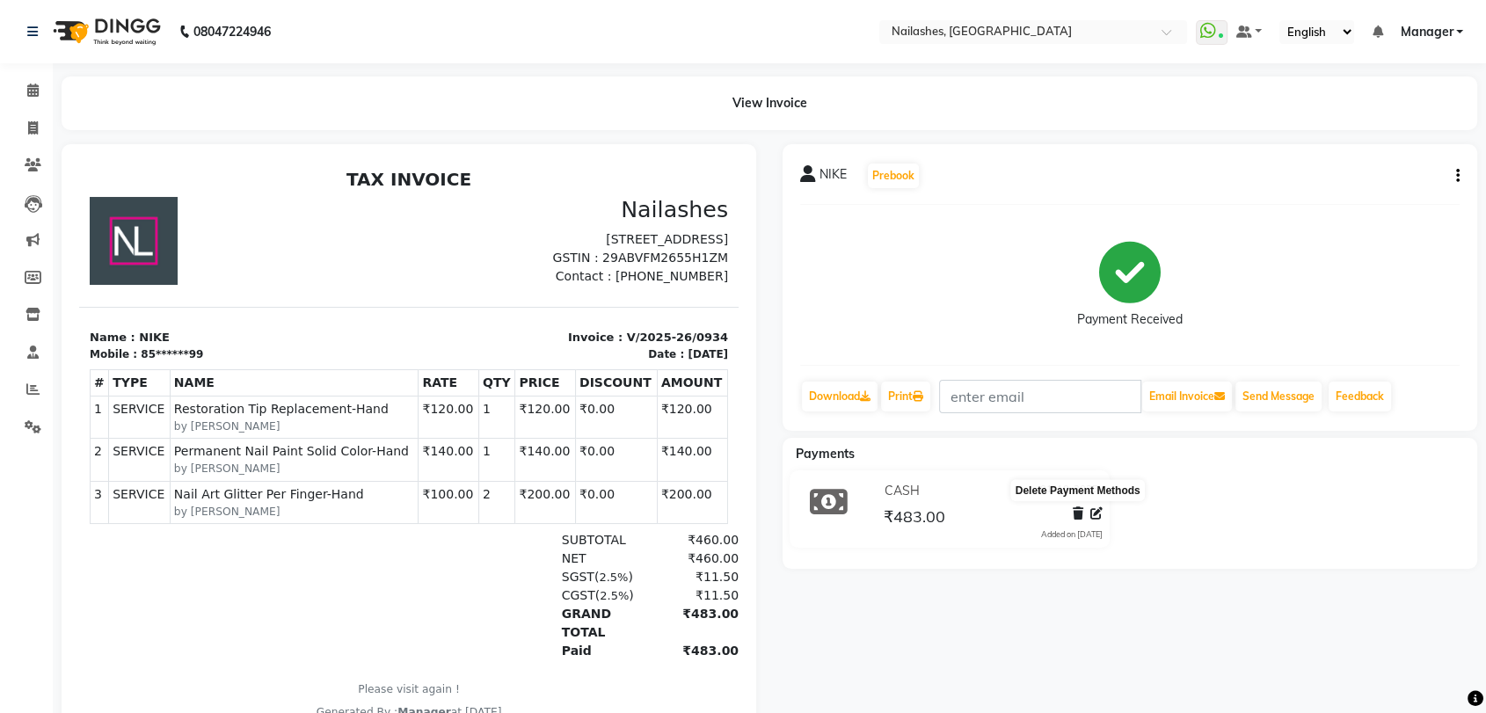
click at [1074, 507] on icon at bounding box center [1078, 513] width 11 height 12
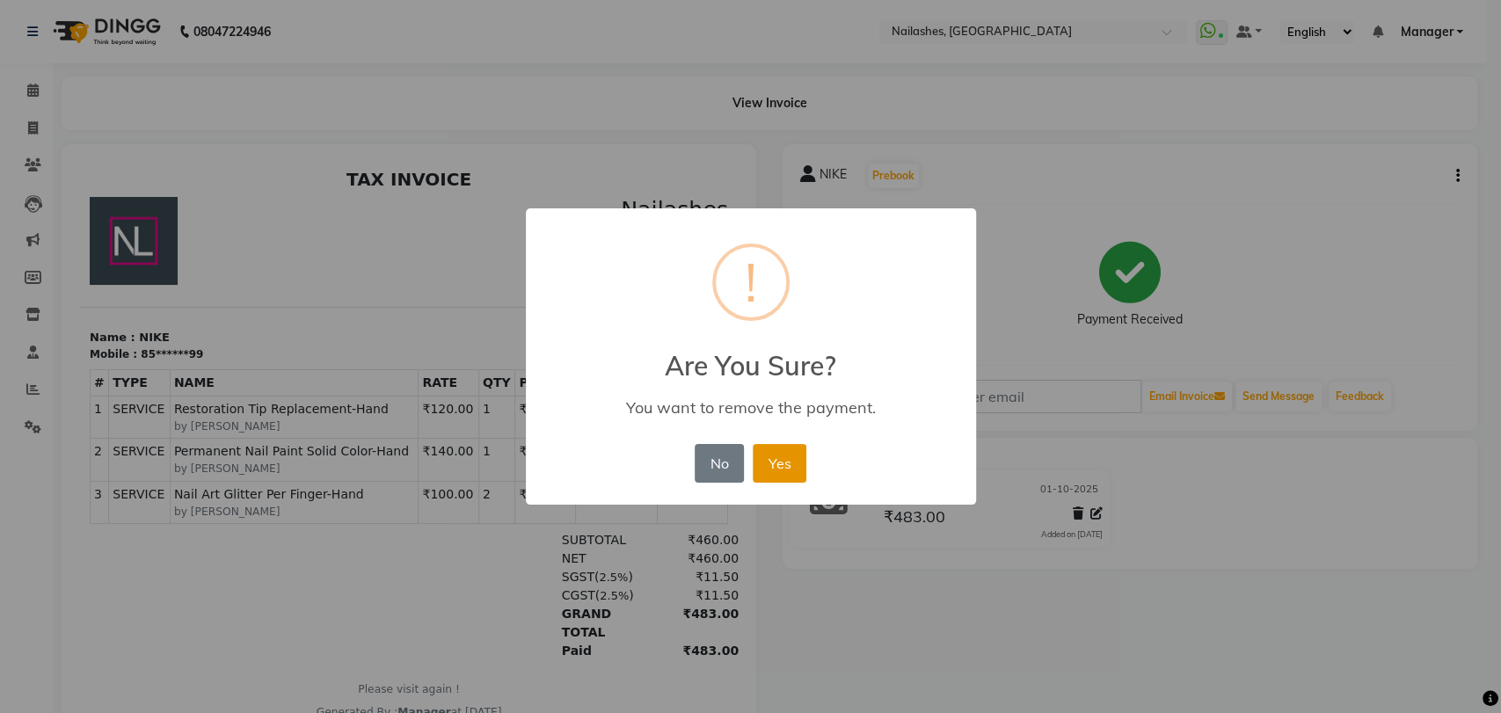
click at [781, 456] on button "Yes" at bounding box center [780, 463] width 54 height 39
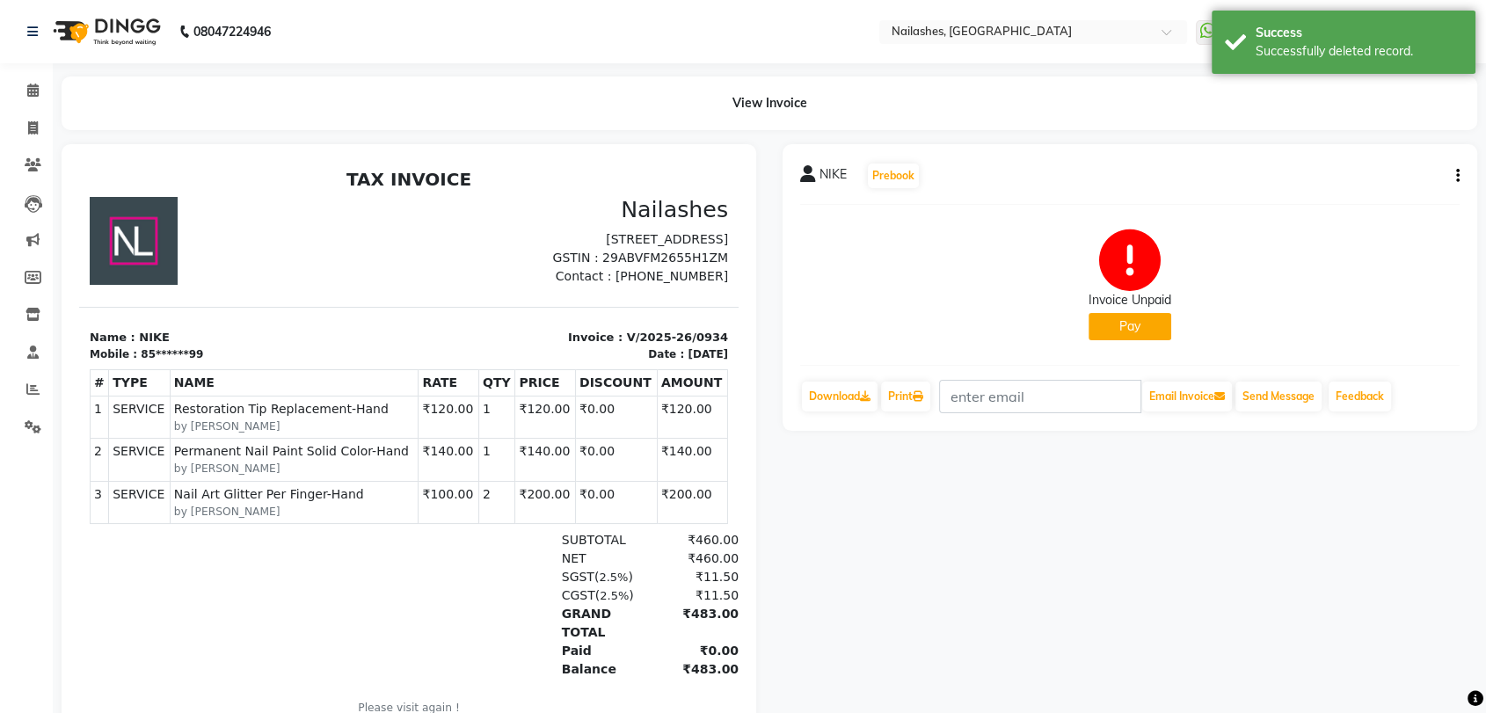
click at [1143, 320] on button "Pay" at bounding box center [1130, 326] width 83 height 27
select select "1"
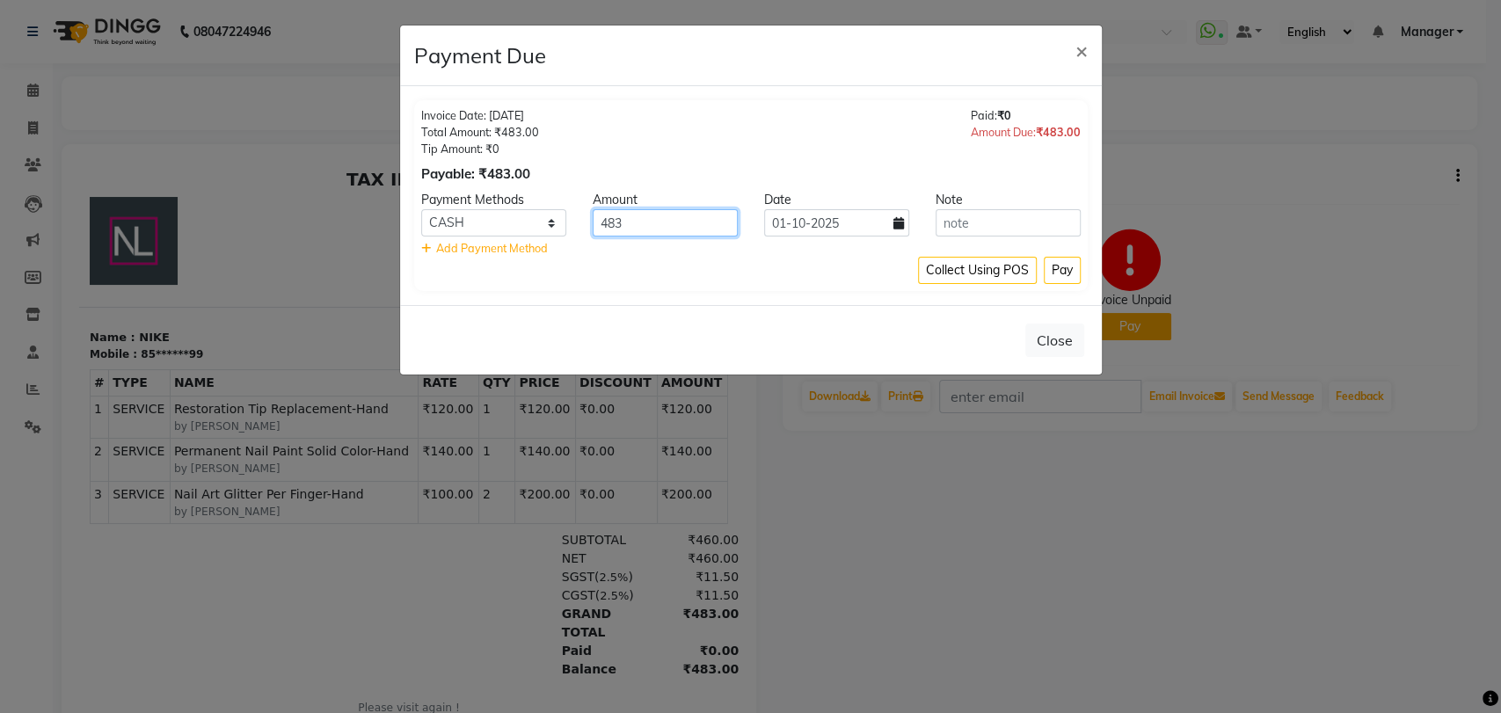
click at [646, 219] on input "483" at bounding box center [665, 222] width 145 height 27
click at [978, 222] on input "text" at bounding box center [1008, 222] width 145 height 27
type input "CARD"
click at [1061, 267] on button "Pay" at bounding box center [1062, 270] width 37 height 27
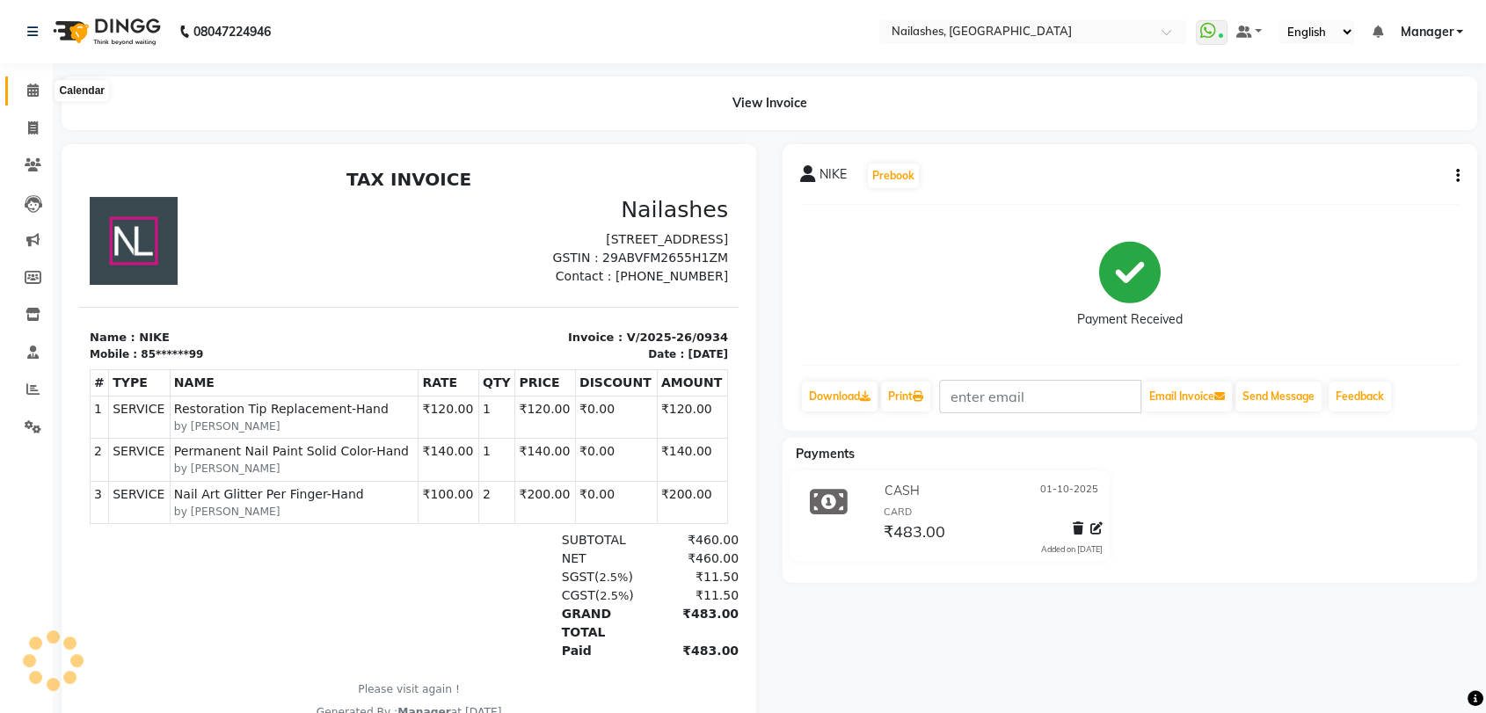
click at [23, 91] on span at bounding box center [33, 91] width 31 height 20
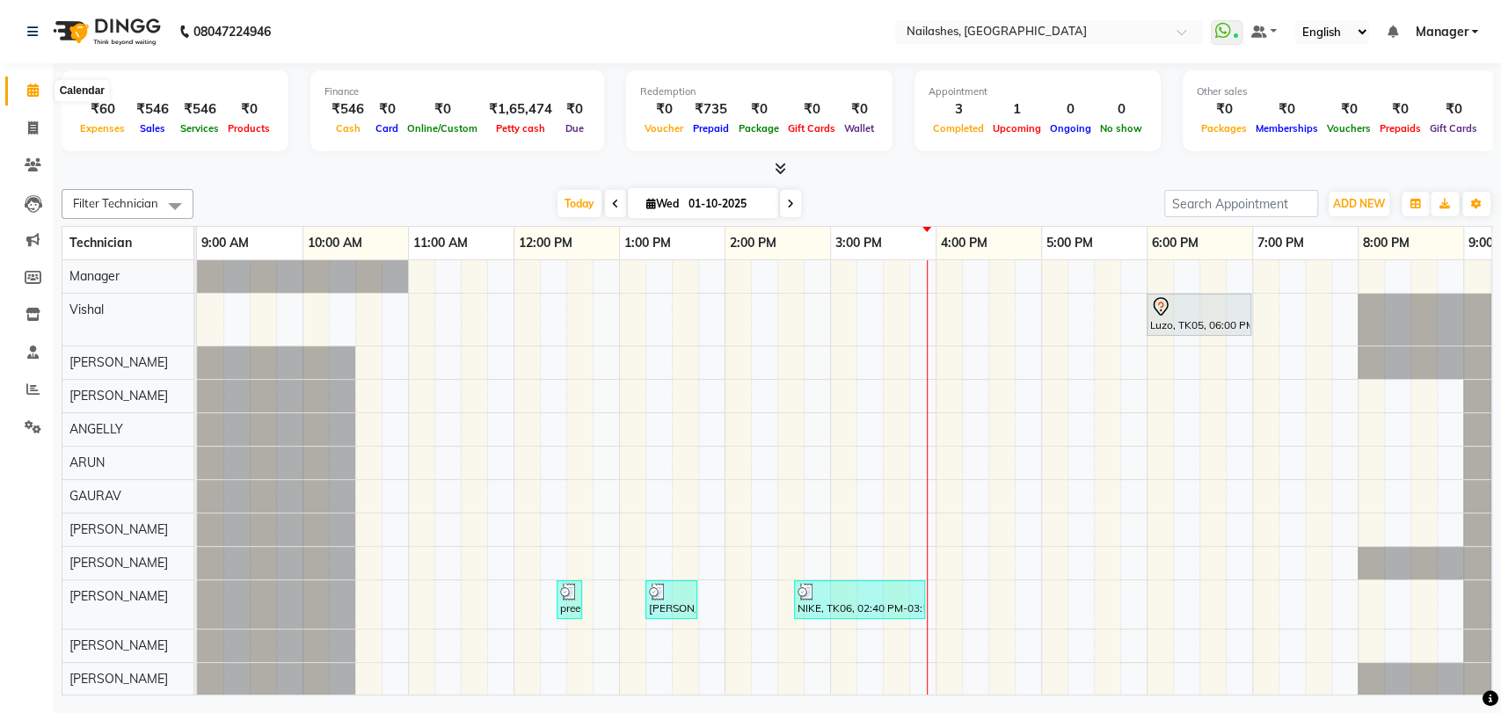
click at [30, 88] on icon at bounding box center [32, 90] width 11 height 13
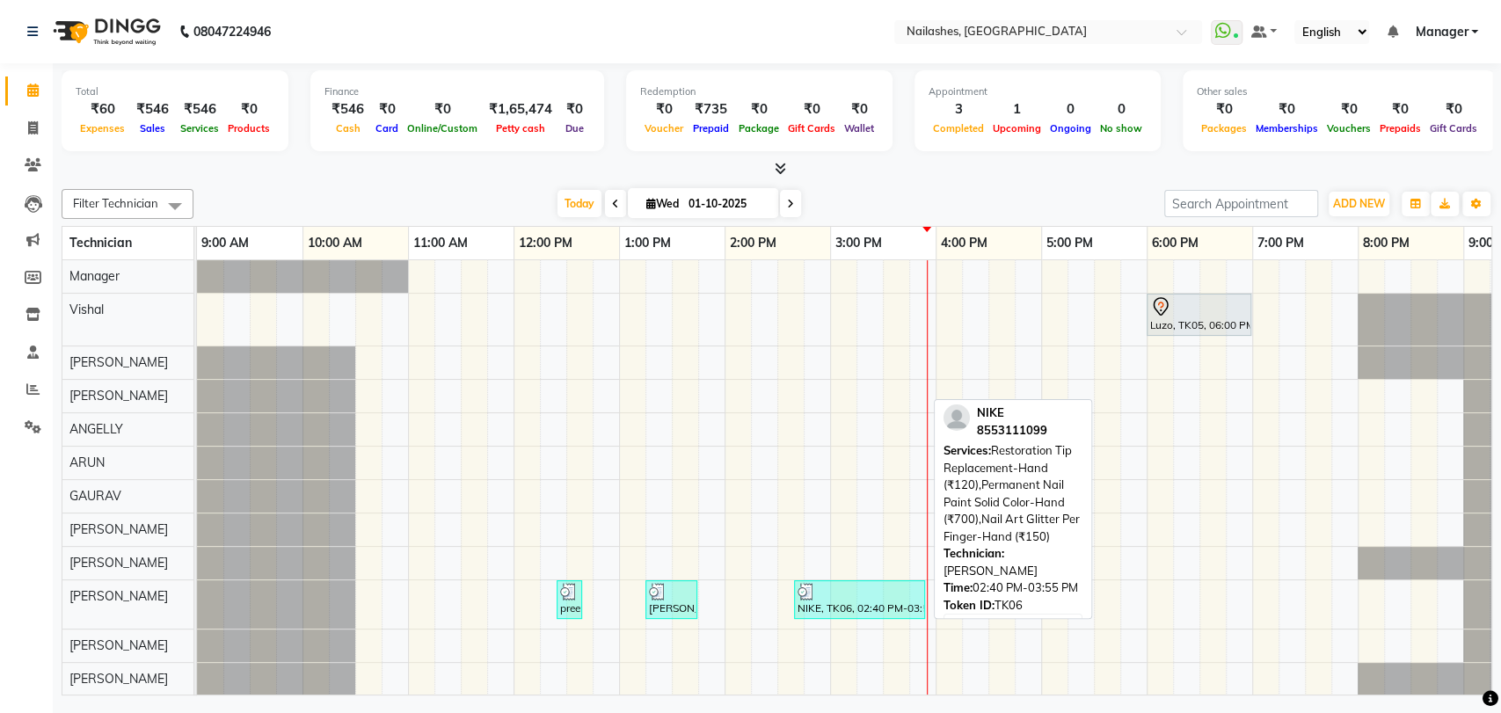
click at [859, 602] on div "NIKE, TK06, 02:40 PM-03:55 PM, Restoration Tip Replacement-Hand (₹120),Permanen…" at bounding box center [860, 599] width 128 height 33
select select "3"
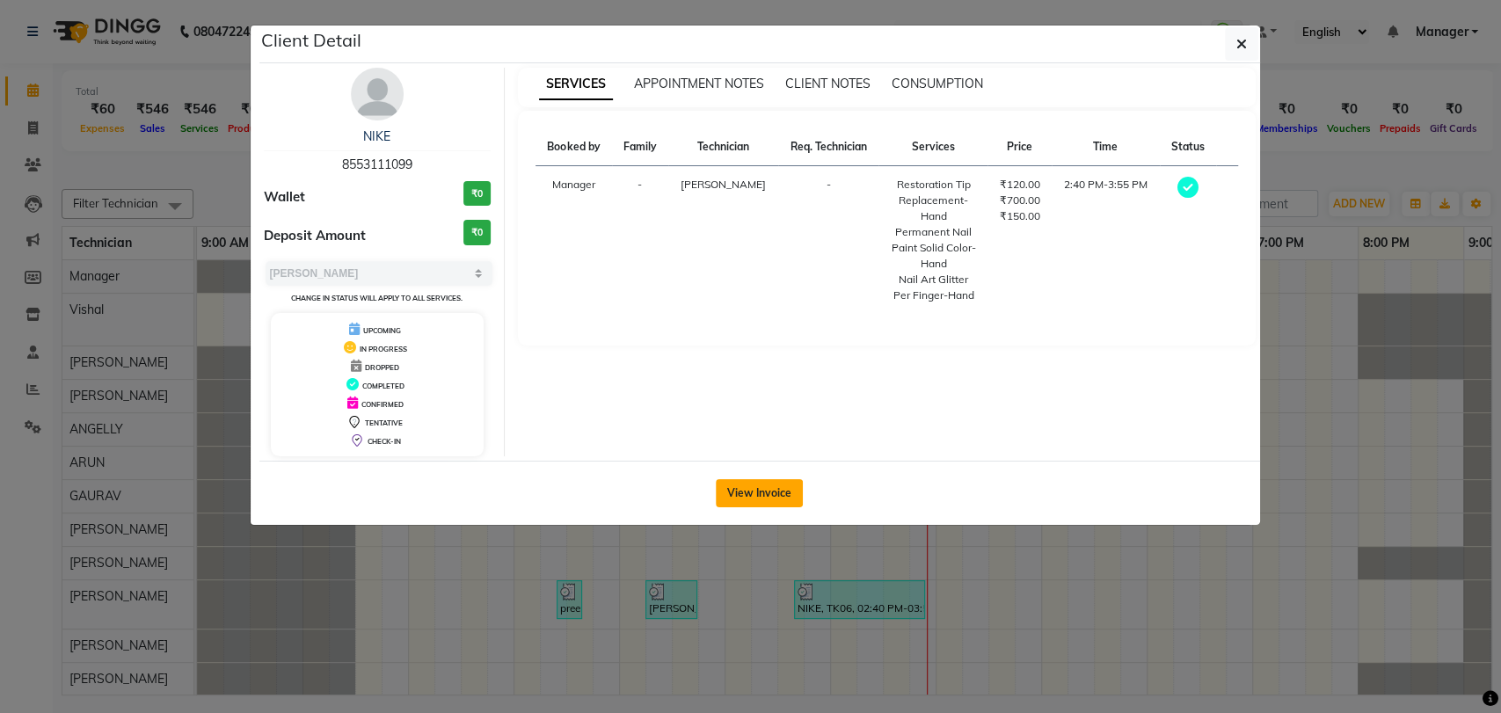
click at [734, 479] on button "View Invoice" at bounding box center [759, 493] width 87 height 28
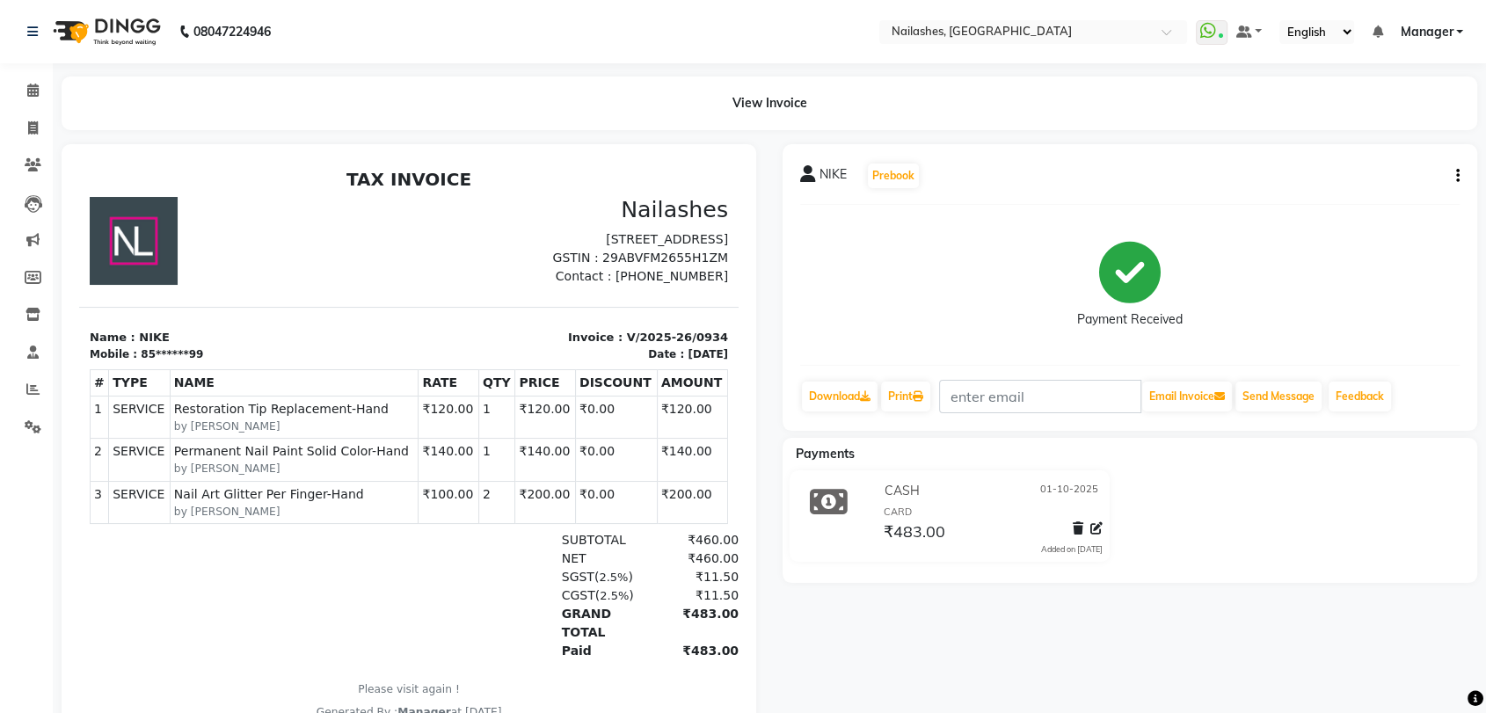
click at [901, 501] on div "CASH [DATE]" at bounding box center [991, 491] width 223 height 27
drag, startPoint x: 903, startPoint y: 493, endPoint x: 1408, endPoint y: 501, distance: 504.8
click at [1408, 501] on div "CASH [DATE] CARD ₹483.00 Added on [DATE]" at bounding box center [1129, 519] width 721 height 98
click at [826, 498] on icon at bounding box center [829, 501] width 38 height 33
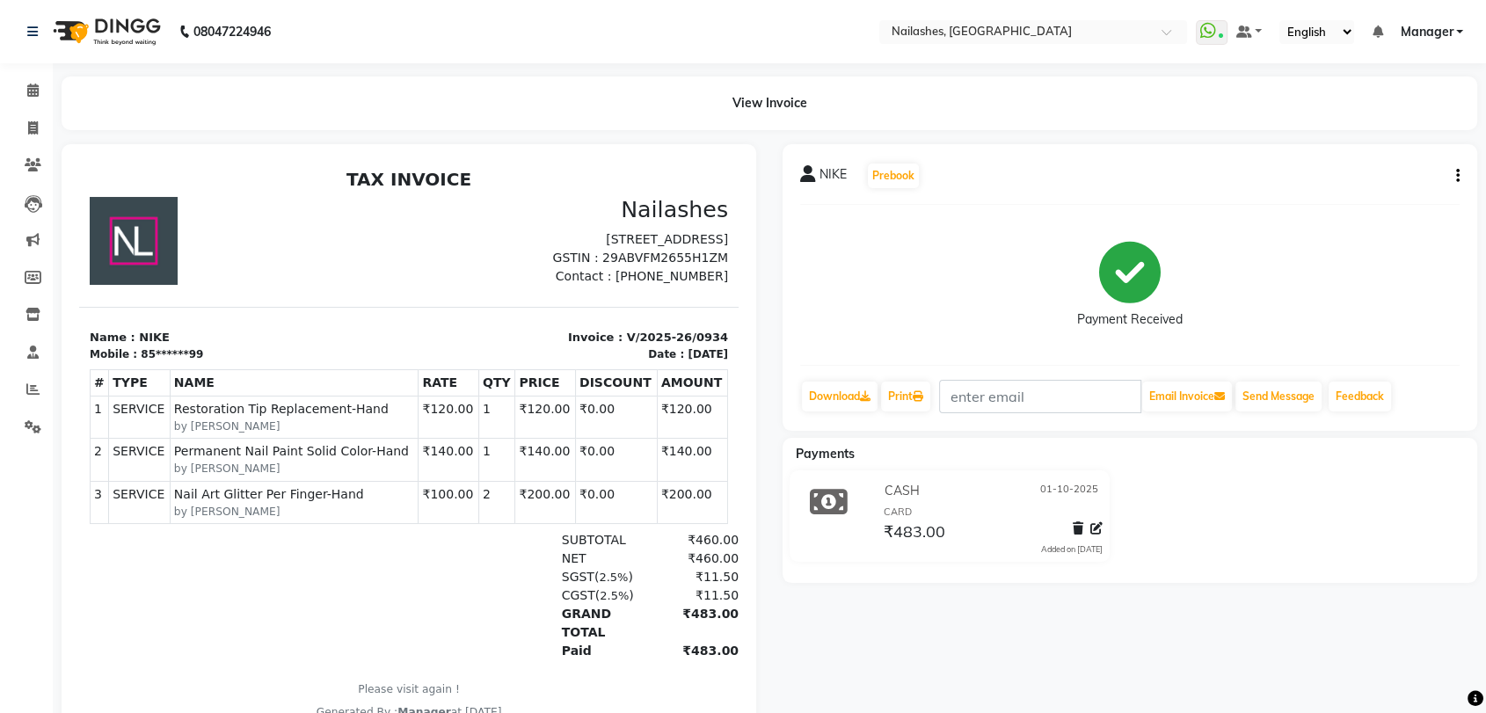
click at [826, 498] on icon at bounding box center [829, 501] width 38 height 33
click at [836, 448] on span "Payments" at bounding box center [825, 454] width 59 height 16
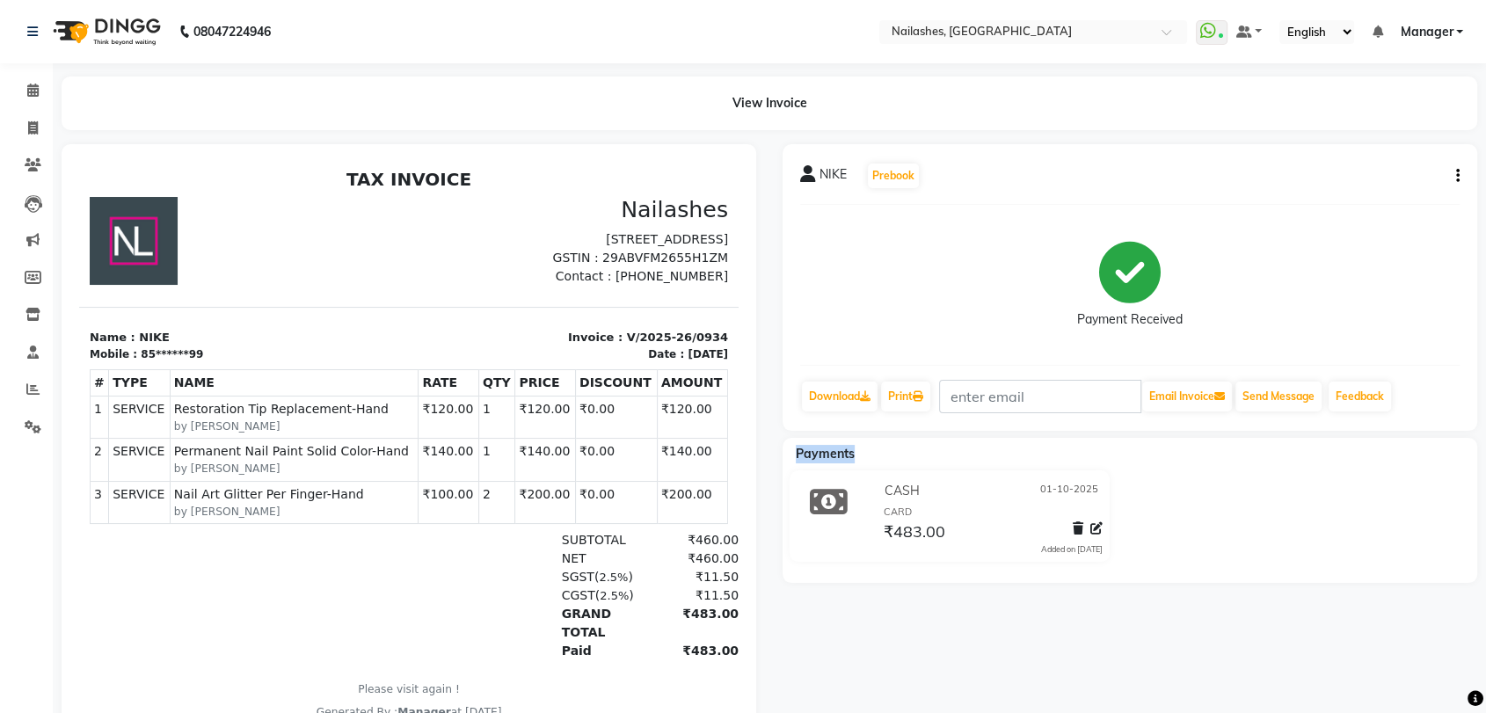
click at [836, 448] on span "Payments" at bounding box center [825, 454] width 59 height 16
click at [1227, 523] on div "CASH [DATE] CARD ₹483.00 Added on [DATE]" at bounding box center [1129, 519] width 721 height 98
click at [34, 91] on icon at bounding box center [32, 90] width 11 height 13
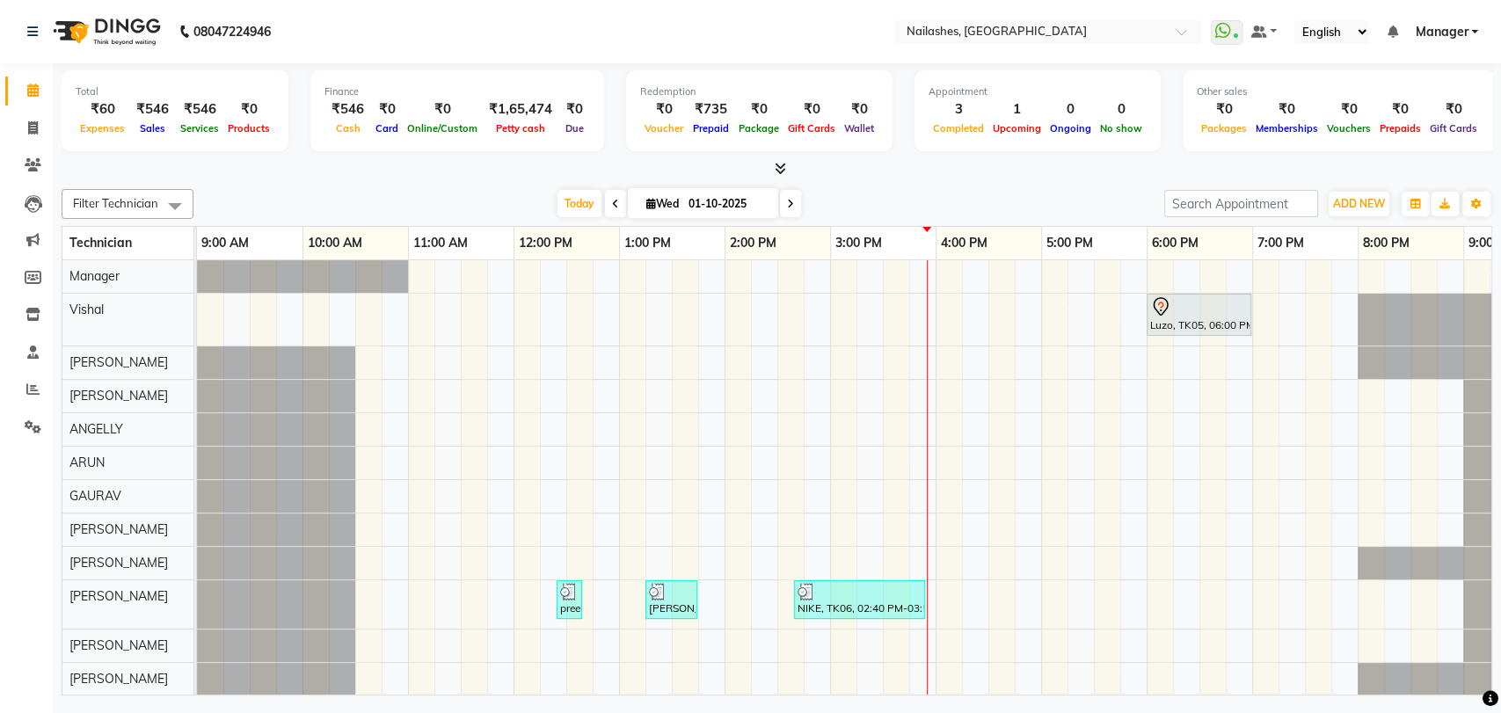
click at [777, 164] on icon at bounding box center [780, 168] width 11 height 13
